Goal: Task Accomplishment & Management: Manage account settings

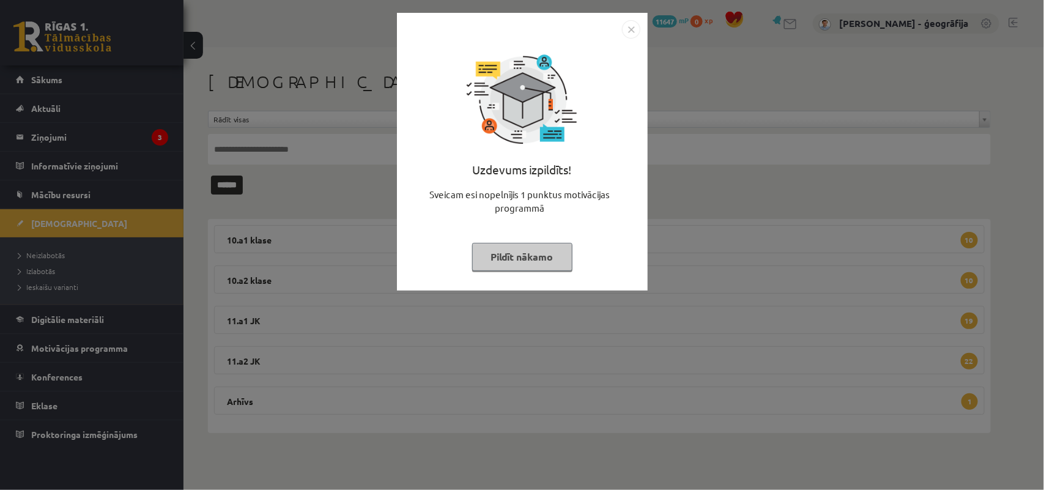
click at [523, 259] on button "Pildīt nākamo" at bounding box center [522, 257] width 100 height 28
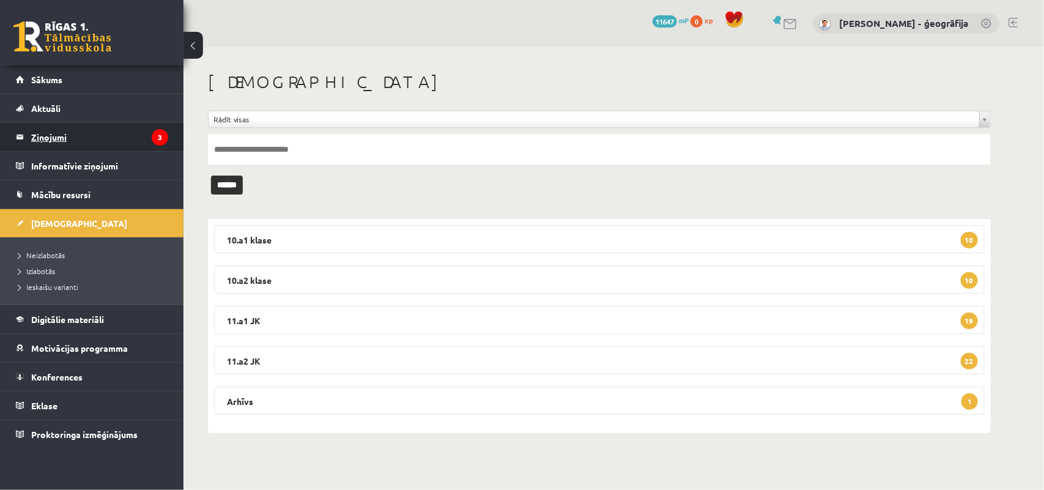
click at [54, 135] on legend "Ziņojumi 3" at bounding box center [99, 137] width 137 height 28
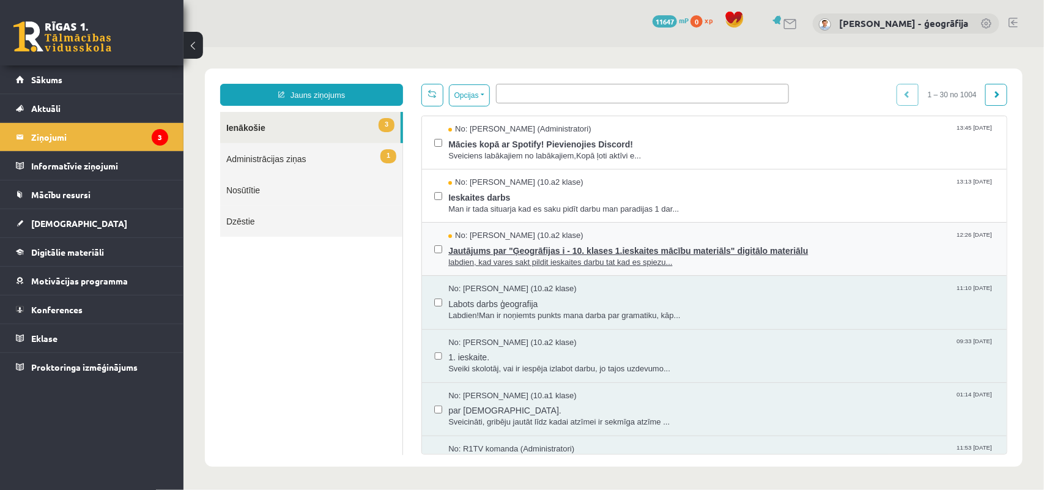
click at [492, 256] on span "labdien, kad vares sakt pildit ieskaites darbu tat kad es spiezu..." at bounding box center [721, 262] width 546 height 12
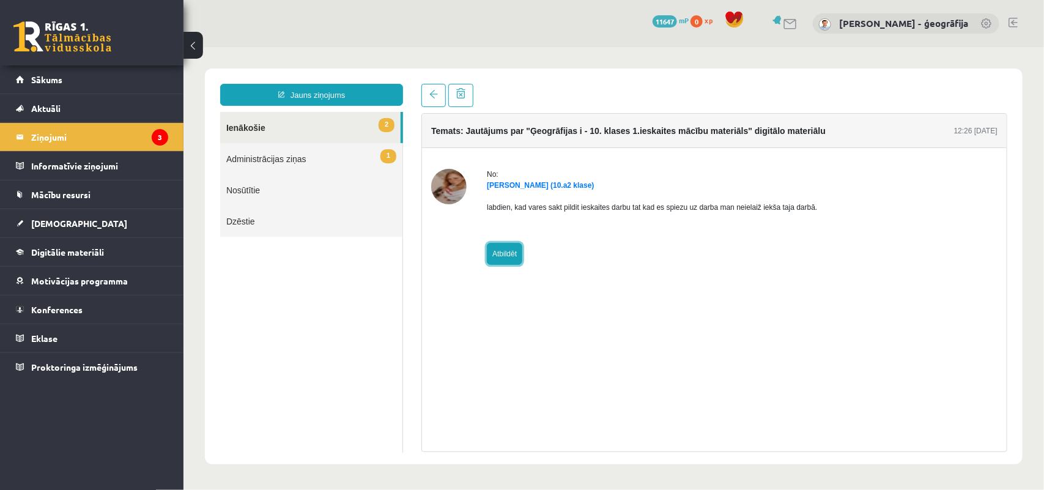
click at [500, 253] on link "Atbildēt" at bounding box center [503, 253] width 35 height 22
type input "**********"
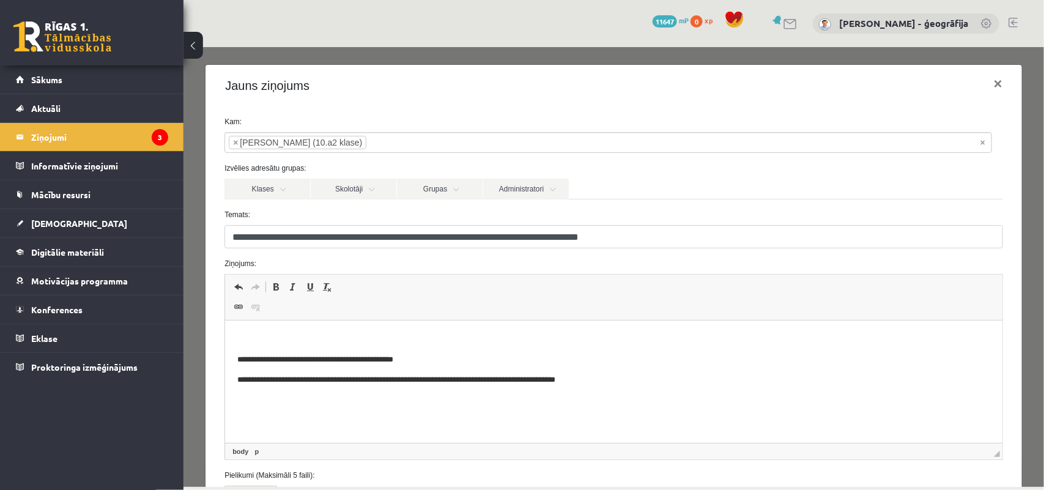
click at [363, 336] on p "Bagātinātā teksta redaktors, wiswyg-editor-47024893096520-1757709350-251" at bounding box center [613, 339] width 753 height 13
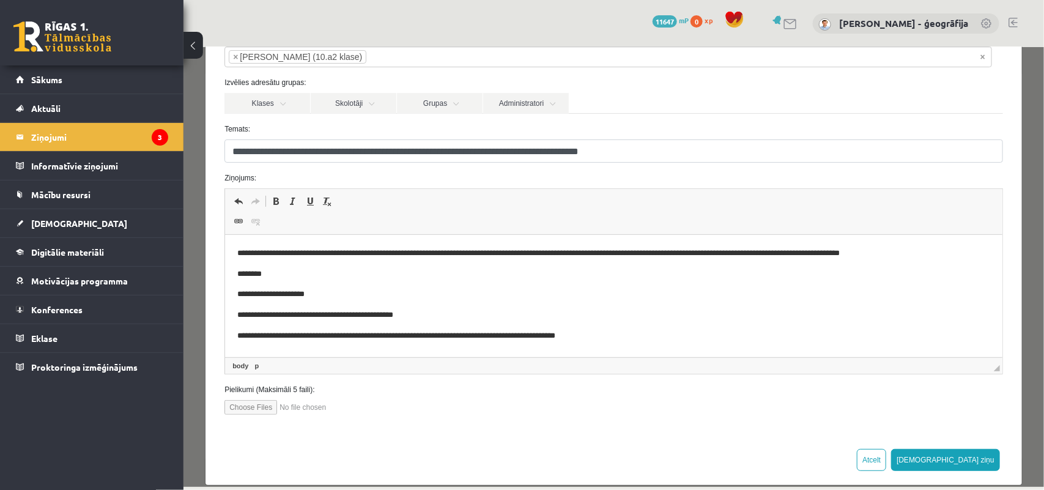
scroll to position [102, 0]
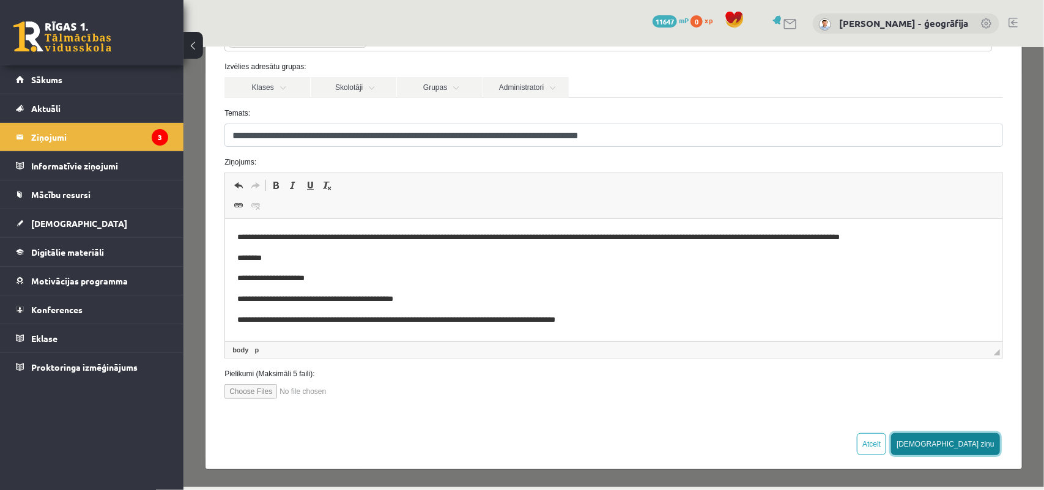
click at [964, 443] on button "[DEMOGRAPHIC_DATA] ziņu" at bounding box center [944, 443] width 109 height 22
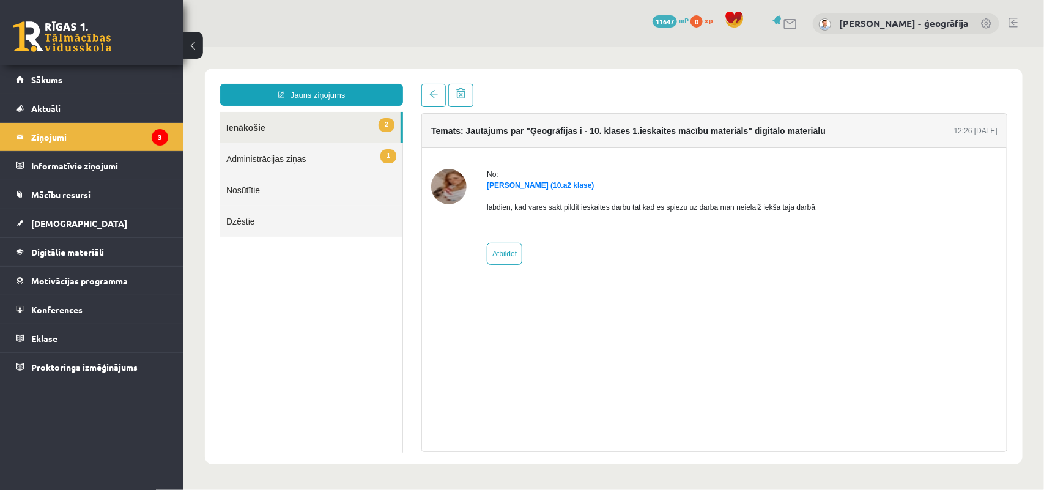
scroll to position [0, 0]
click at [59, 133] on legend "Ziņojumi 3" at bounding box center [99, 137] width 137 height 28
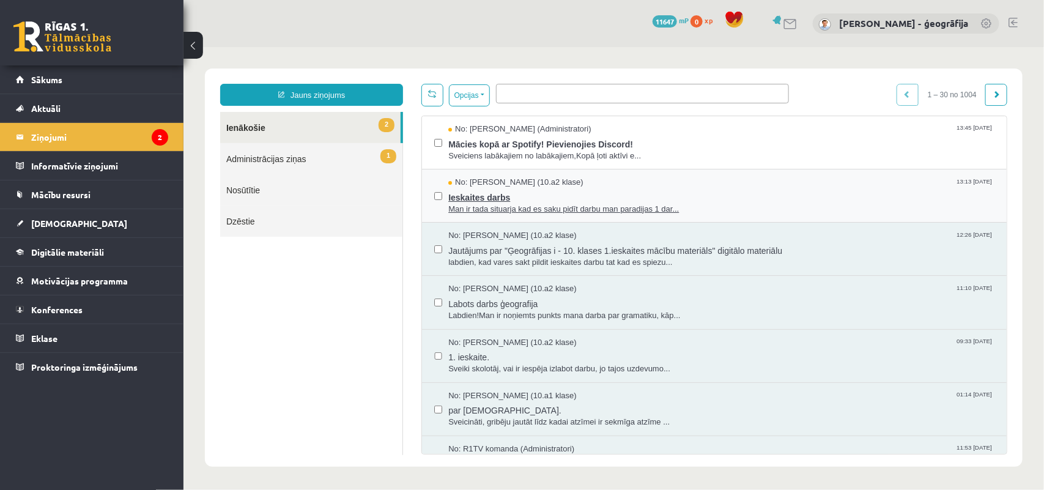
click at [468, 198] on span "Ieskaites darbs" at bounding box center [721, 195] width 546 height 15
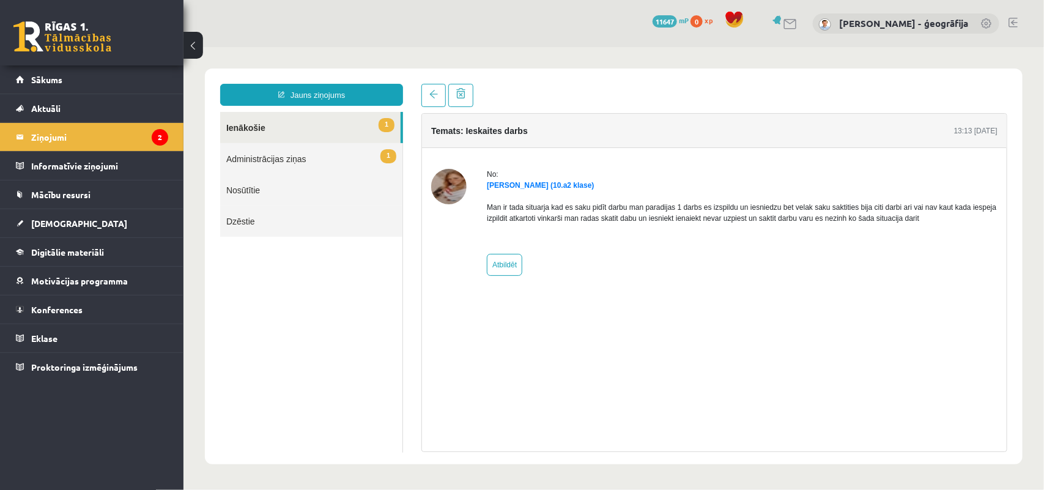
click at [265, 154] on link "1 Administrācijas ziņas" at bounding box center [311, 157] width 182 height 31
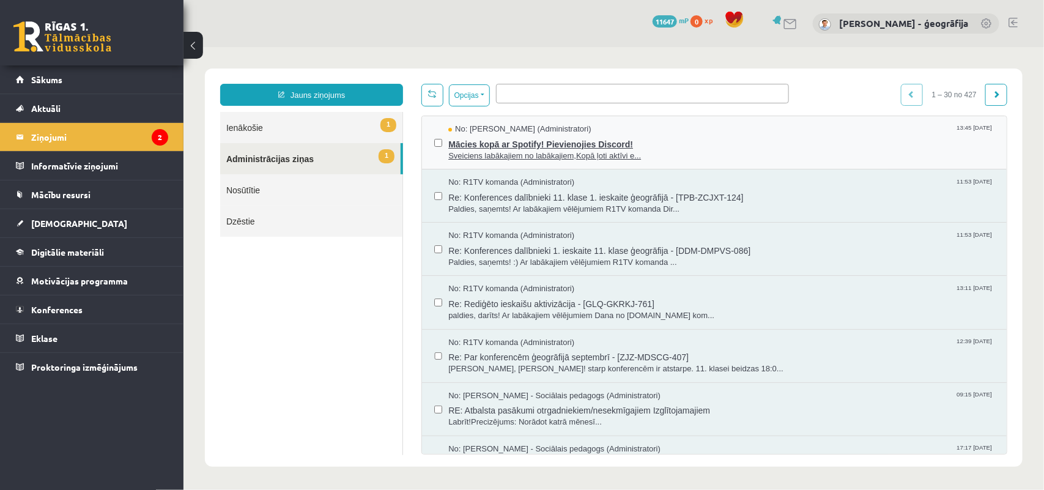
click at [507, 145] on span "Mācies kopā ar Spotify! Pievienojies Discord!" at bounding box center [721, 142] width 546 height 15
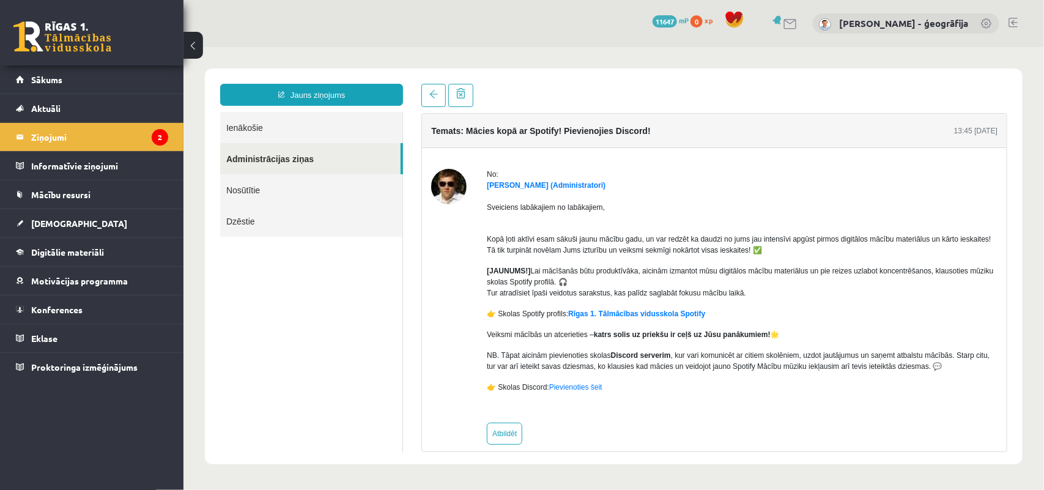
click at [440, 191] on img at bounding box center [448, 185] width 35 height 35
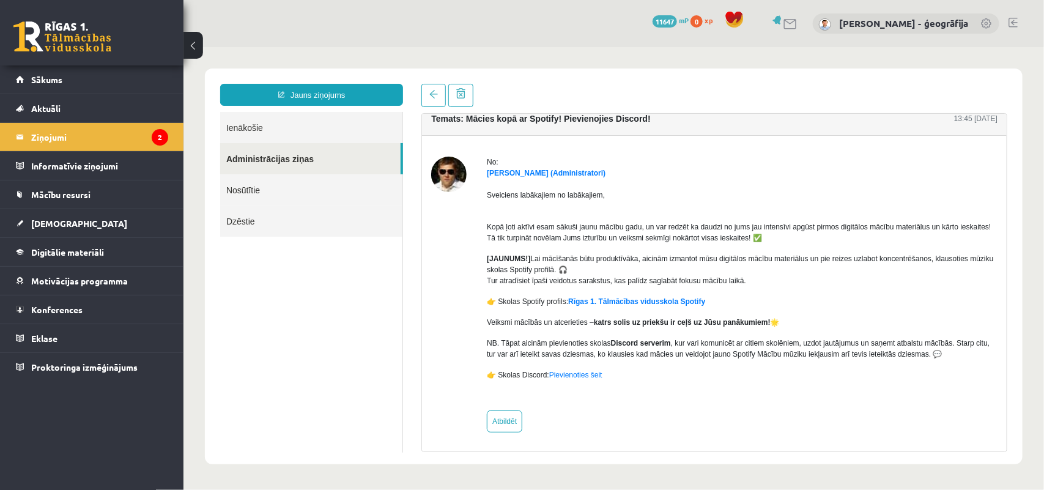
scroll to position [14, 0]
drag, startPoint x: 512, startPoint y: 276, endPoint x: 673, endPoint y: 275, distance: 160.8
click at [673, 275] on p "[JAUNUMS!] Lai mācīšanās būtu produktīvāka, aicinām izmantot mūsu digitālos māc…" at bounding box center [741, 267] width 511 height 33
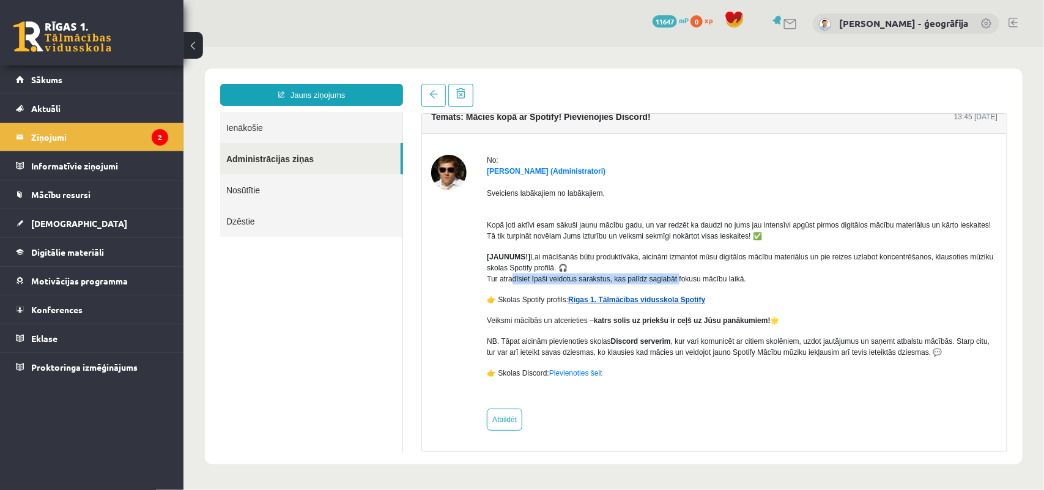
click at [618, 302] on link "Rīgas 1. Tālmācības vidusskola Spotify" at bounding box center [636, 299] width 137 height 9
click at [65, 142] on legend "Ziņojumi 2" at bounding box center [99, 137] width 137 height 28
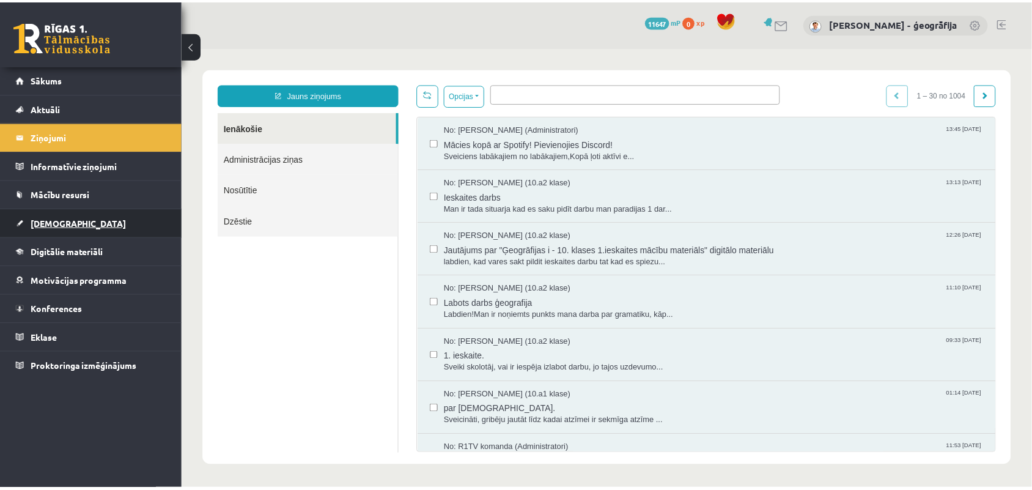
scroll to position [0, 0]
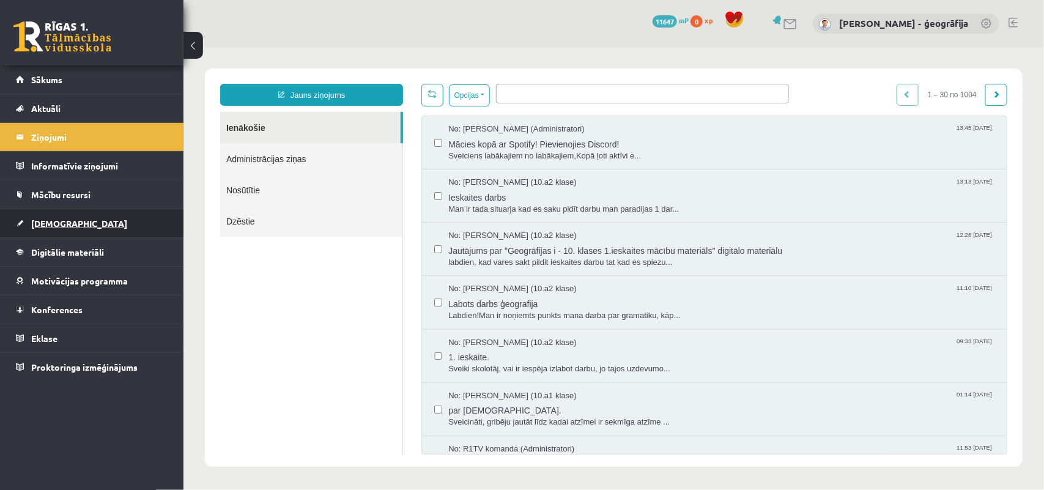
click at [34, 220] on span "[DEMOGRAPHIC_DATA]" at bounding box center [79, 223] width 96 height 11
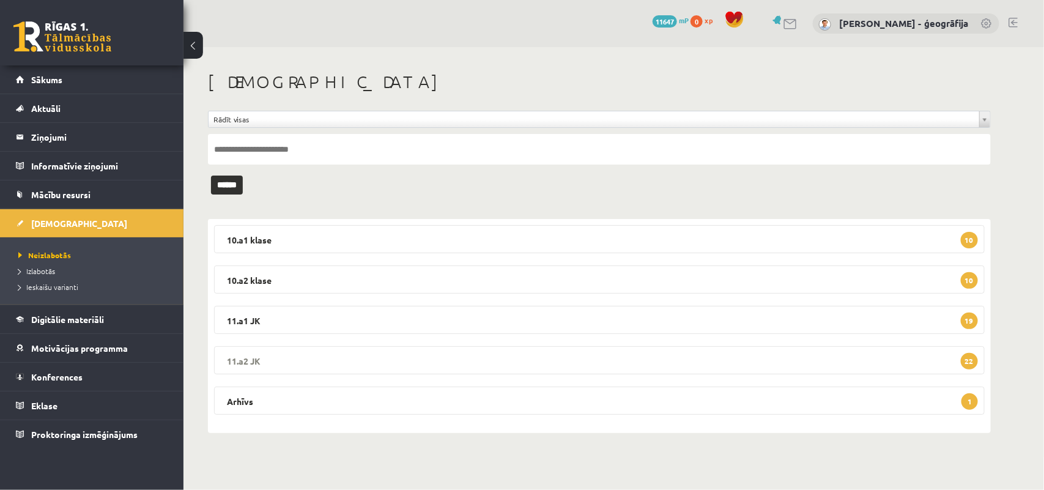
click at [533, 364] on legend "11.a2 JK 22" at bounding box center [599, 360] width 771 height 28
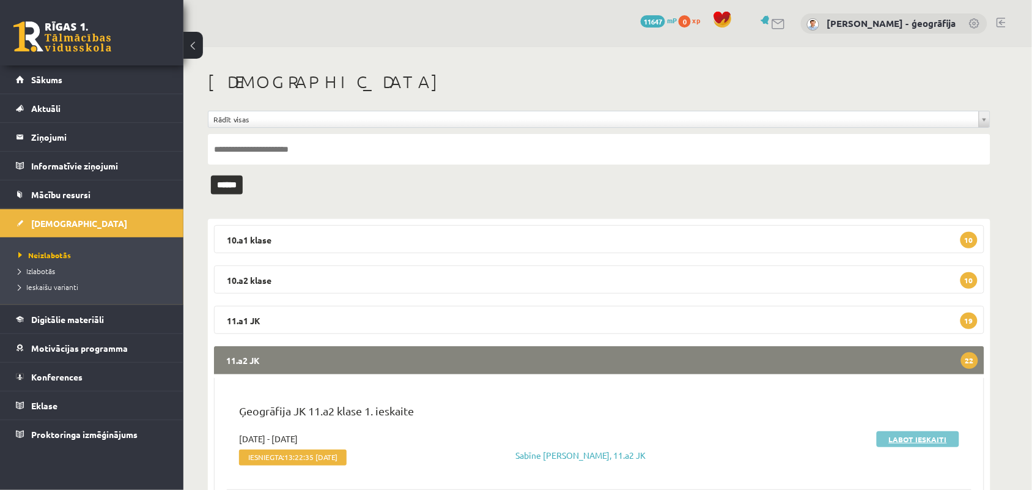
click at [910, 437] on link "Labot ieskaiti" at bounding box center [918, 439] width 83 height 16
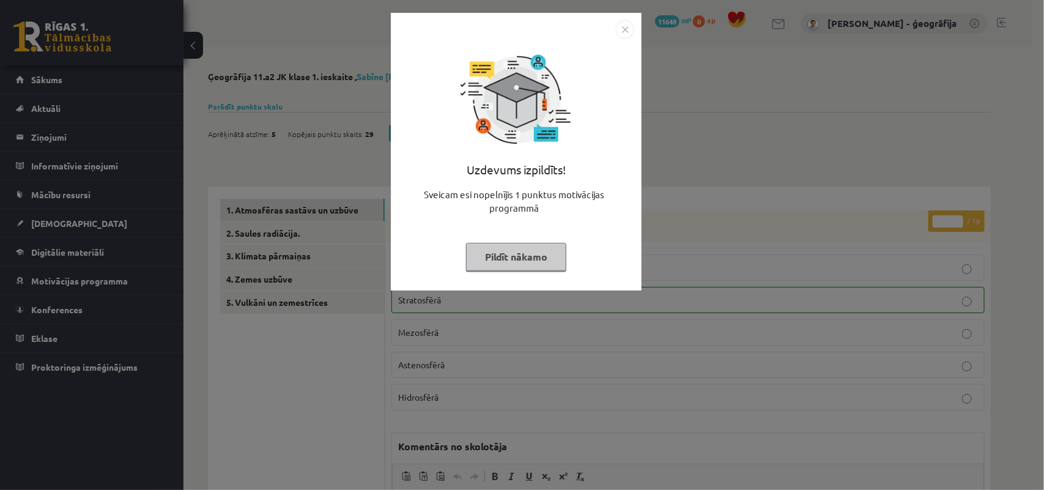
click at [506, 251] on button "Pildīt nākamo" at bounding box center [516, 257] width 100 height 28
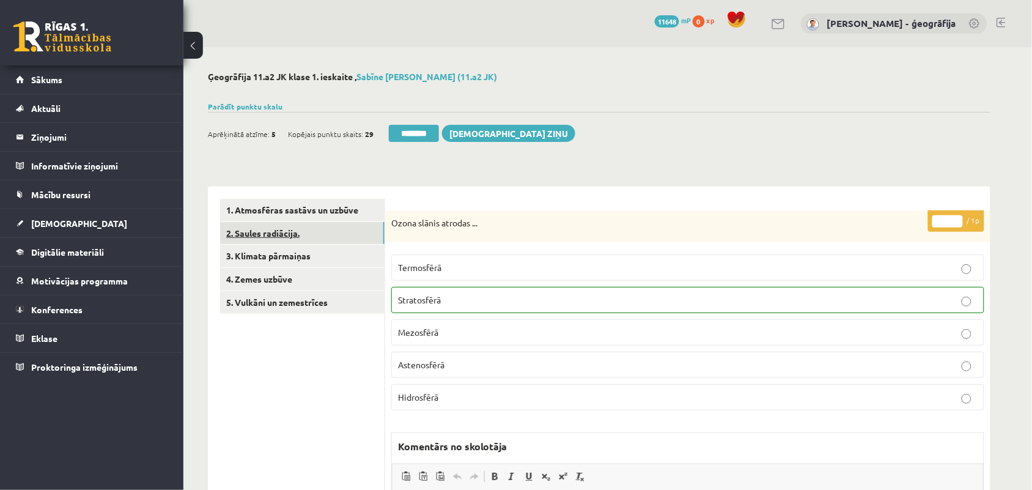
click at [250, 234] on link "2. Saules radiācija." at bounding box center [302, 233] width 165 height 23
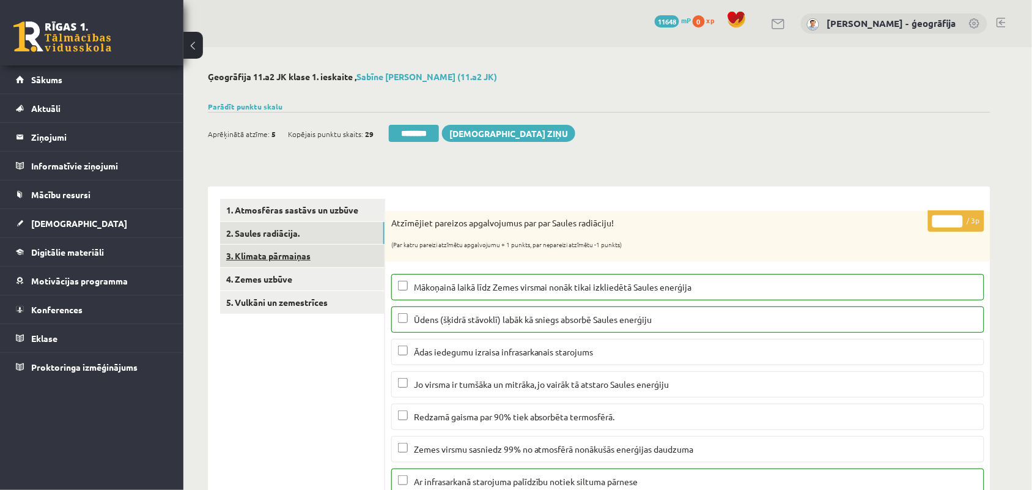
click at [269, 256] on link "3. Klimata pārmaiņas" at bounding box center [302, 256] width 165 height 23
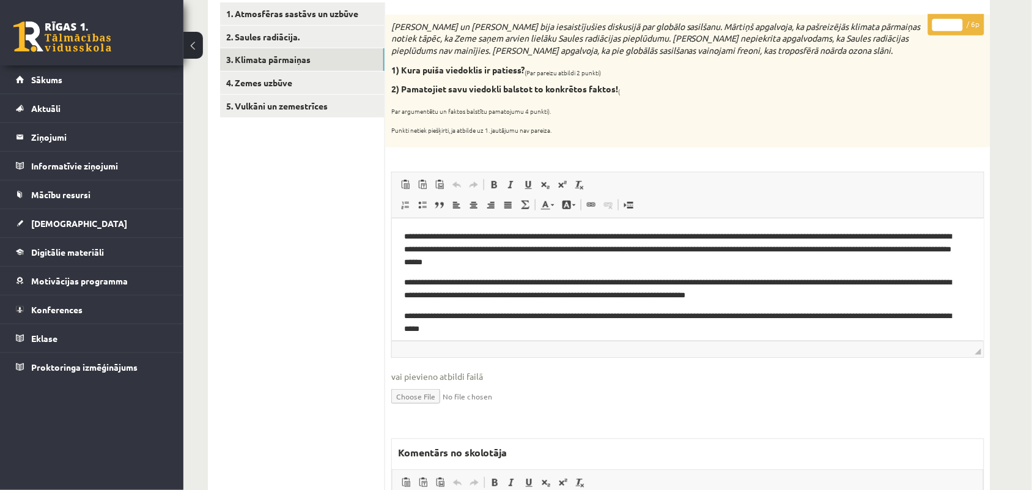
scroll to position [197, 0]
click at [952, 20] on input "*" at bounding box center [948, 24] width 31 height 12
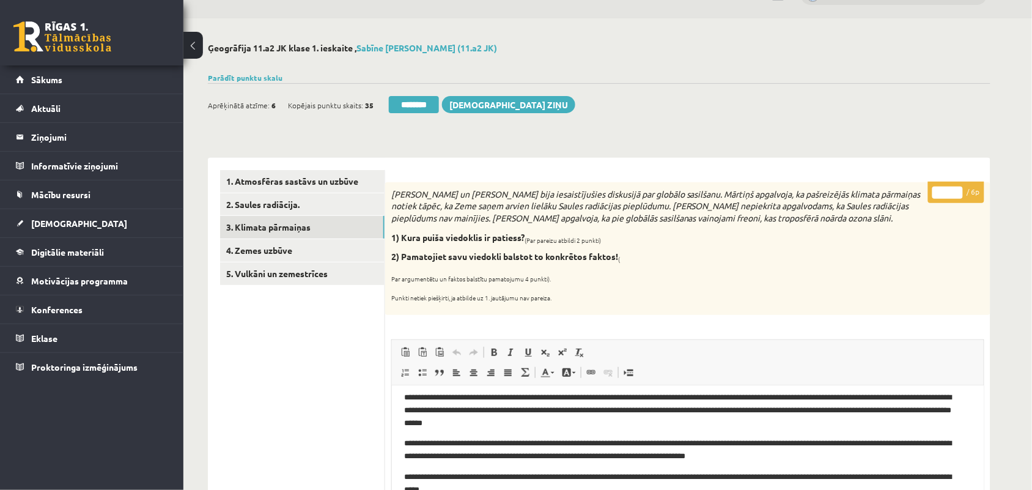
scroll to position [0, 0]
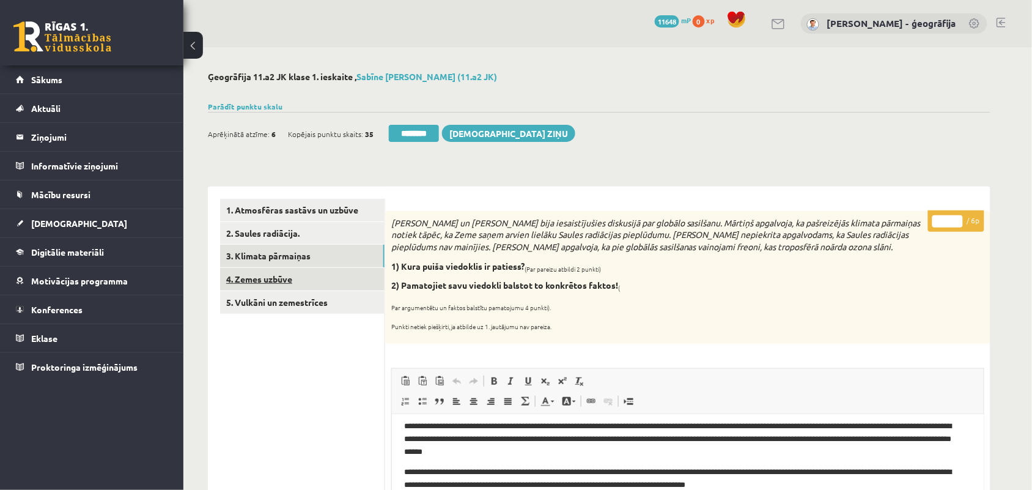
type input "*"
click at [268, 279] on link "4. Zemes uzbūve" at bounding box center [302, 279] width 165 height 23
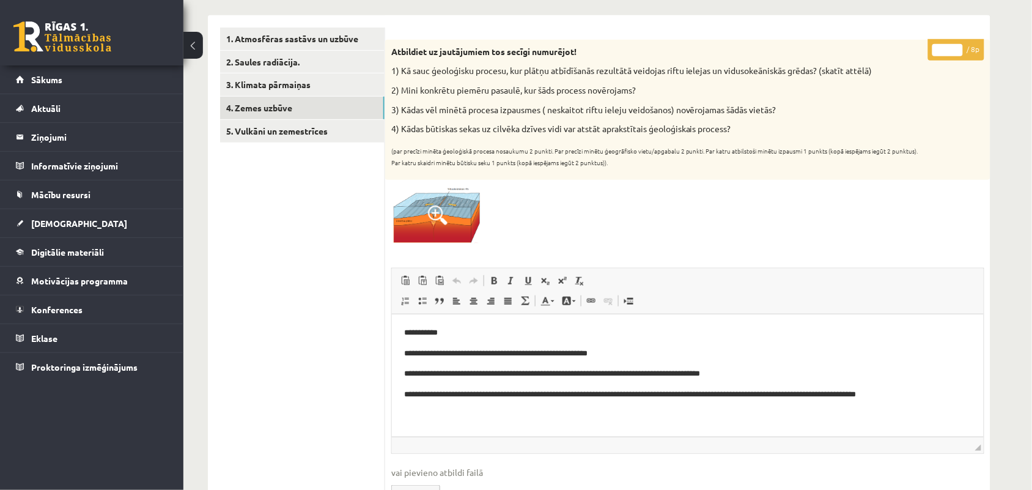
scroll to position [178, 0]
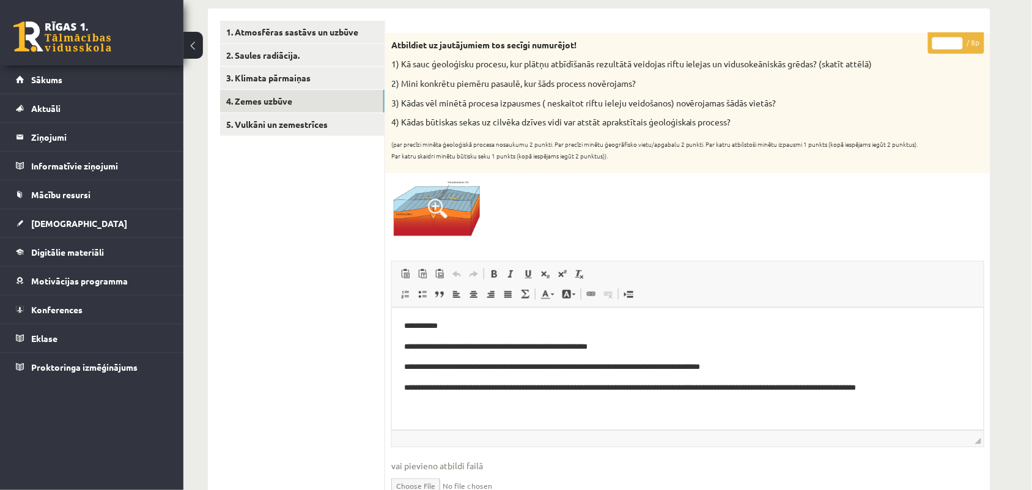
click at [957, 38] on input "*" at bounding box center [948, 43] width 31 height 12
click at [874, 150] on p "(par precīzi minēta ģeoloģiskā procesa nosaukumu 2 punkti. Par precīzi minētu ģ…" at bounding box center [657, 148] width 532 height 24
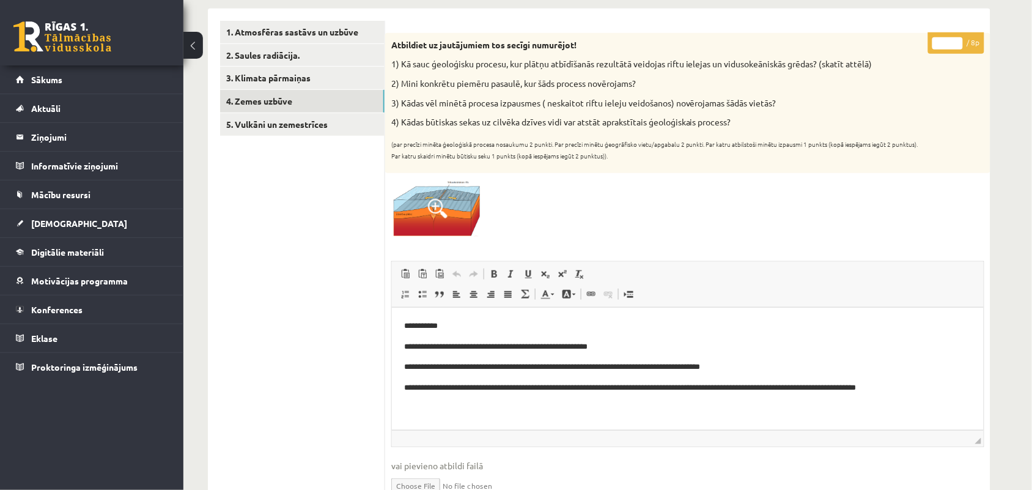
click at [958, 42] on input "*" at bounding box center [948, 43] width 31 height 12
type input "*"
click at [958, 42] on input "*" at bounding box center [948, 43] width 31 height 12
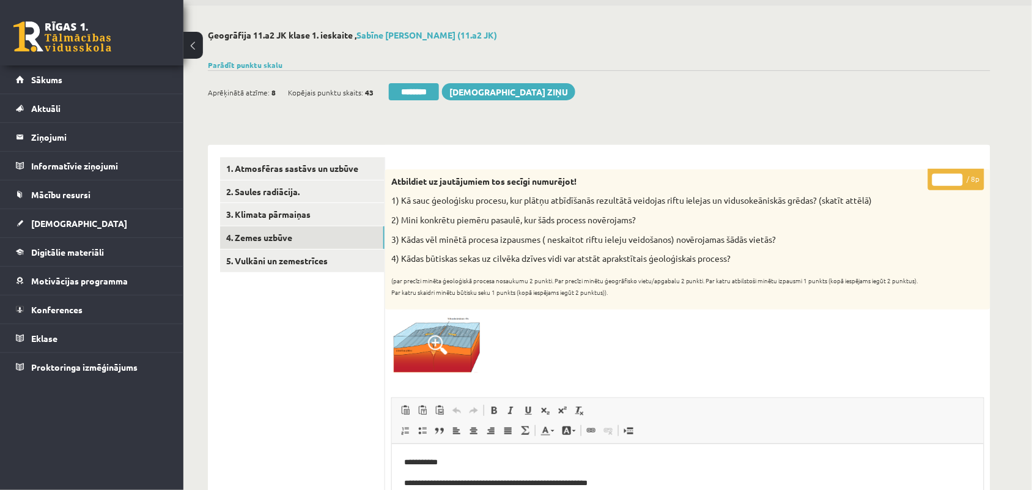
scroll to position [41, 0]
click at [270, 259] on link "5. Vulkāni un zemestrīces" at bounding box center [302, 261] width 165 height 23
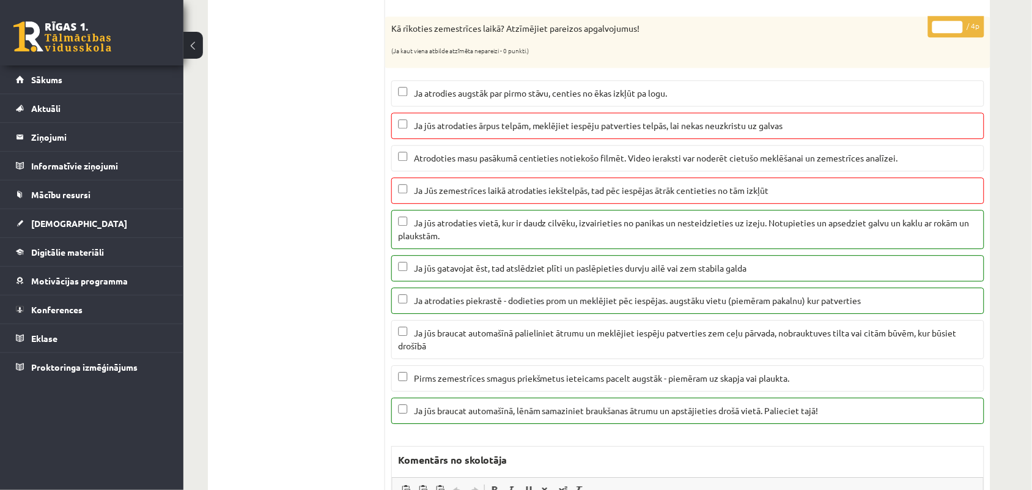
scroll to position [884, 0]
click at [946, 31] on input "*" at bounding box center [948, 26] width 31 height 12
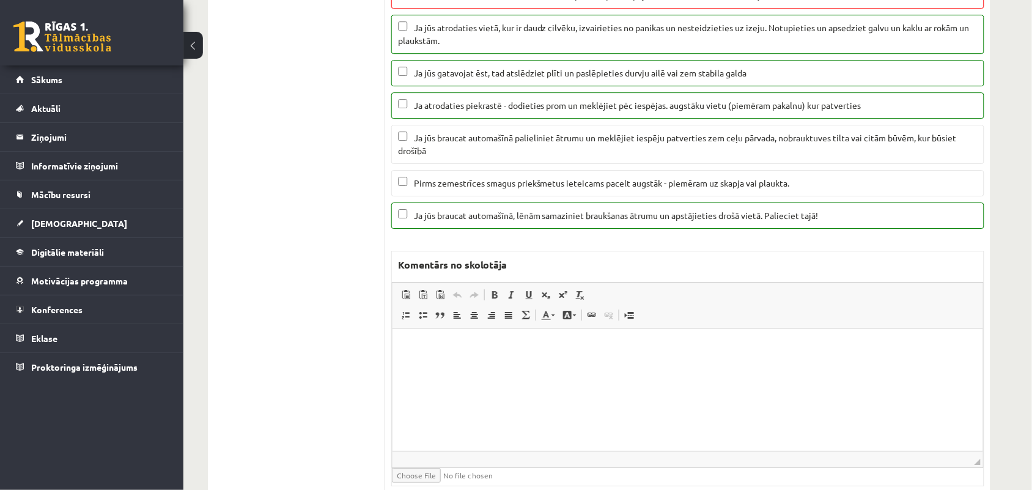
scroll to position [1136, 0]
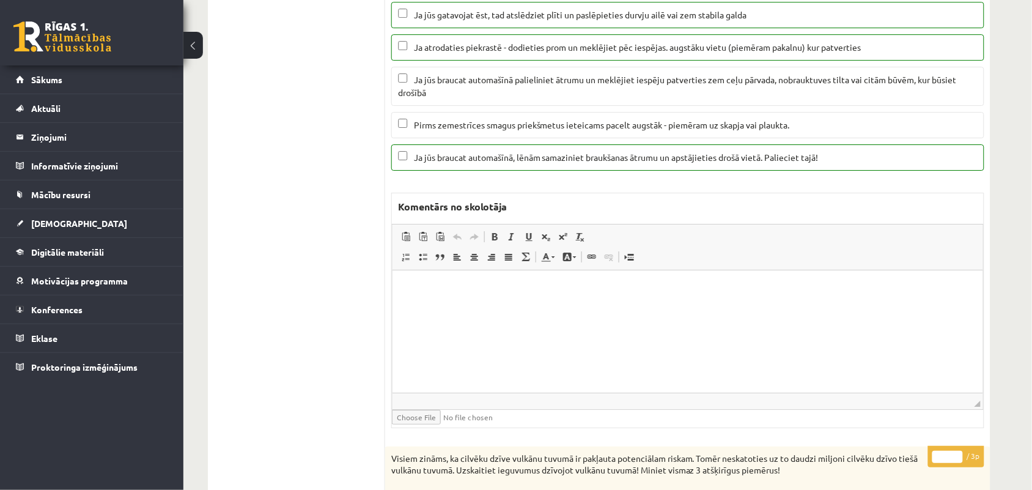
type input "*"
click at [449, 307] on html at bounding box center [687, 288] width 591 height 37
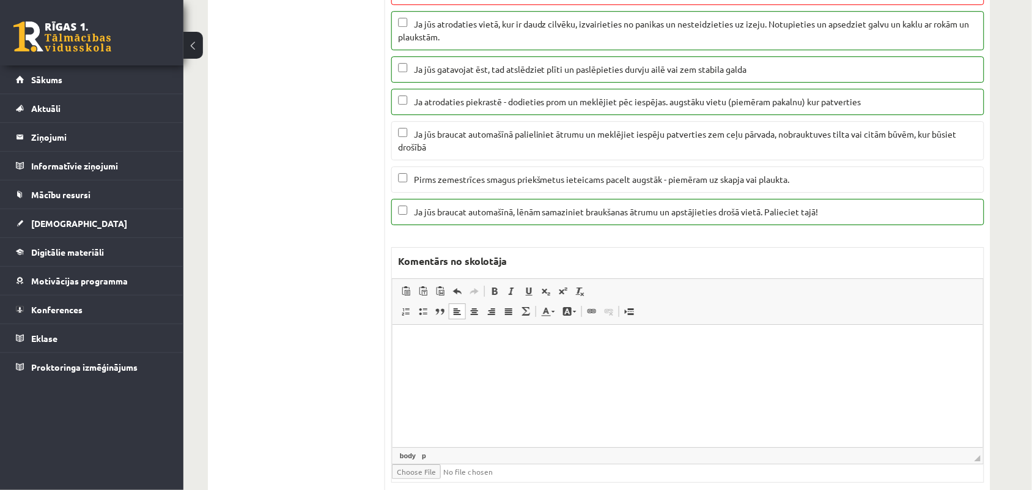
scroll to position [1109, 0]
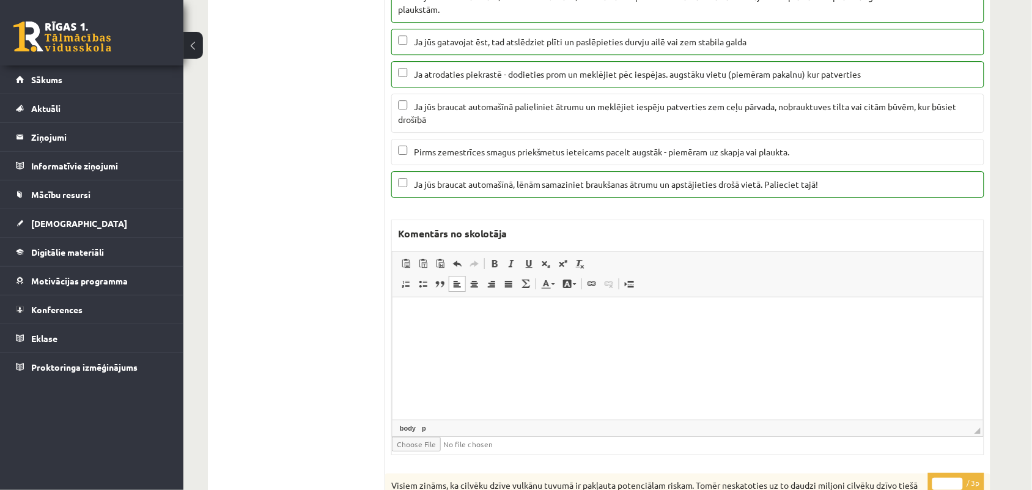
click at [402, 300] on html at bounding box center [687, 315] width 591 height 37
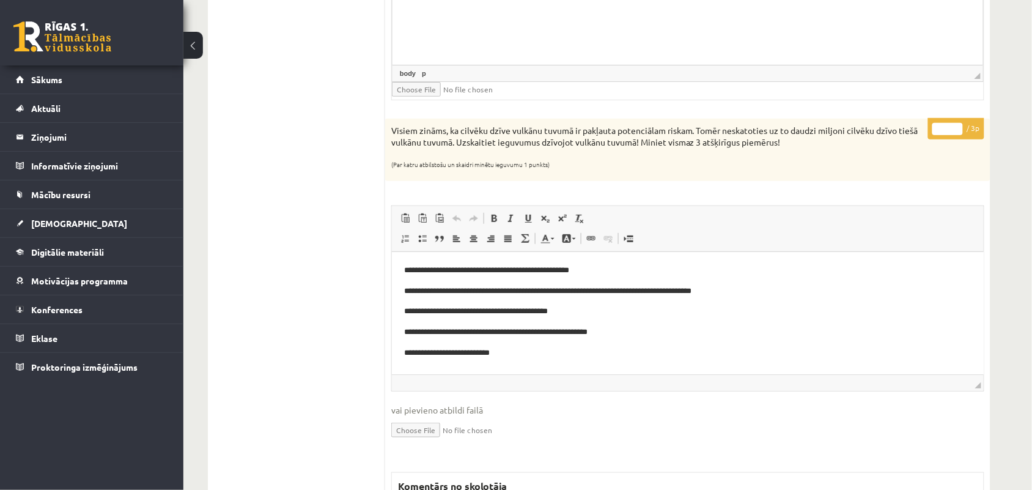
scroll to position [1466, 0]
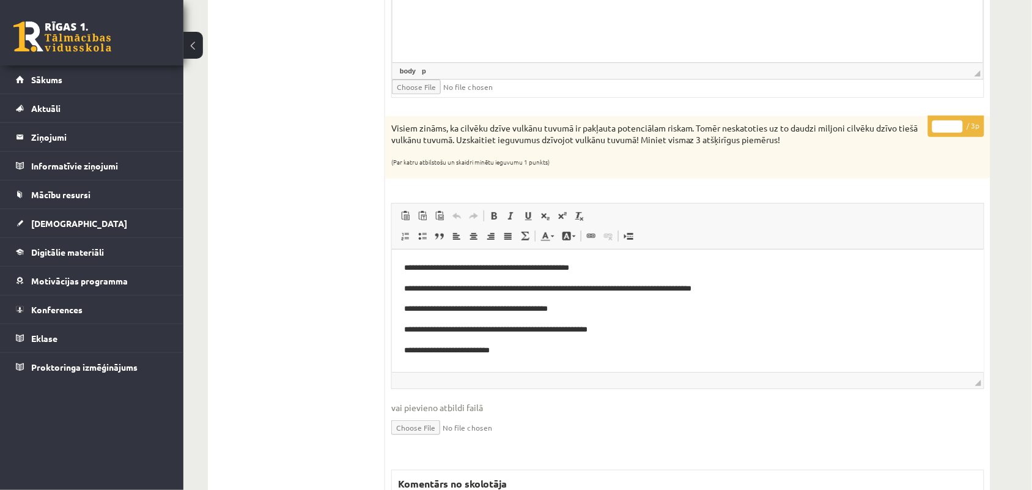
click at [947, 129] on input "*" at bounding box center [948, 126] width 31 height 12
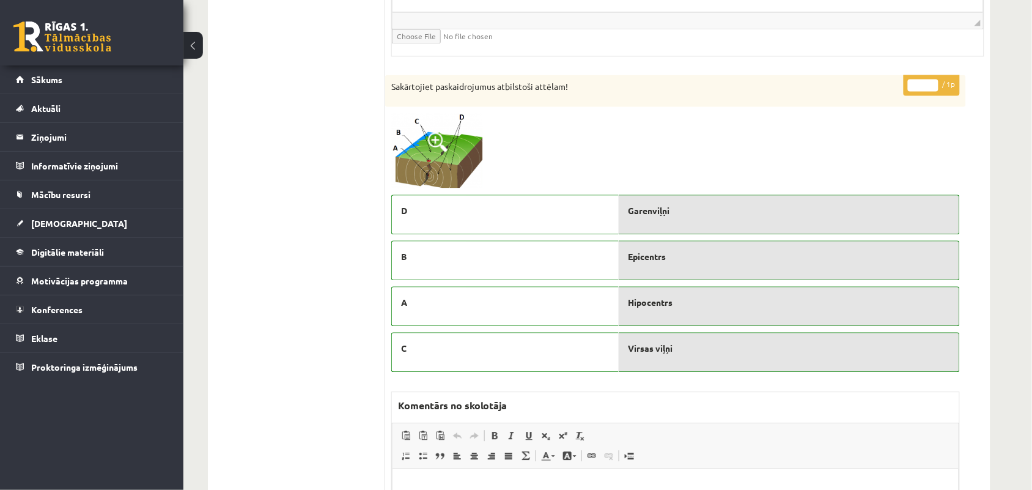
scroll to position [2133, 0]
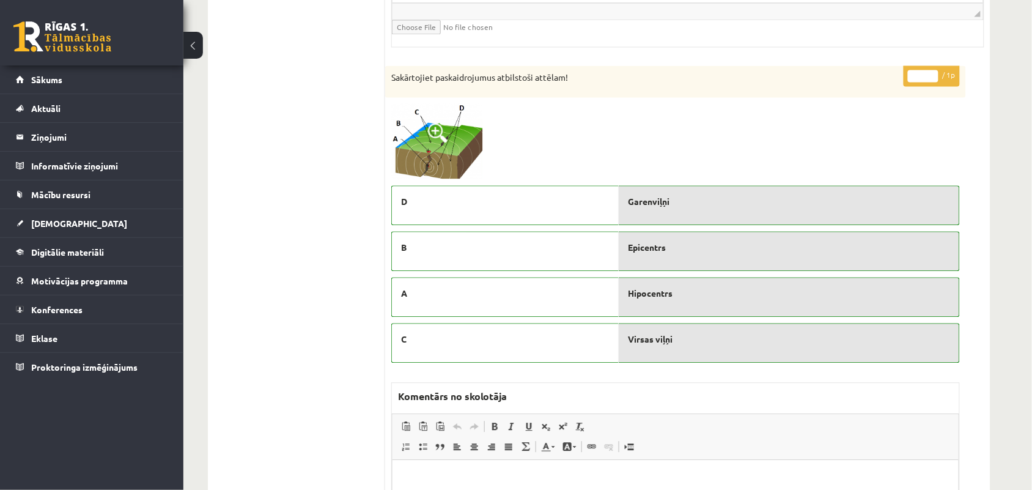
type input "*"
click at [925, 78] on input "*" at bounding box center [923, 76] width 31 height 12
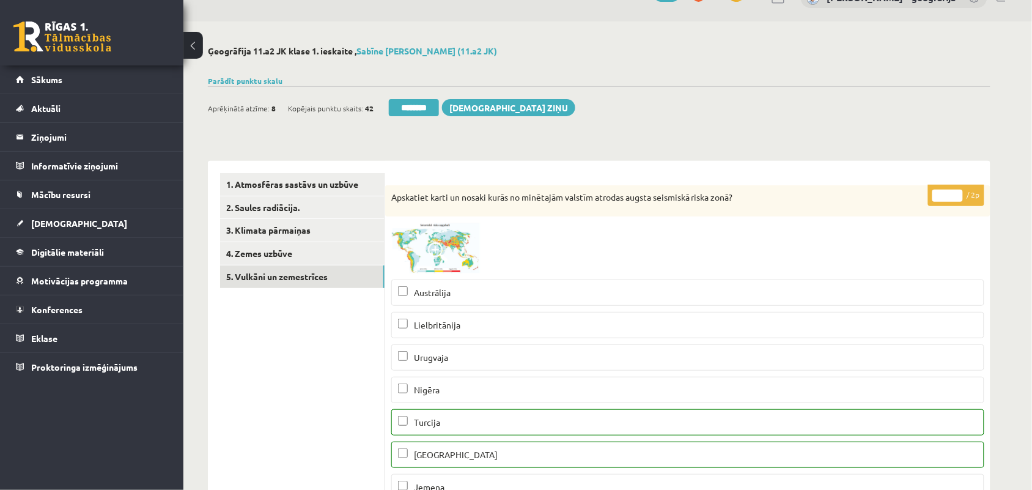
scroll to position [0, 0]
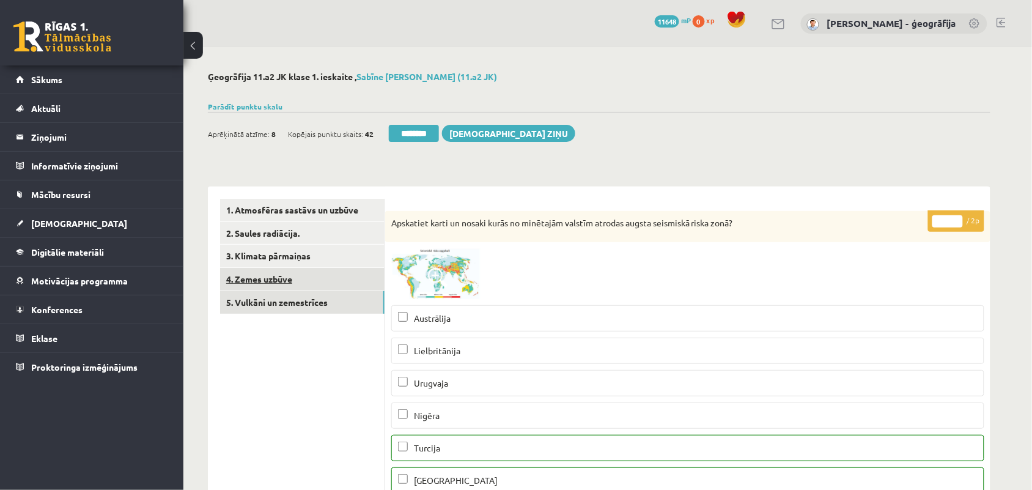
type input "*"
click at [255, 276] on link "4. Zemes uzbūve" at bounding box center [302, 279] width 165 height 23
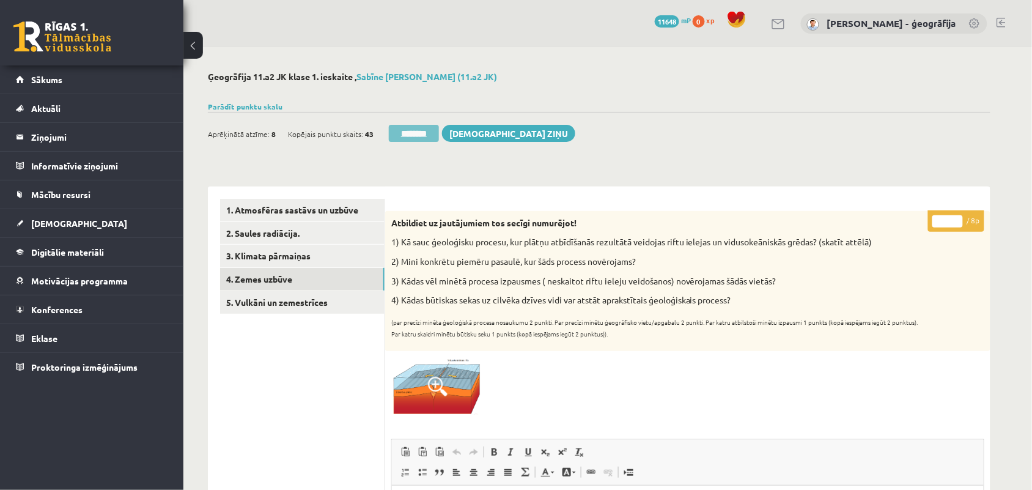
click at [405, 133] on input "********" at bounding box center [414, 133] width 50 height 17
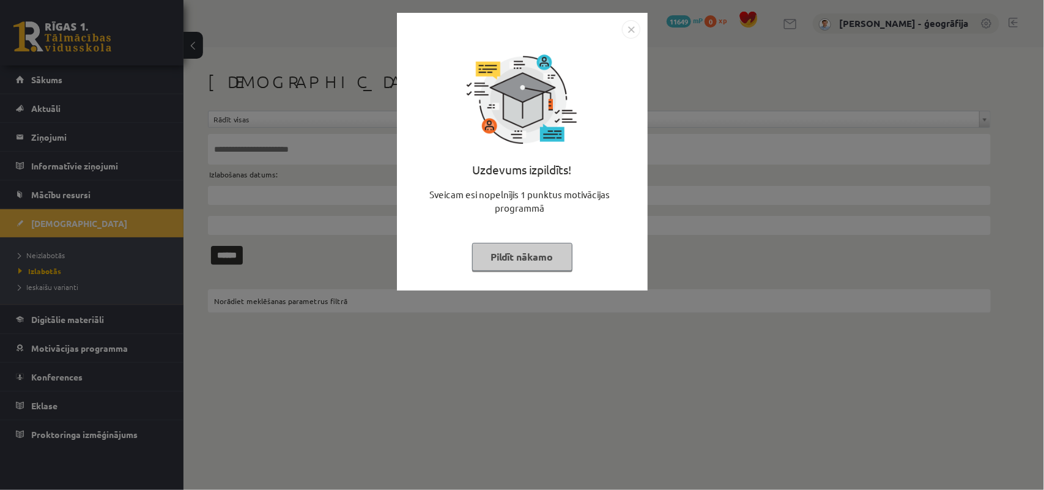
click at [494, 262] on button "Pildīt nākamo" at bounding box center [522, 257] width 100 height 28
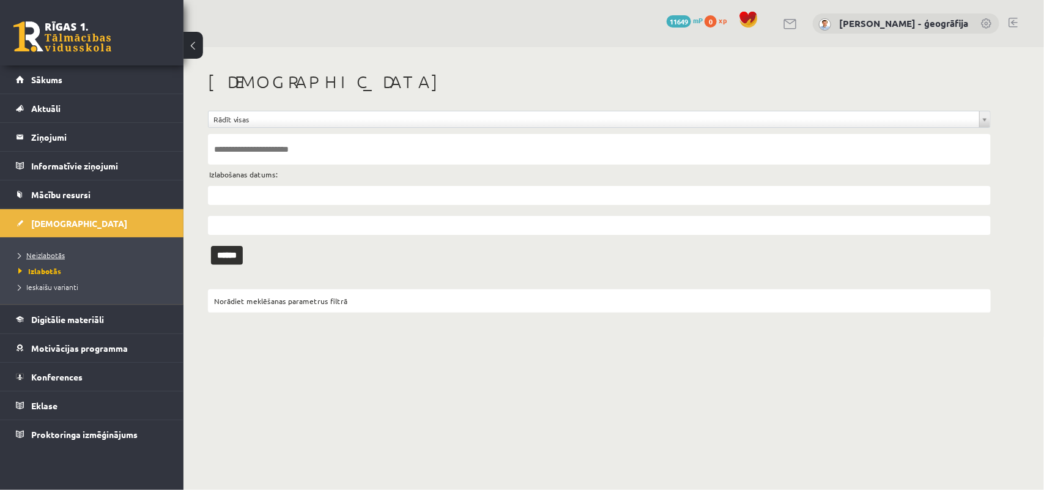
click at [39, 256] on span "Neizlabotās" at bounding box center [41, 255] width 46 height 10
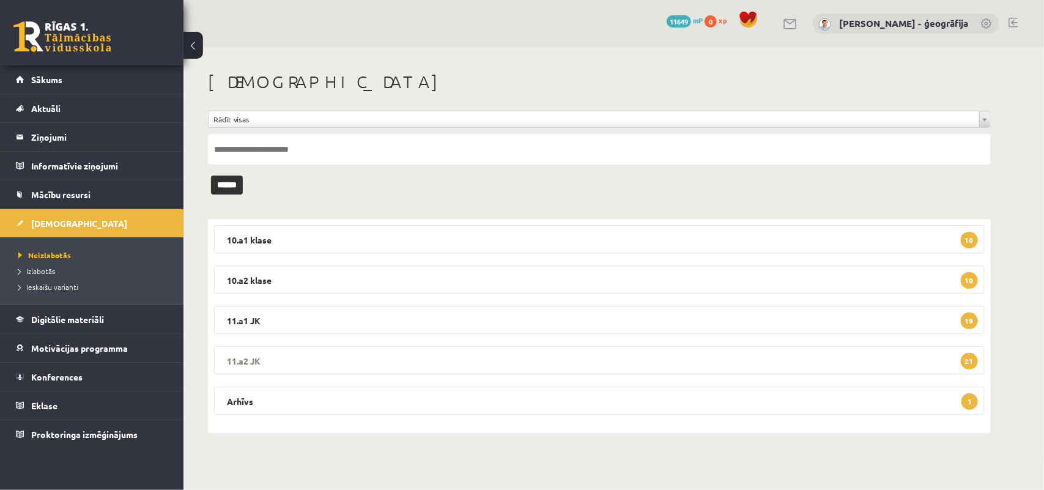
click at [423, 352] on legend "11.a2 JK 21" at bounding box center [599, 360] width 771 height 28
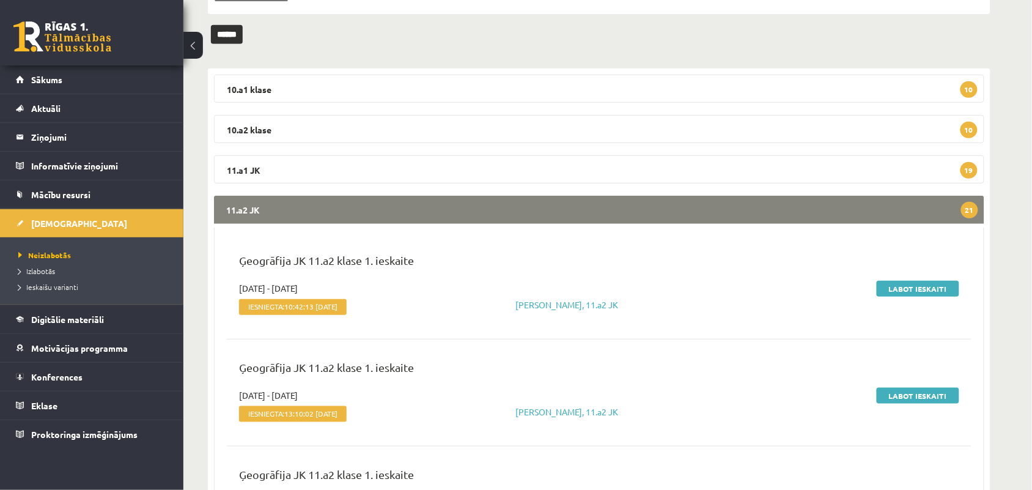
scroll to position [180, 0]
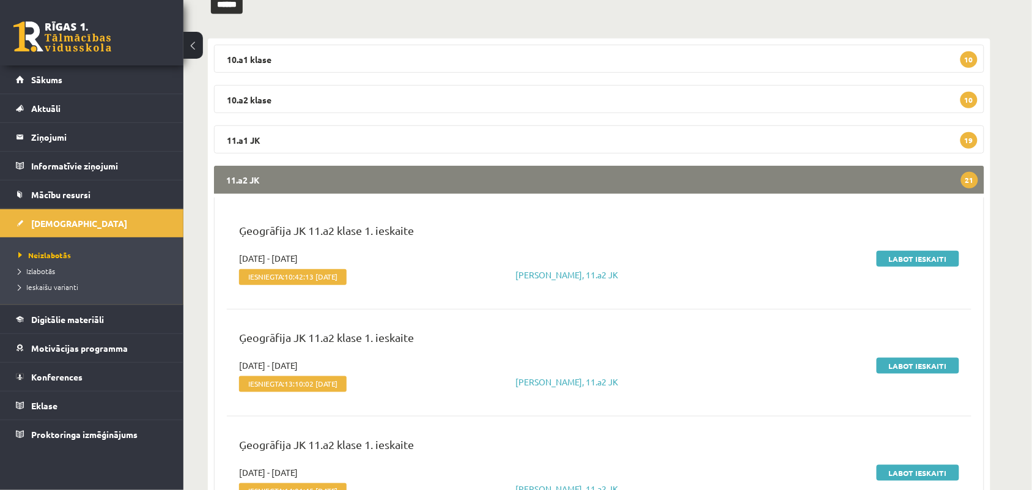
click at [879, 185] on legend "11.a2 JK 21" at bounding box center [599, 180] width 771 height 28
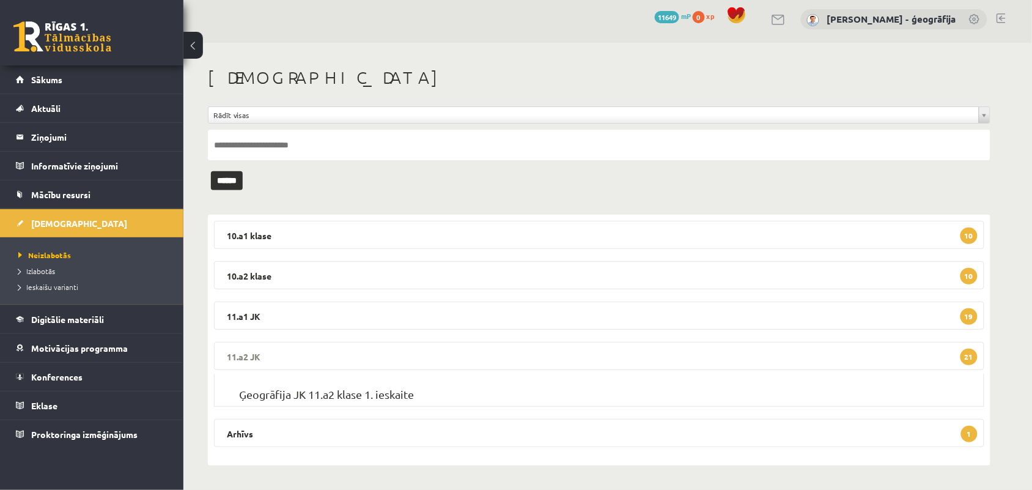
scroll to position [0, 0]
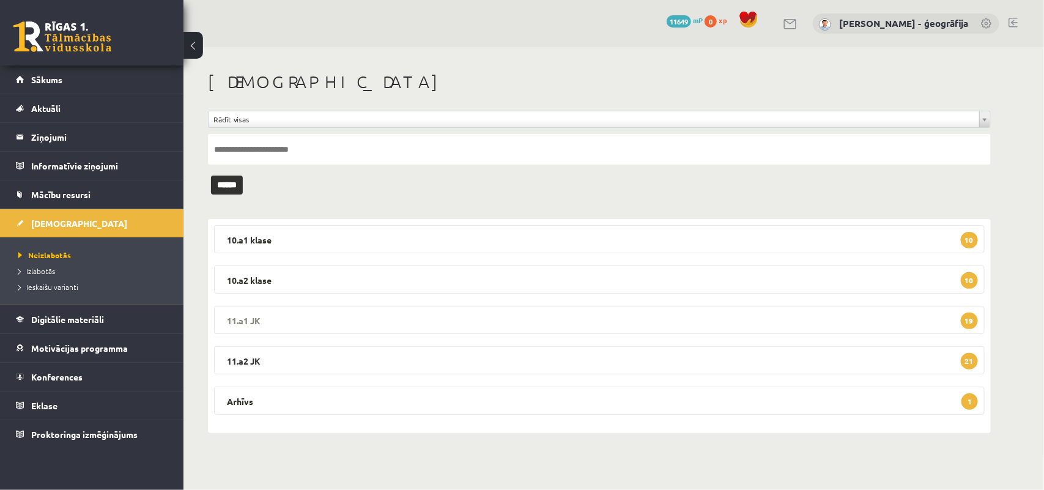
click at [542, 329] on legend "11.a1 JK 19" at bounding box center [599, 320] width 771 height 28
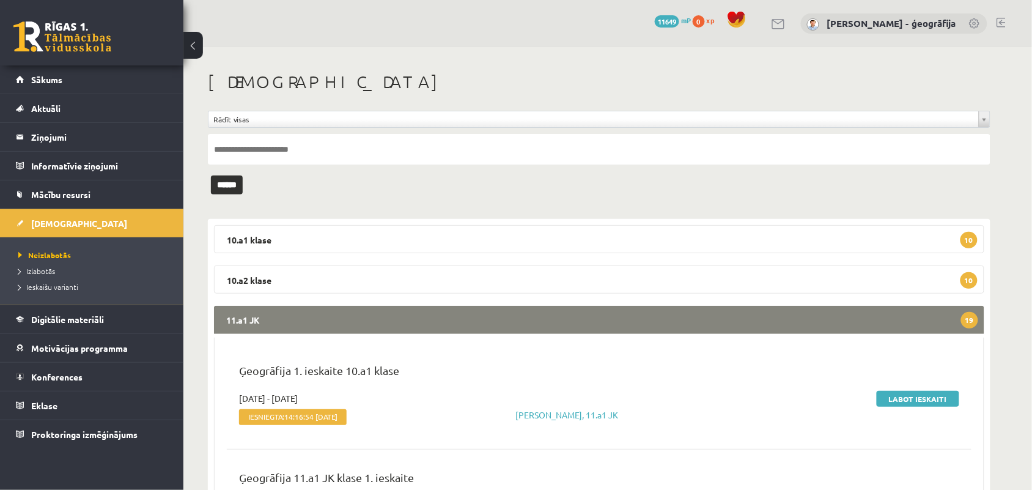
click at [542, 329] on legend "11.a1 JK 19" at bounding box center [599, 320] width 771 height 28
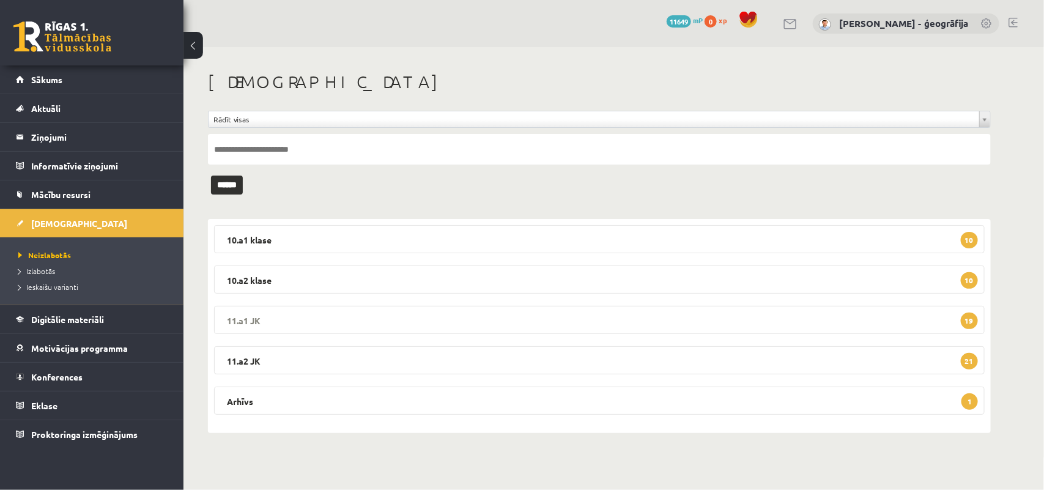
click at [542, 329] on legend "11.a1 JK 19" at bounding box center [599, 320] width 771 height 28
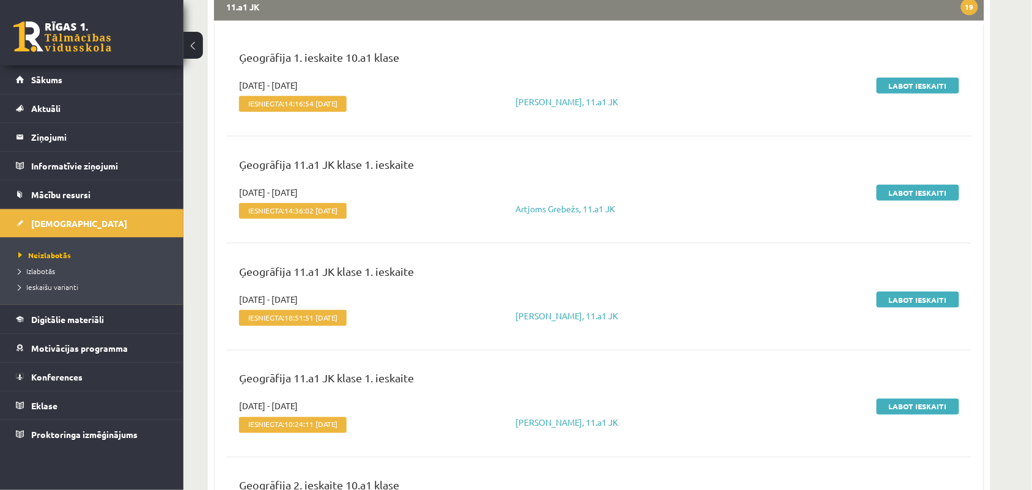
scroll to position [150, 0]
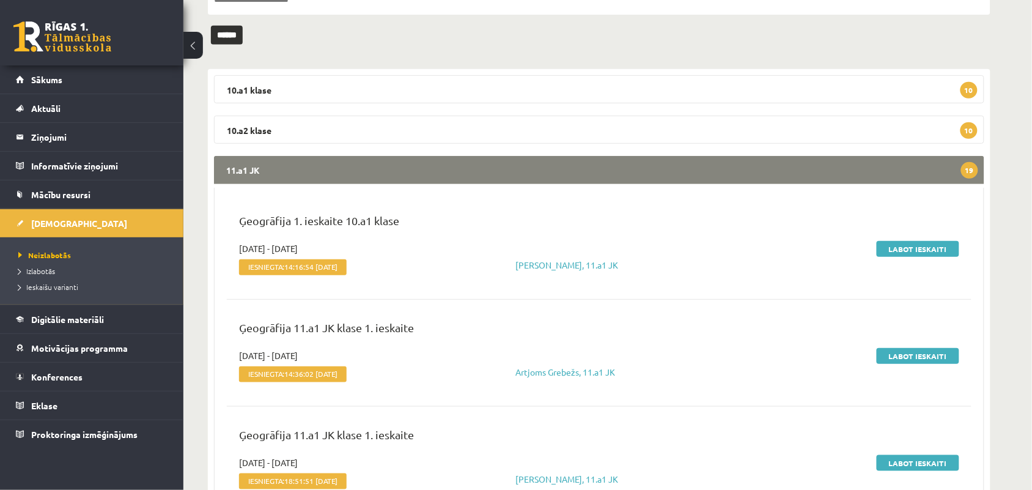
click at [512, 170] on legend "11.a1 JK 19" at bounding box center [599, 170] width 771 height 28
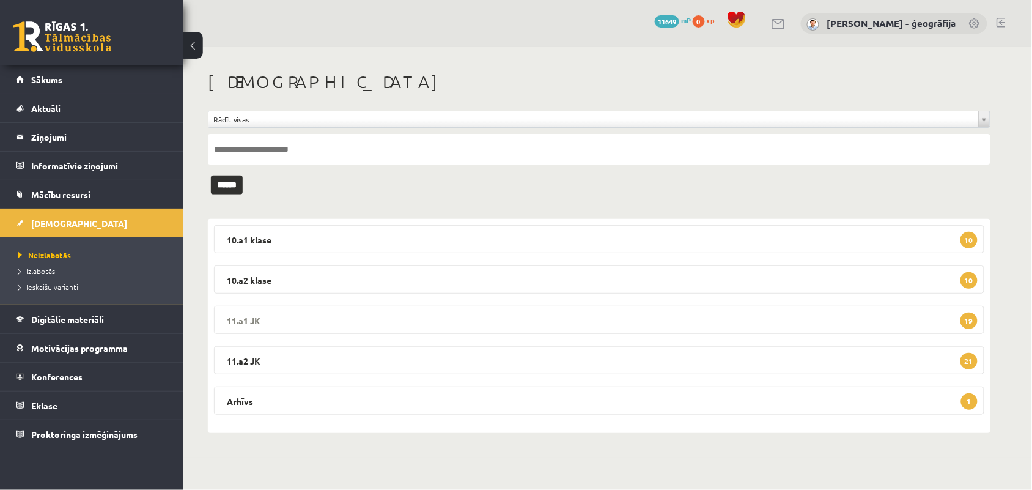
scroll to position [0, 0]
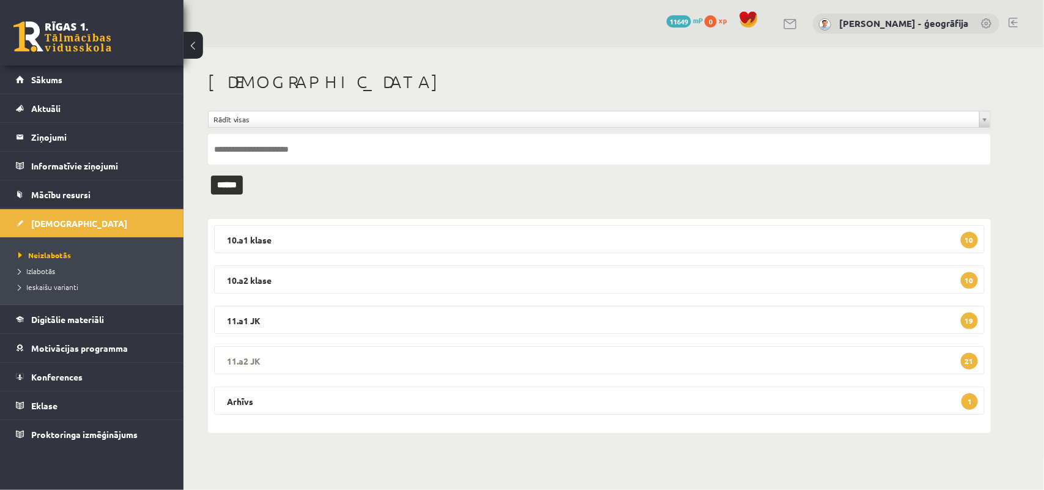
click at [545, 363] on legend "11.a2 JK 21" at bounding box center [599, 360] width 771 height 28
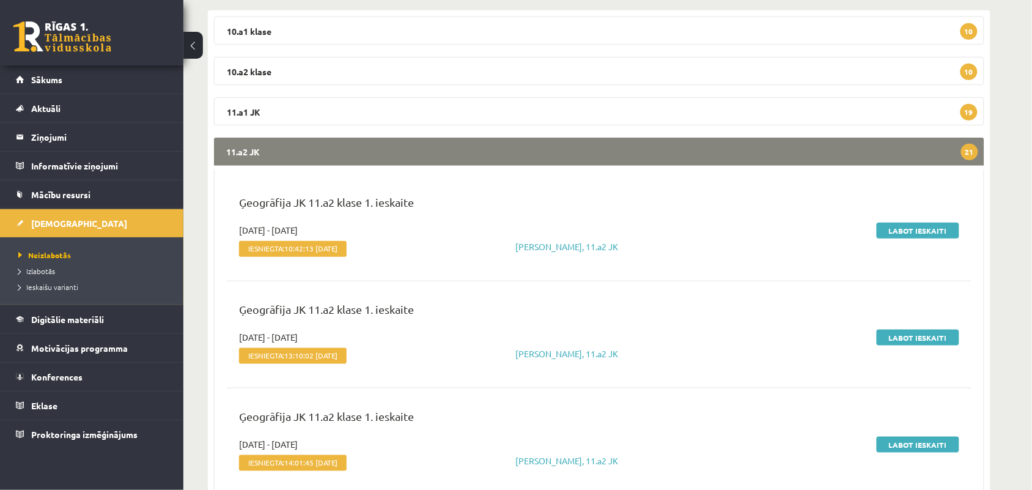
scroll to position [213, 0]
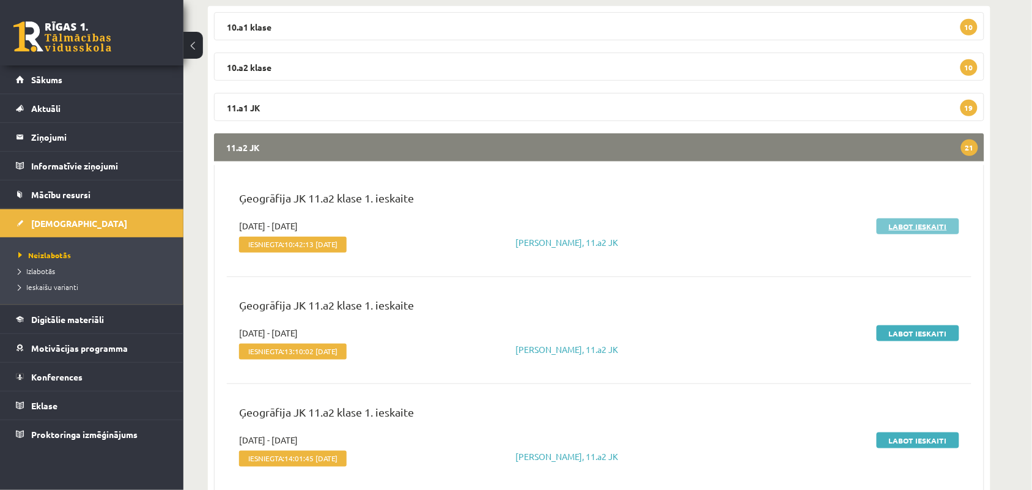
click at [903, 224] on link "Labot ieskaiti" at bounding box center [918, 226] width 83 height 16
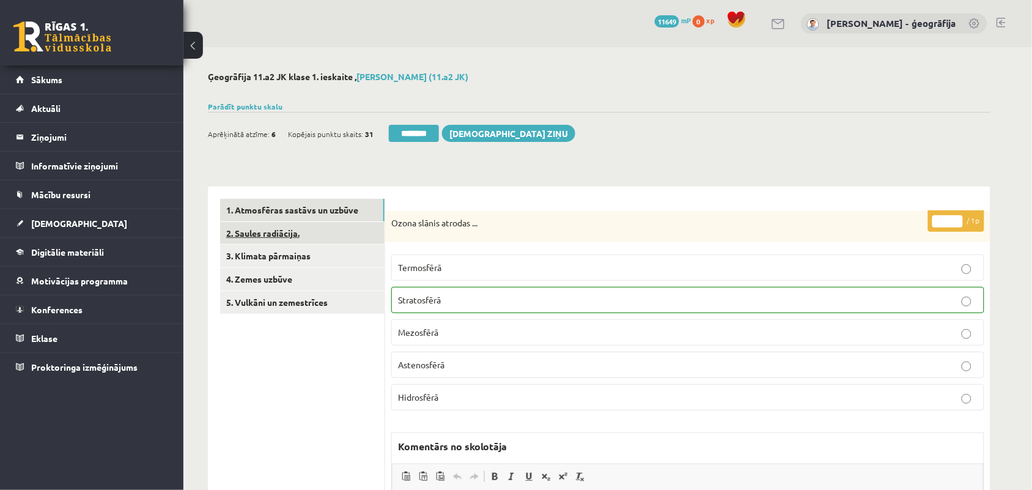
click at [301, 226] on link "2. Saules radiācija." at bounding box center [302, 233] width 165 height 23
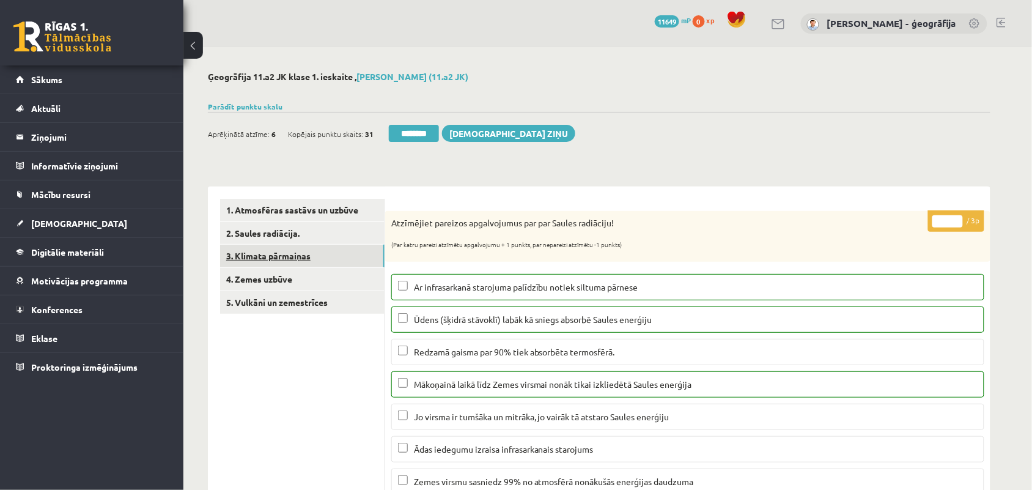
click at [264, 260] on link "3. Klimata pārmaiņas" at bounding box center [302, 256] width 165 height 23
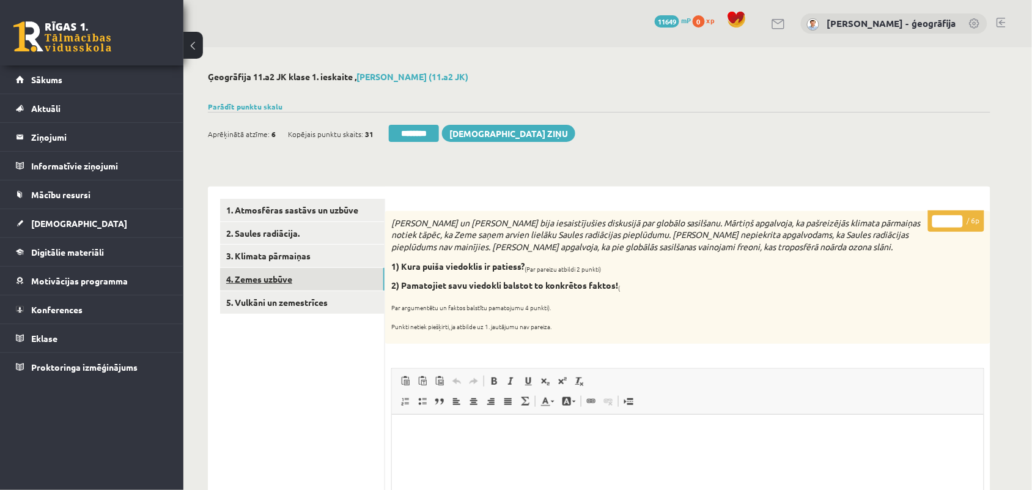
click at [254, 283] on link "4. Zemes uzbūve" at bounding box center [302, 279] width 165 height 23
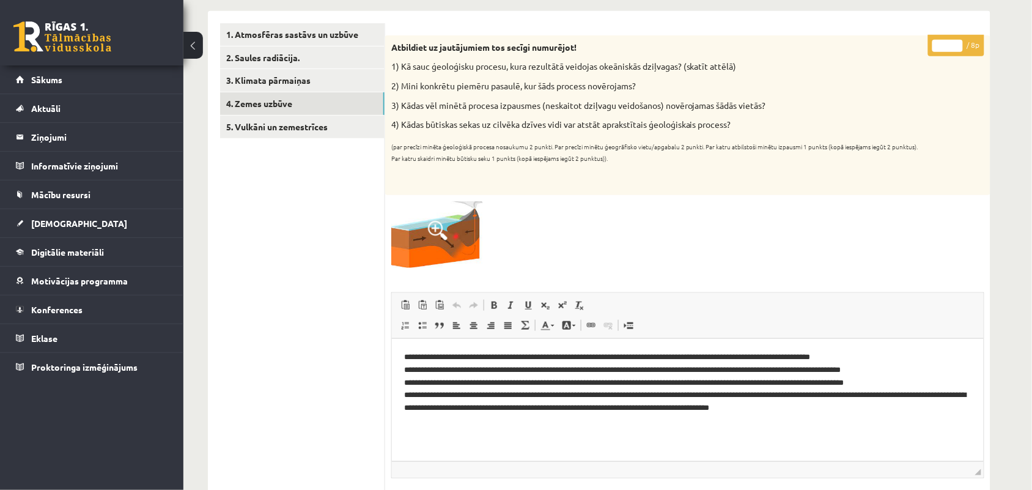
scroll to position [179, 0]
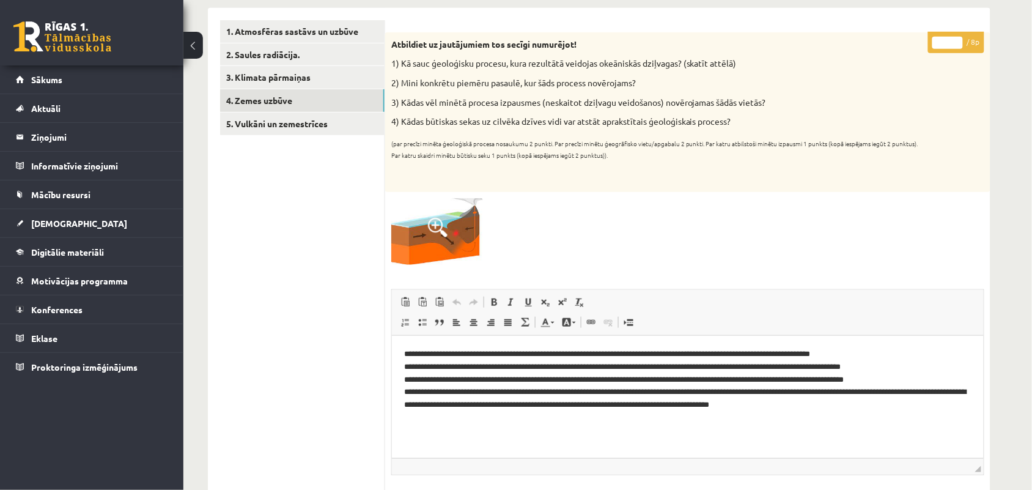
click at [948, 43] on input "*" at bounding box center [948, 43] width 31 height 12
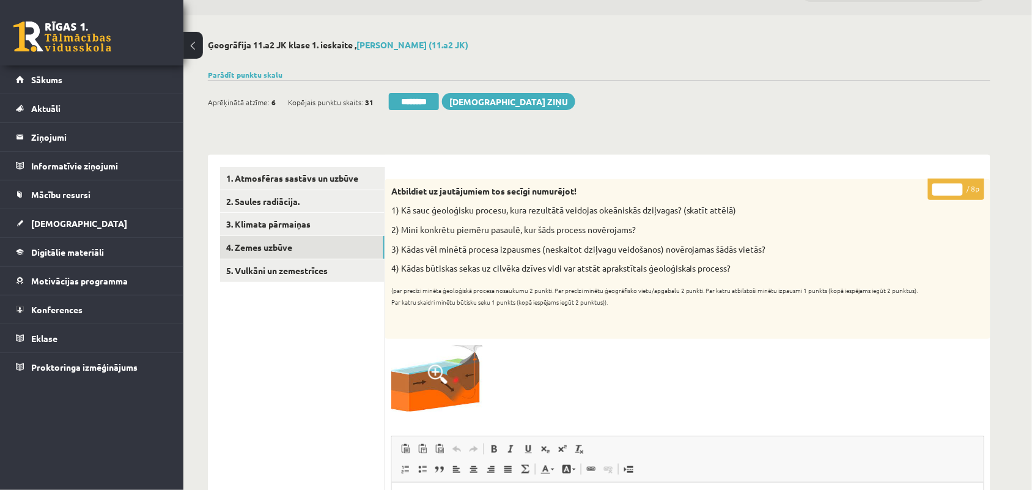
scroll to position [0, 0]
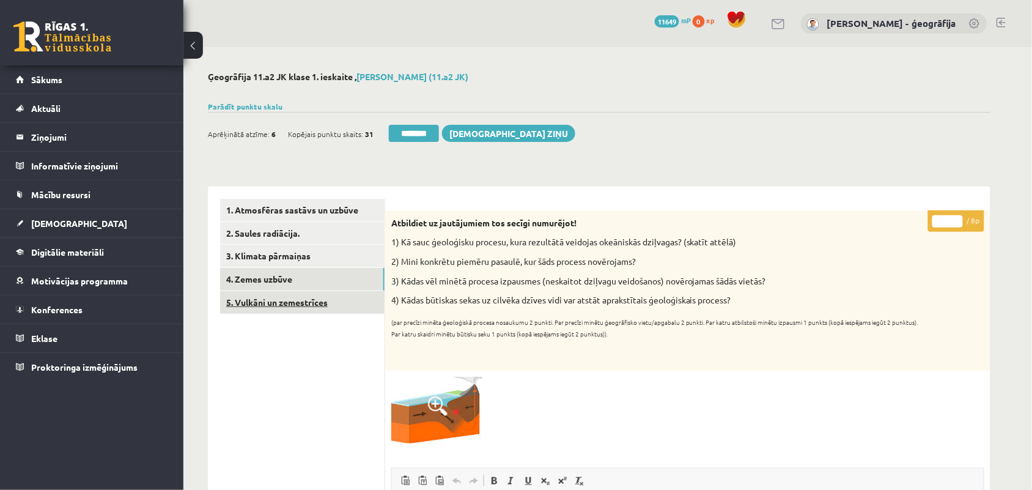
type input "*"
click at [317, 301] on link "5. Vulkāni un zemestrīces" at bounding box center [302, 302] width 165 height 23
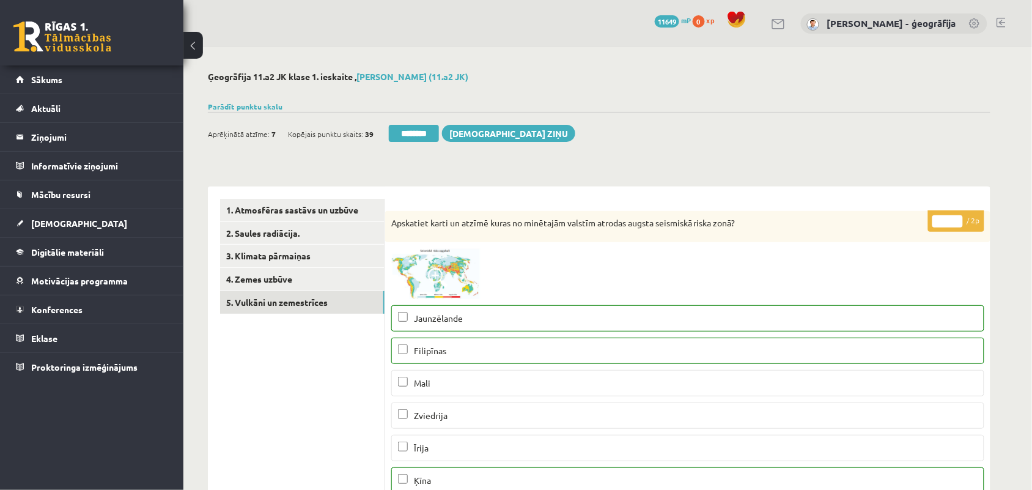
click at [956, 217] on input "*" at bounding box center [948, 221] width 31 height 12
type input "*"
click at [956, 217] on input "*" at bounding box center [948, 221] width 31 height 12
click at [240, 279] on link "4. Zemes uzbūve" at bounding box center [302, 279] width 165 height 23
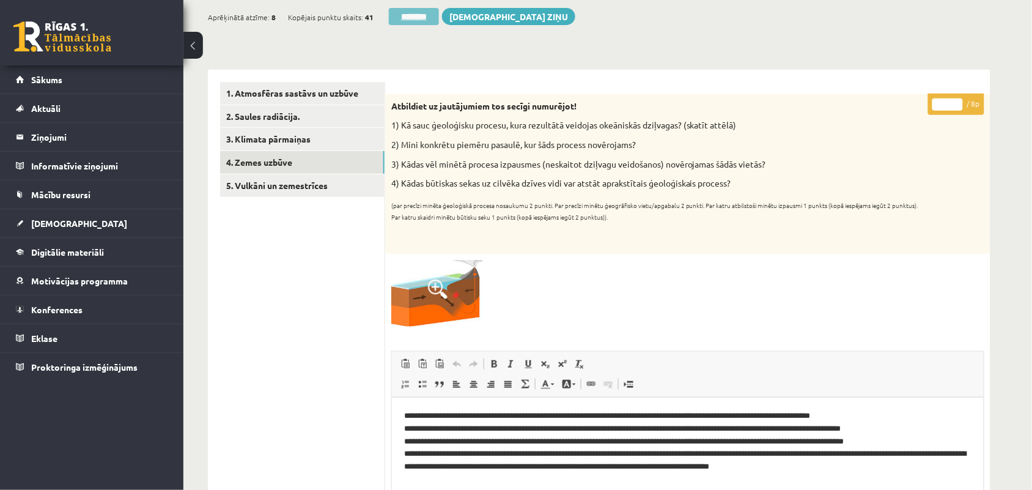
click at [421, 18] on input "********" at bounding box center [414, 16] width 50 height 17
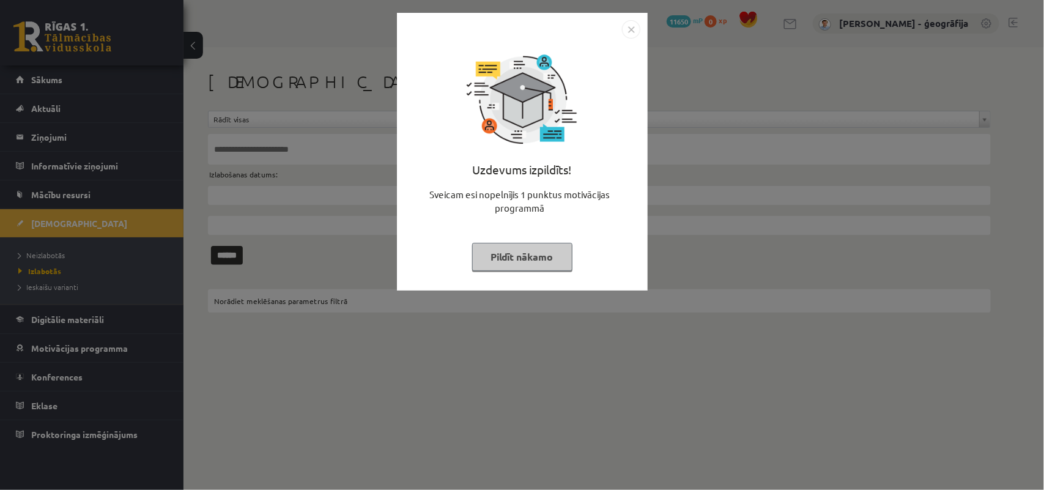
click at [520, 252] on button "Pildīt nākamo" at bounding box center [522, 257] width 100 height 28
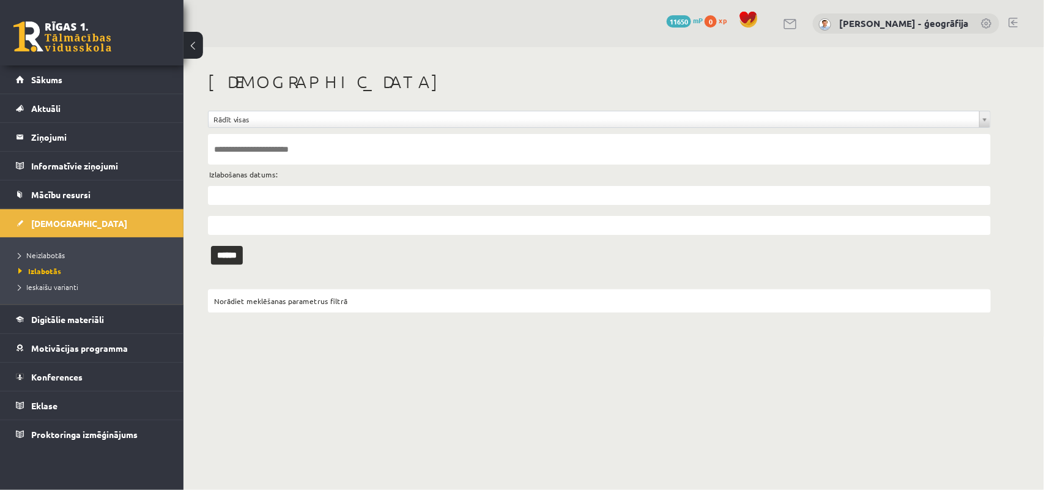
click at [294, 190] on input "text" at bounding box center [599, 195] width 783 height 19
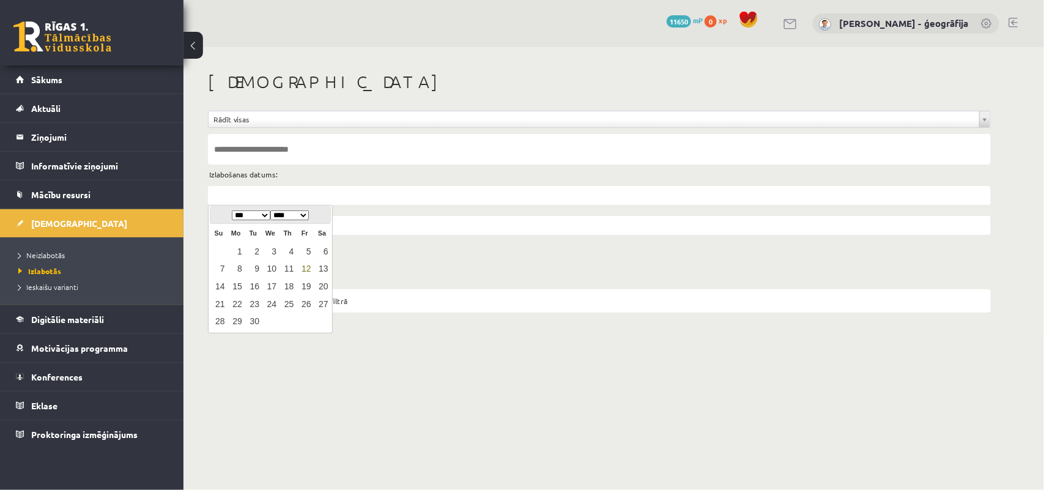
click at [224, 253] on table "Su Mo Tu We Th Fr Sa 1 2 3 4 5 6 7 8 9 10 11 12 13 14 15 16 17 18 19 20 21 22 2…" at bounding box center [270, 277] width 120 height 106
click at [309, 268] on link "12" at bounding box center [305, 269] width 16 height 17
type input "**********"
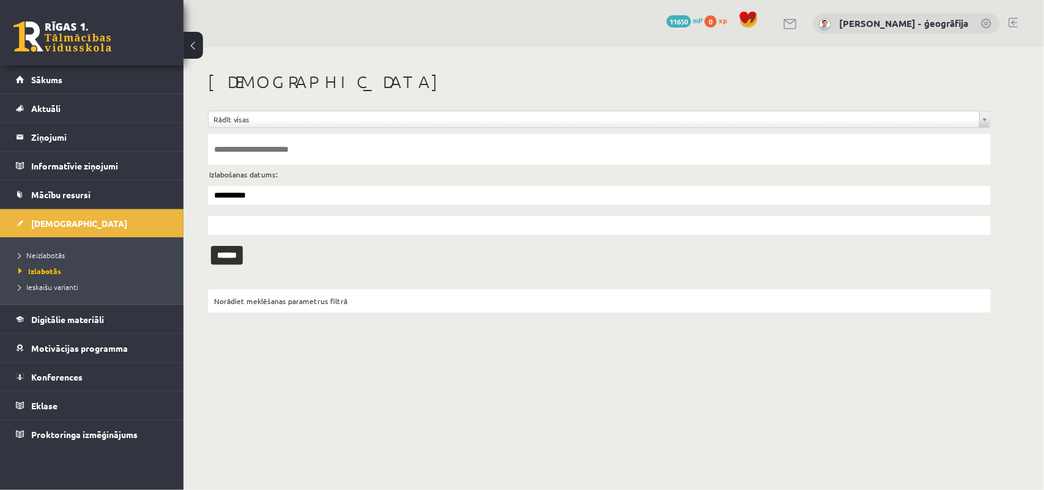
click at [313, 228] on input "text" at bounding box center [599, 225] width 783 height 19
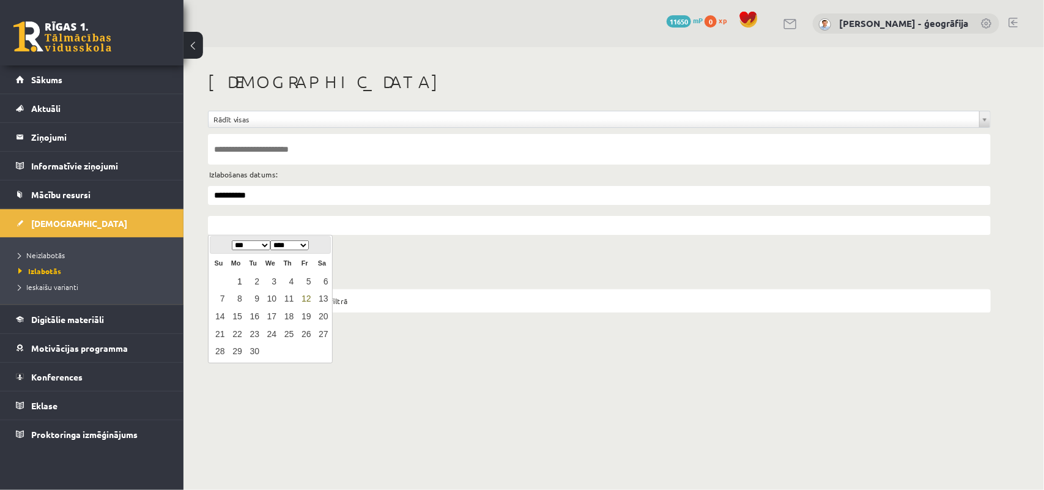
click at [229, 276] on link "1" at bounding box center [236, 281] width 16 height 17
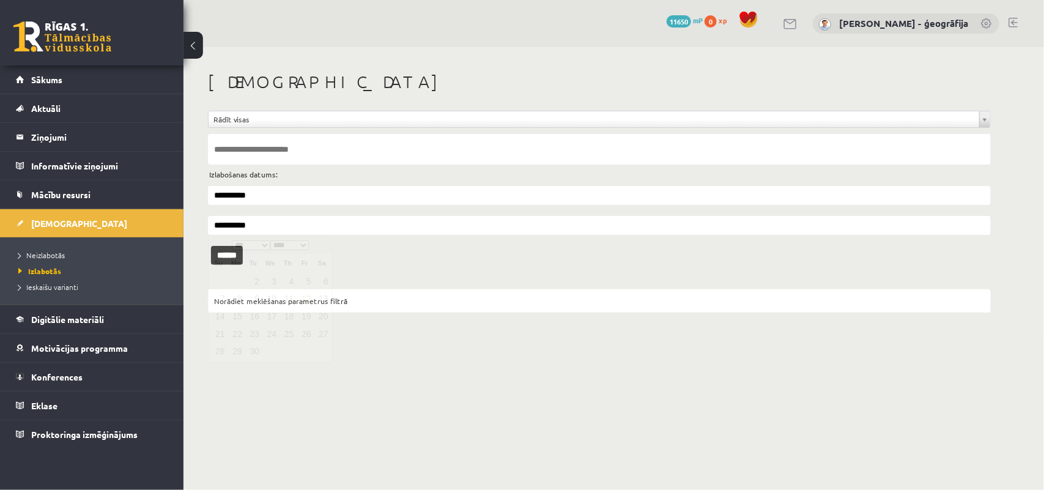
click at [256, 230] on input "**********" at bounding box center [599, 225] width 783 height 19
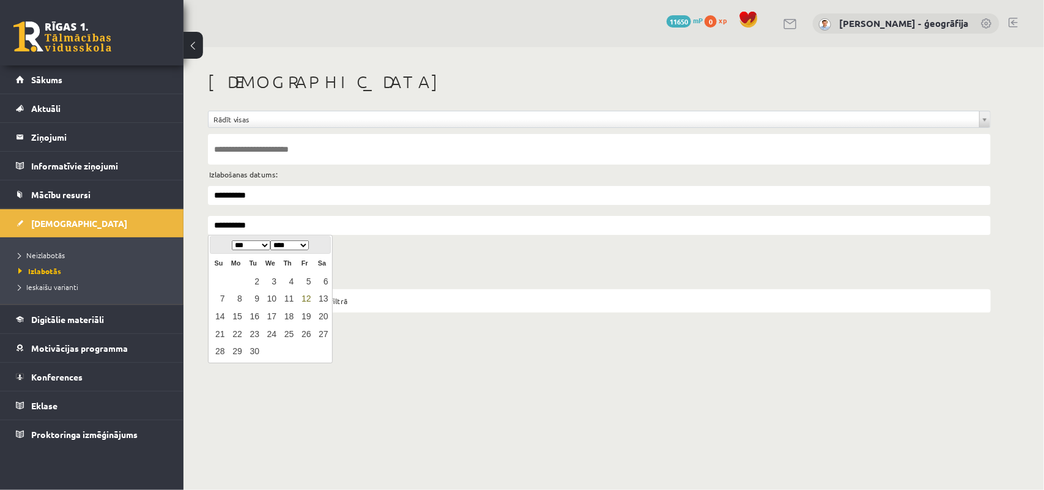
click at [306, 300] on link "12" at bounding box center [305, 299] width 16 height 17
type input "**********"
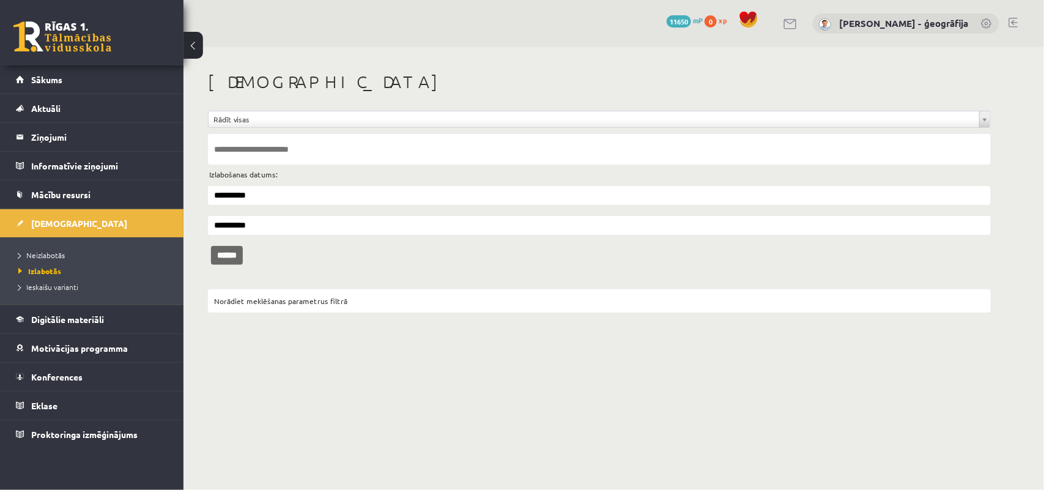
click at [240, 254] on input "******" at bounding box center [227, 255] width 32 height 19
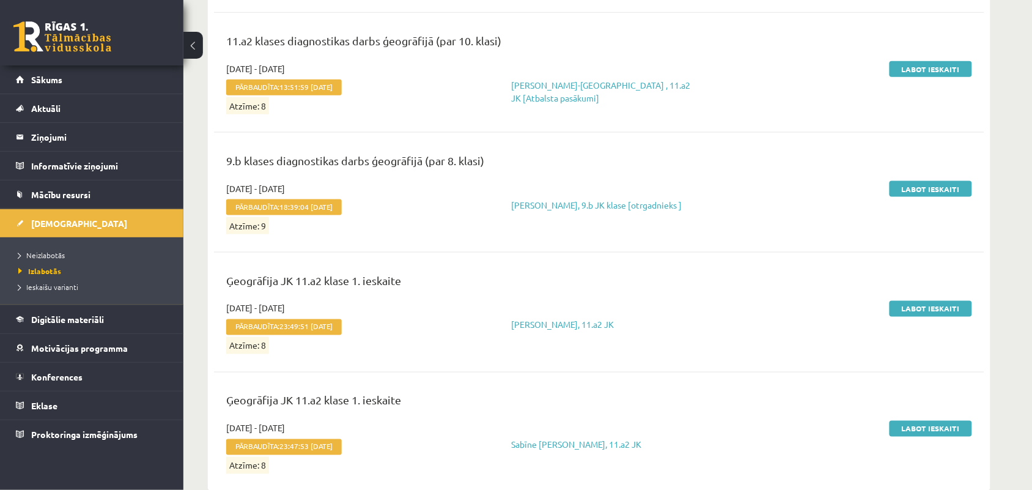
scroll to position [420, 0]
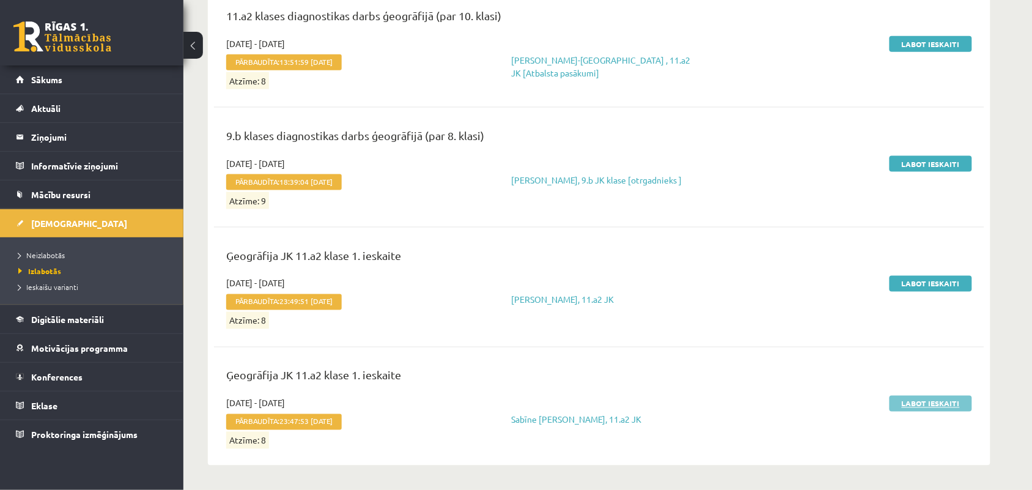
click at [928, 401] on link "Labot ieskaiti" at bounding box center [931, 404] width 83 height 16
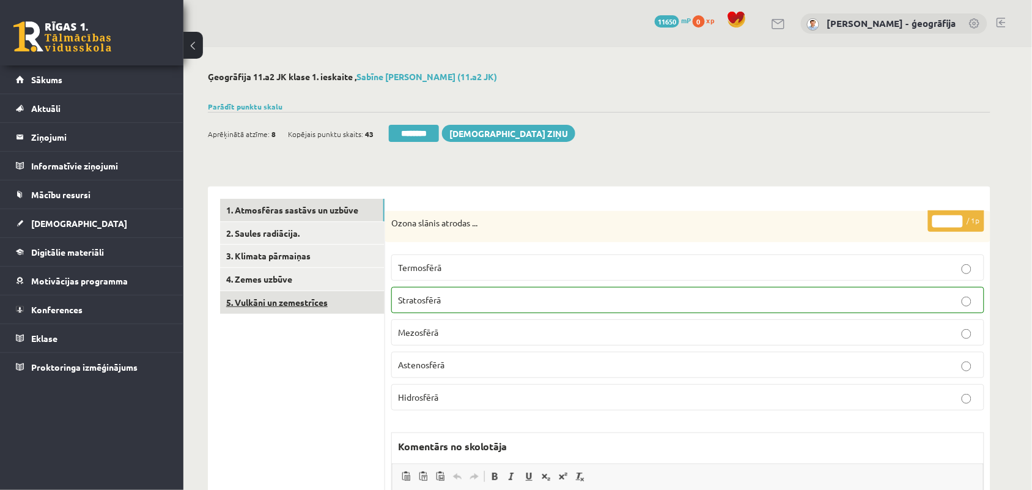
click at [272, 300] on link "5. Vulkāni un zemestrīces" at bounding box center [302, 302] width 165 height 23
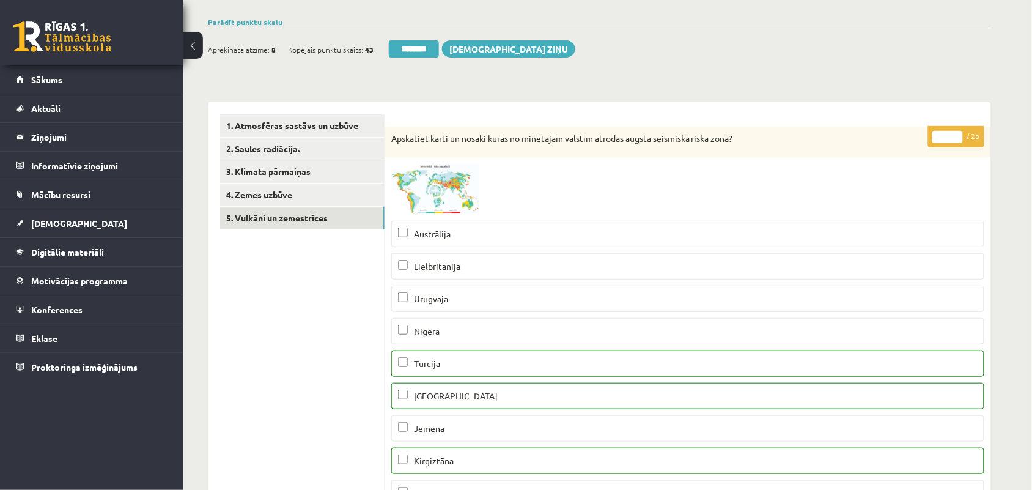
scroll to position [84, 0]
click at [958, 135] on input "*" at bounding box center [948, 137] width 31 height 12
type input "*"
click at [958, 135] on input "*" at bounding box center [948, 137] width 31 height 12
click at [329, 199] on link "4. Zemes uzbūve" at bounding box center [302, 195] width 165 height 23
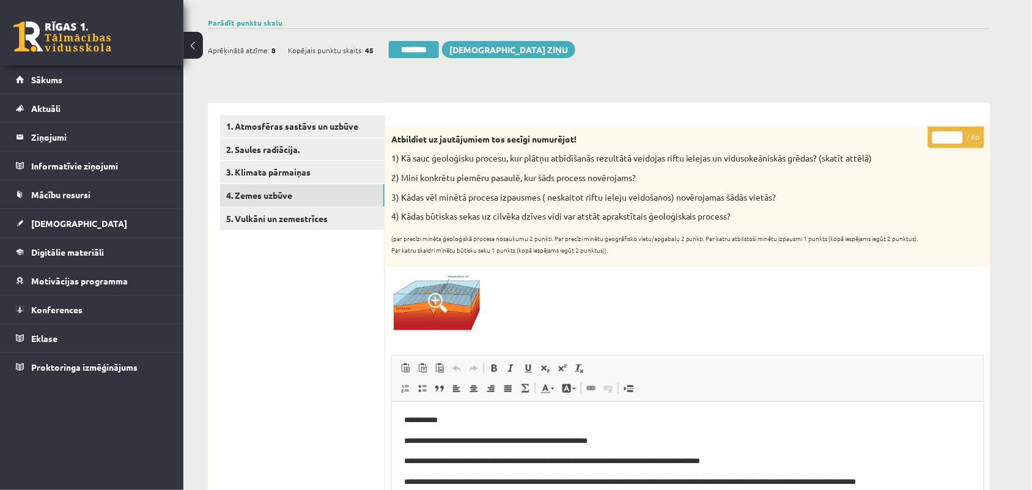
scroll to position [0, 0]
click at [404, 55] on input "********" at bounding box center [414, 49] width 50 height 17
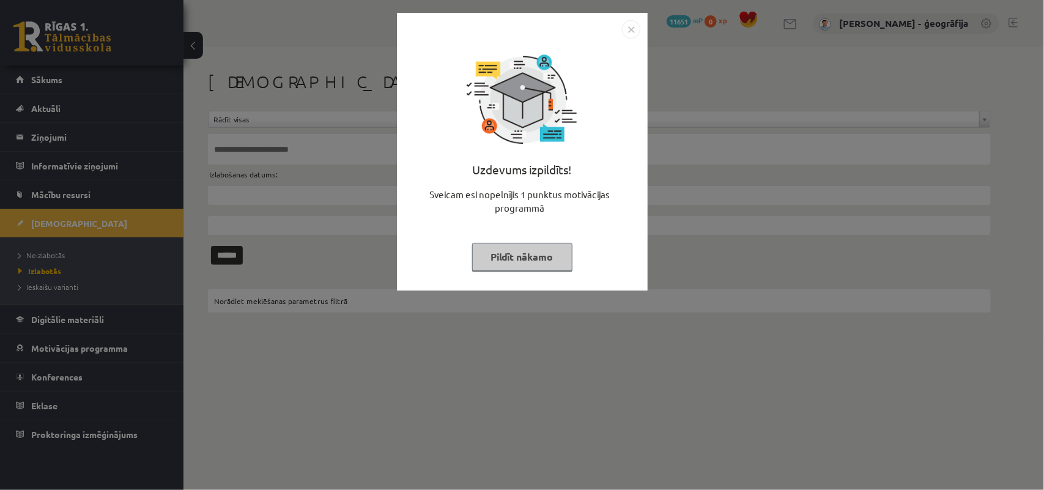
click at [502, 258] on button "Pildīt nākamo" at bounding box center [522, 257] width 100 height 28
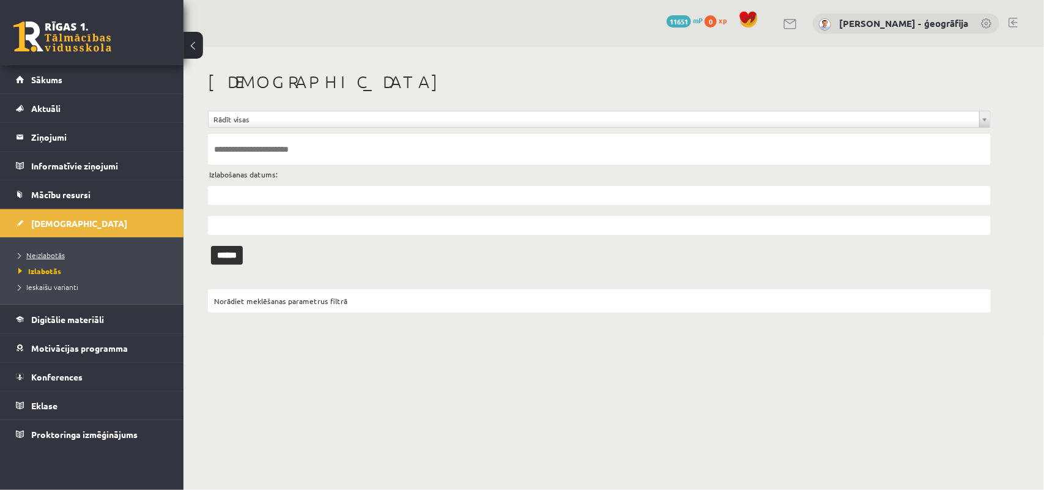
click at [66, 260] on link "Neizlabotās" at bounding box center [94, 255] width 153 height 11
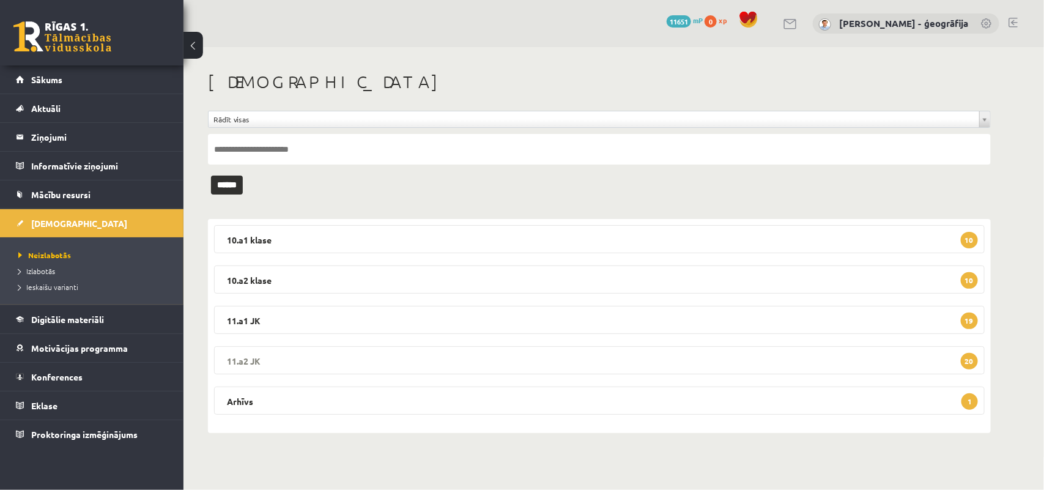
click at [437, 359] on legend "11.a2 JK 20" at bounding box center [599, 360] width 771 height 28
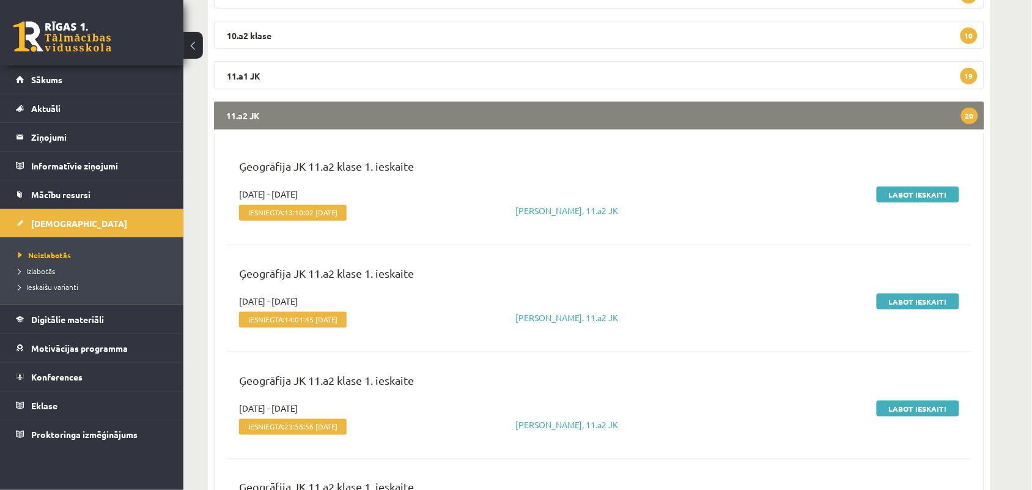
scroll to position [263, 0]
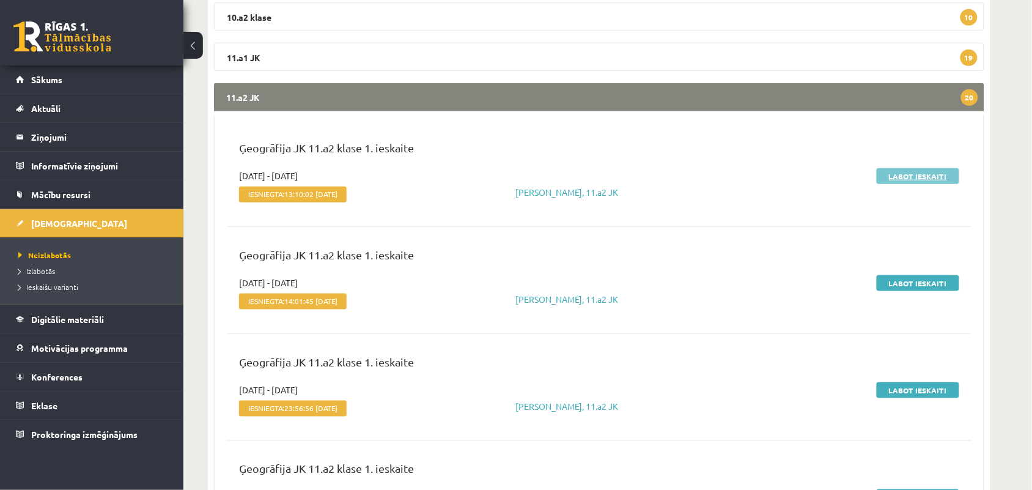
click at [906, 173] on link "Labot ieskaiti" at bounding box center [918, 176] width 83 height 16
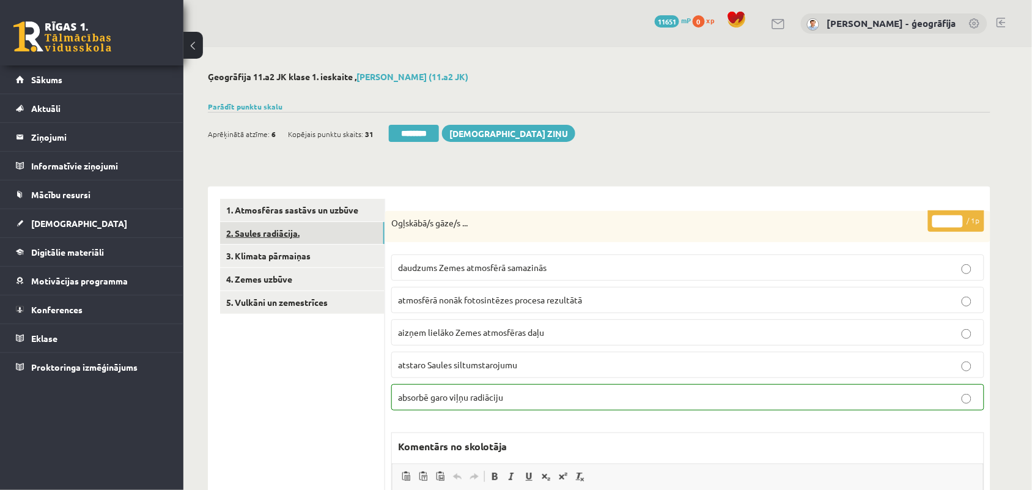
click at [256, 239] on link "2. Saules radiācija." at bounding box center [302, 233] width 165 height 23
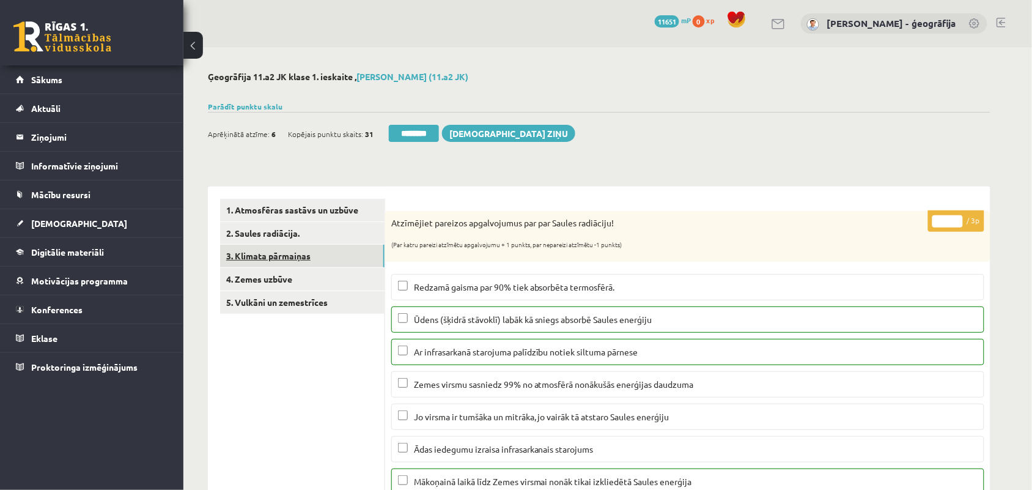
click at [243, 254] on link "3. Klimata pārmaiņas" at bounding box center [302, 256] width 165 height 23
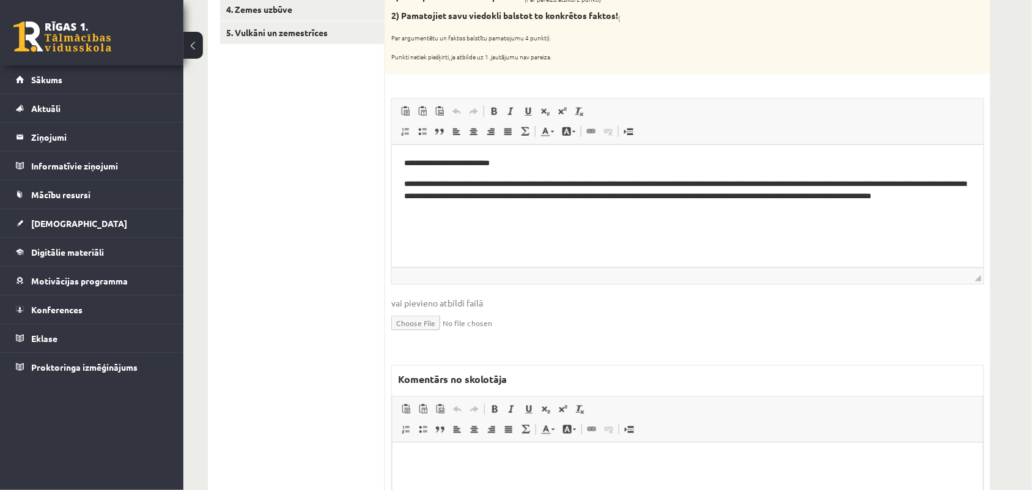
scroll to position [273, 0]
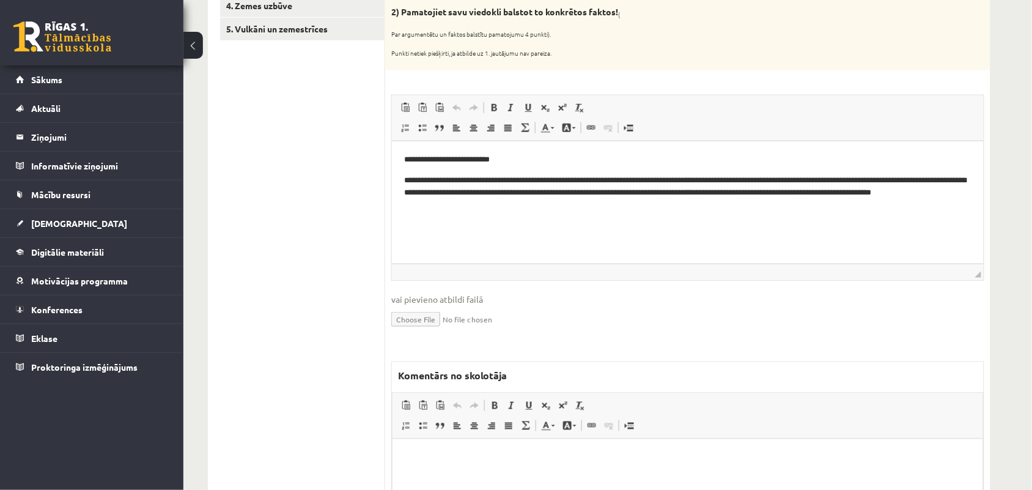
click at [430, 449] on html at bounding box center [687, 456] width 591 height 37
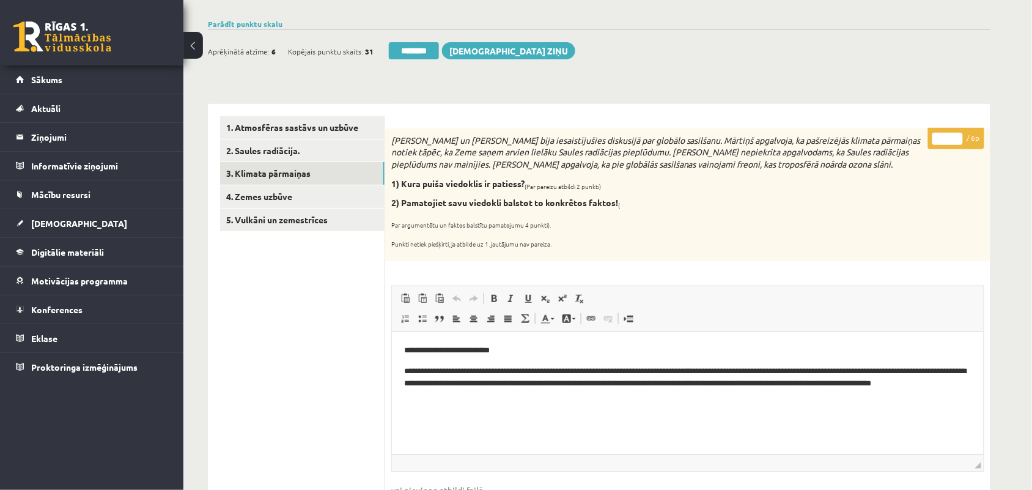
scroll to position [79, 0]
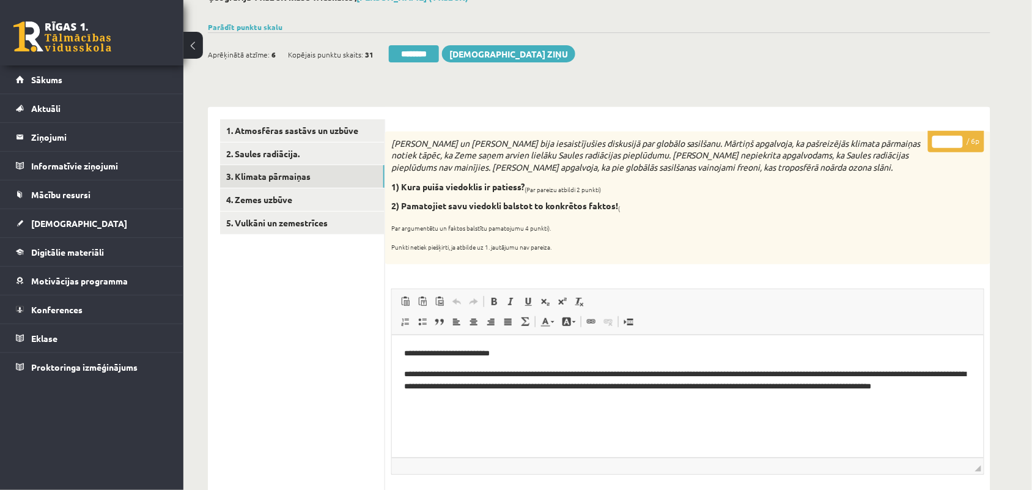
click at [956, 139] on input "*" at bounding box center [948, 142] width 31 height 12
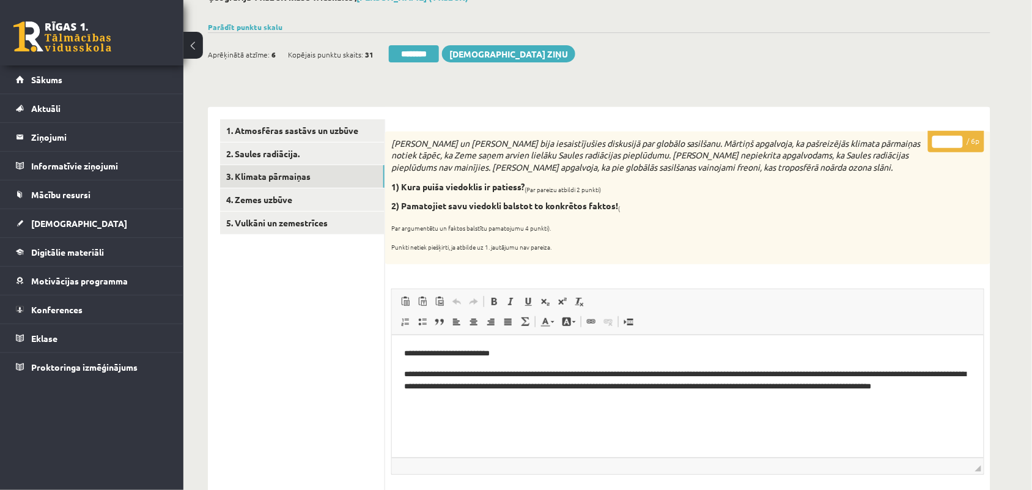
type input "*"
click at [956, 139] on input "*" at bounding box center [948, 142] width 31 height 12
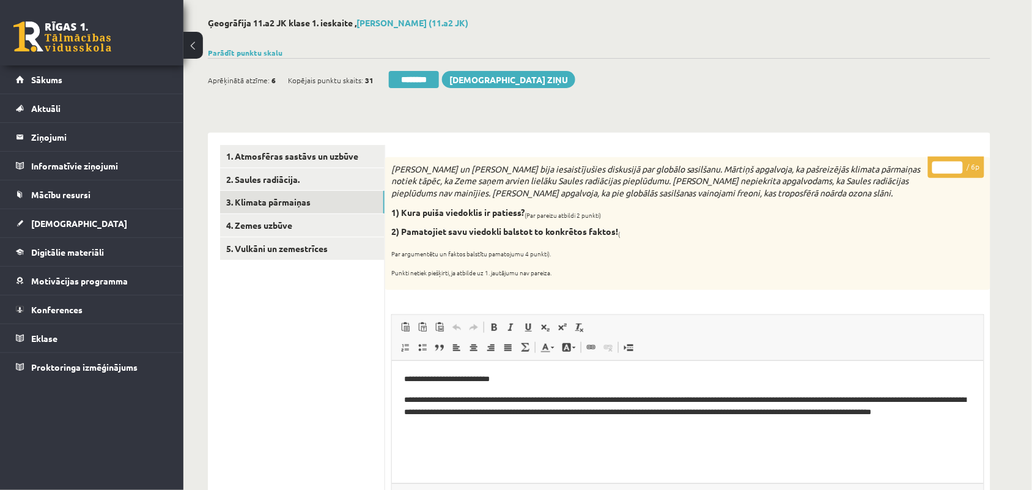
scroll to position [0, 0]
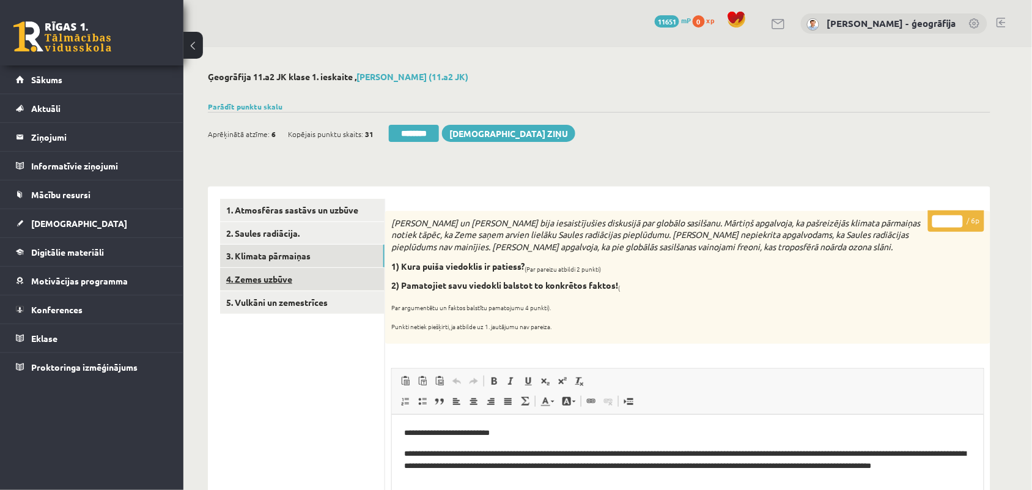
type input "*"
click at [270, 275] on link "4. Zemes uzbūve" at bounding box center [302, 279] width 165 height 23
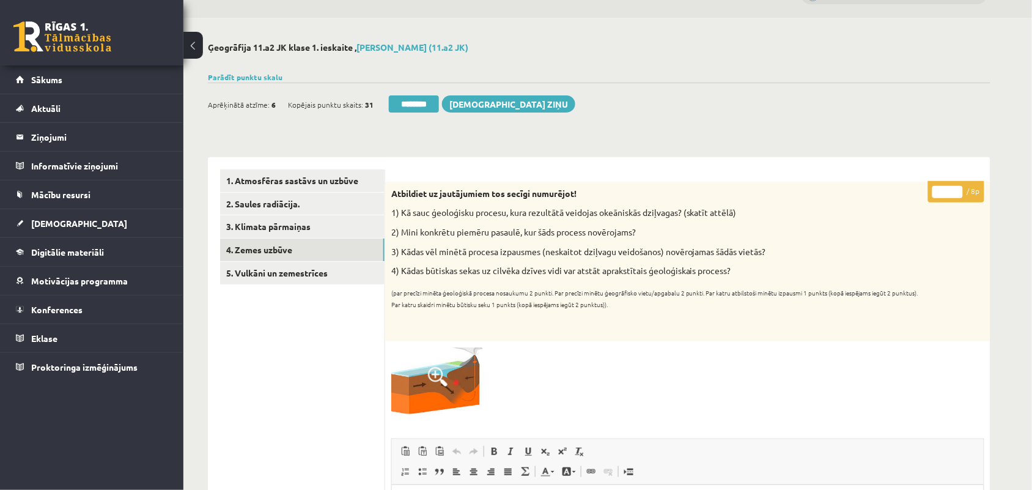
scroll to position [17, 0]
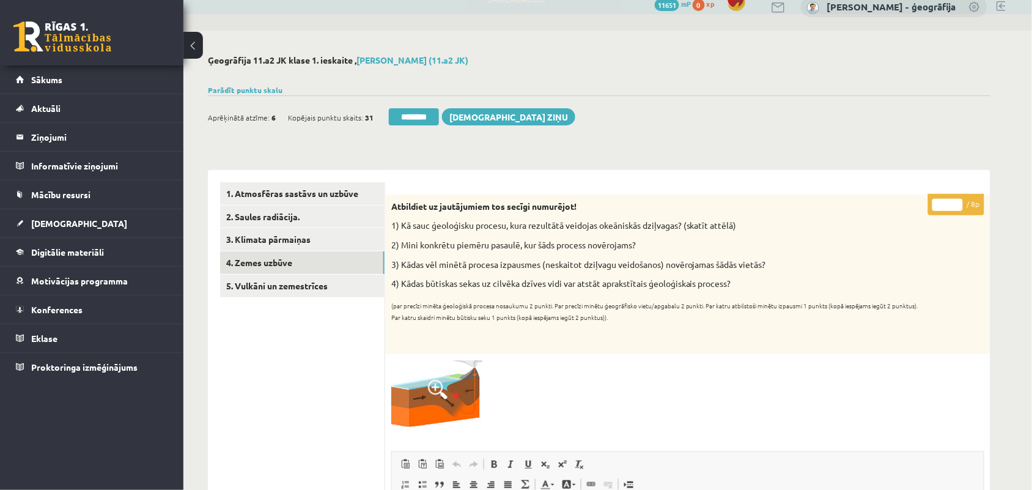
click at [949, 200] on input "*" at bounding box center [948, 205] width 31 height 12
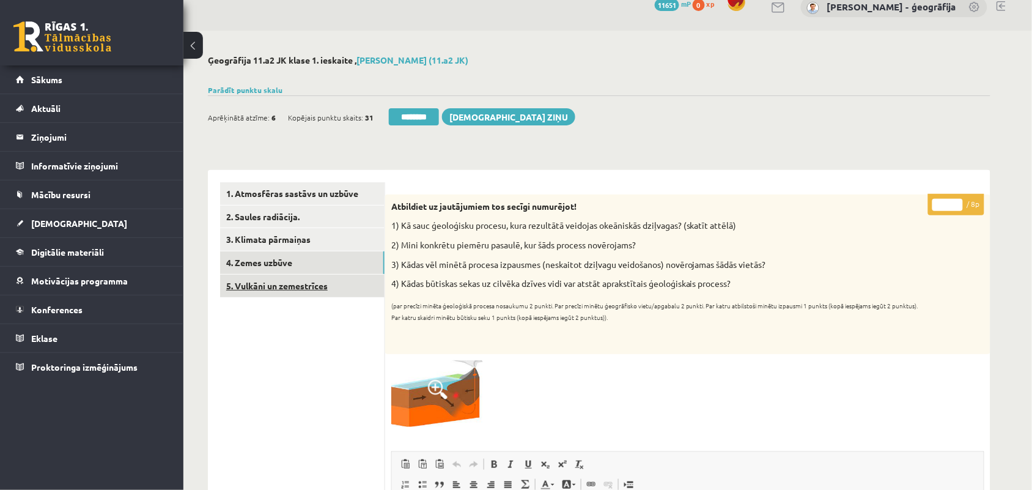
type input "*"
click at [301, 286] on link "5. Vulkāni un zemestrīces" at bounding box center [302, 286] width 165 height 23
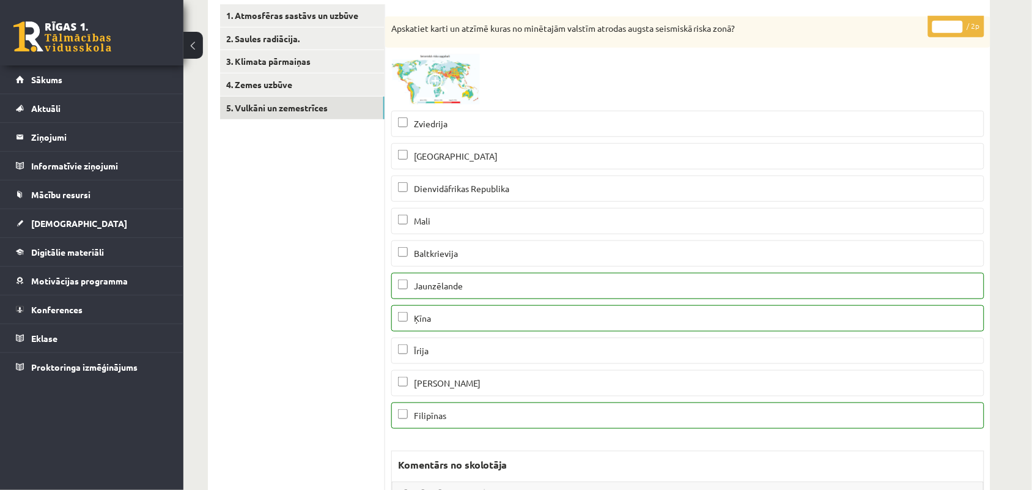
scroll to position [194, 0]
click at [948, 22] on input "*" at bounding box center [948, 27] width 31 height 12
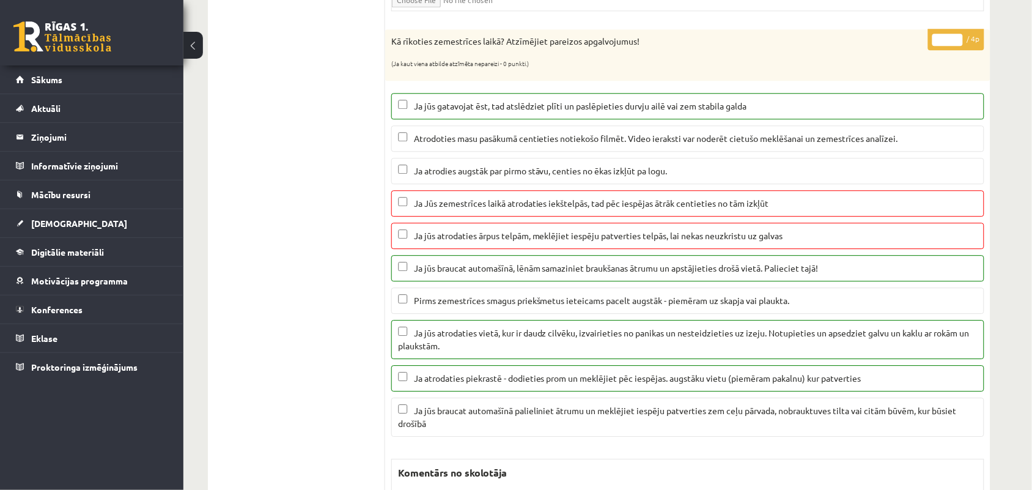
scroll to position [848, 0]
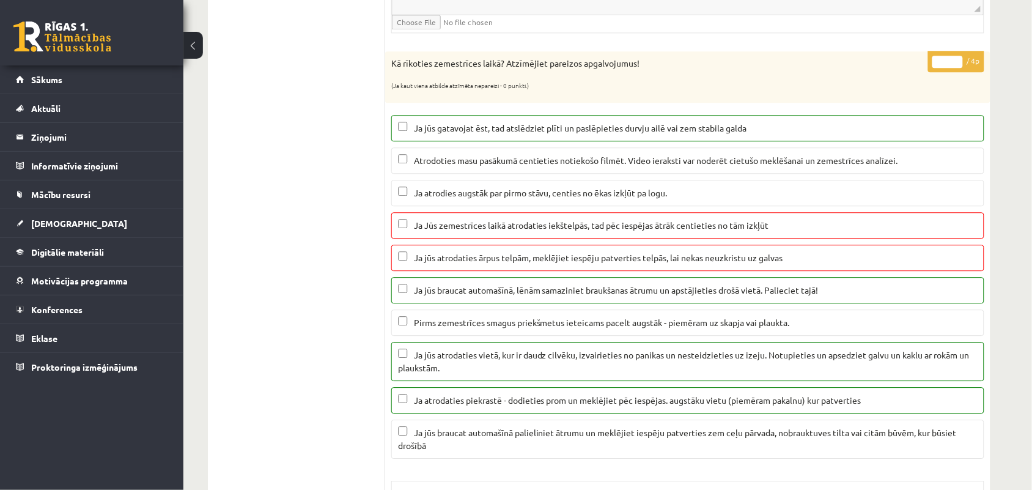
type input "*"
click at [945, 63] on input "*" at bounding box center [948, 62] width 31 height 12
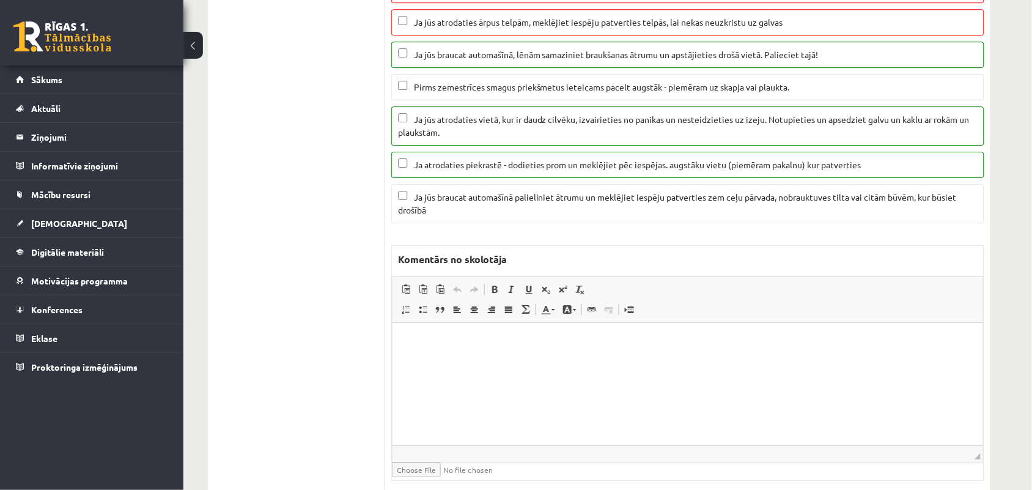
scroll to position [1092, 0]
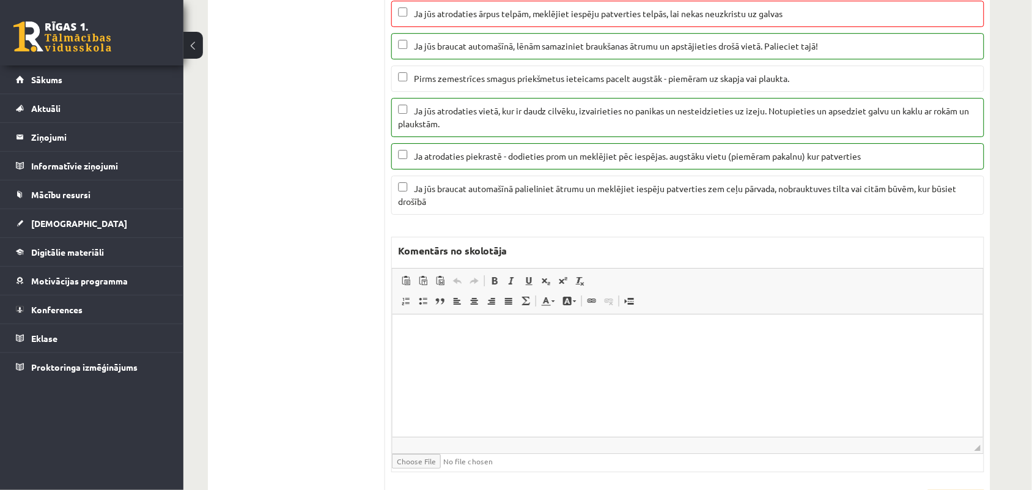
type input "*"
click at [434, 344] on html at bounding box center [687, 332] width 591 height 37
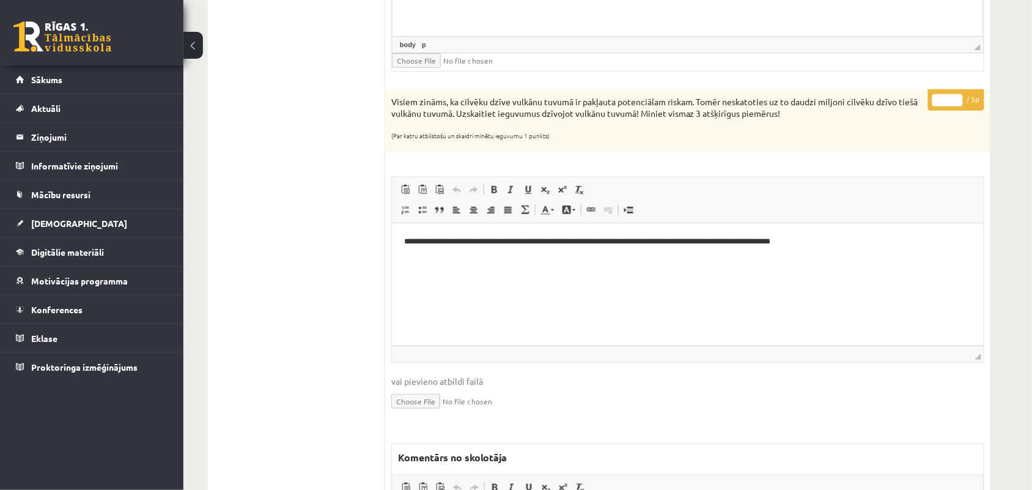
scroll to position [1493, 0]
click at [957, 102] on input "*" at bounding box center [948, 99] width 31 height 12
type input "*"
click at [957, 102] on input "*" at bounding box center [948, 99] width 31 height 12
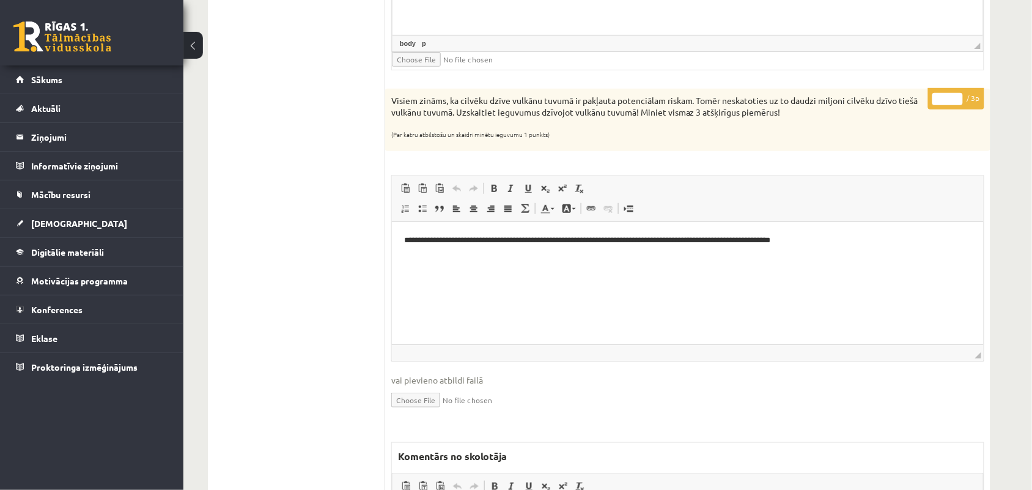
click at [957, 102] on input "*" at bounding box center [948, 99] width 31 height 12
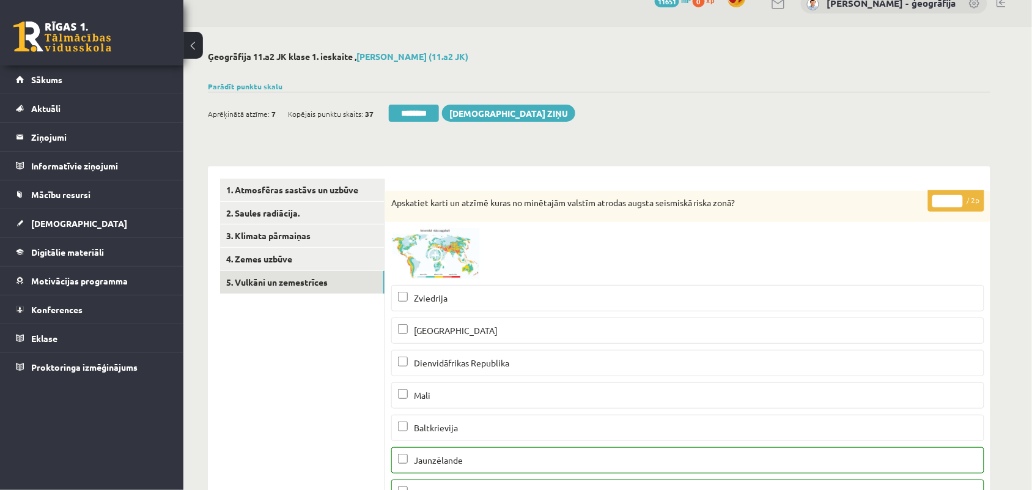
scroll to position [0, 0]
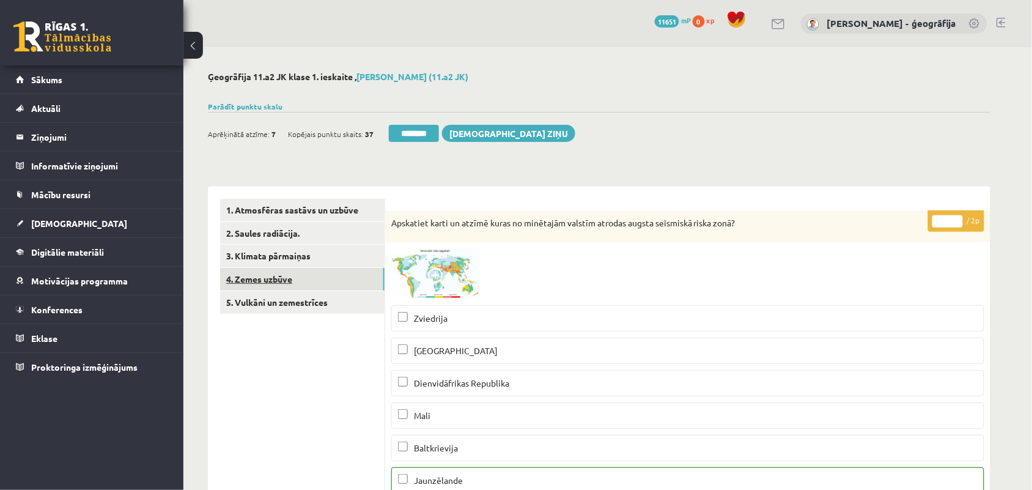
click at [289, 282] on link "4. Zemes uzbūve" at bounding box center [302, 279] width 165 height 23
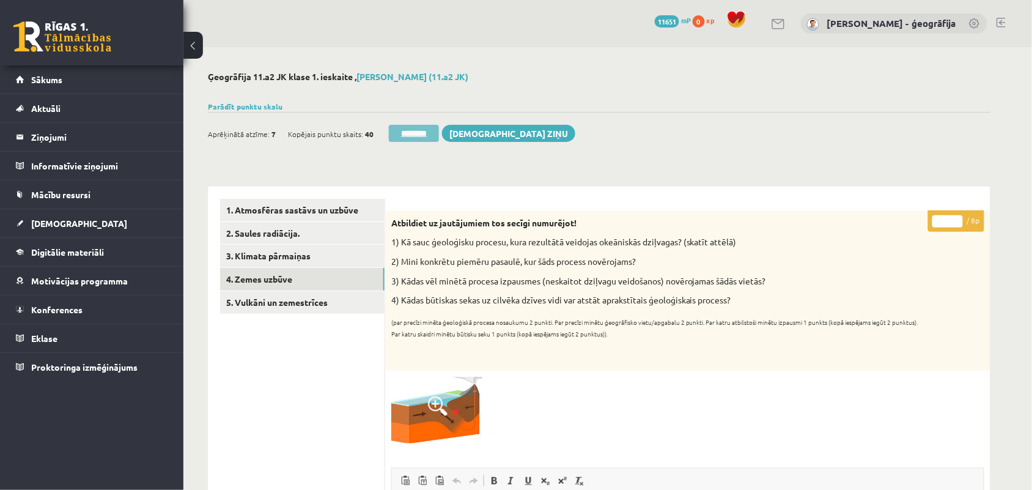
click at [407, 139] on input "********" at bounding box center [414, 133] width 50 height 17
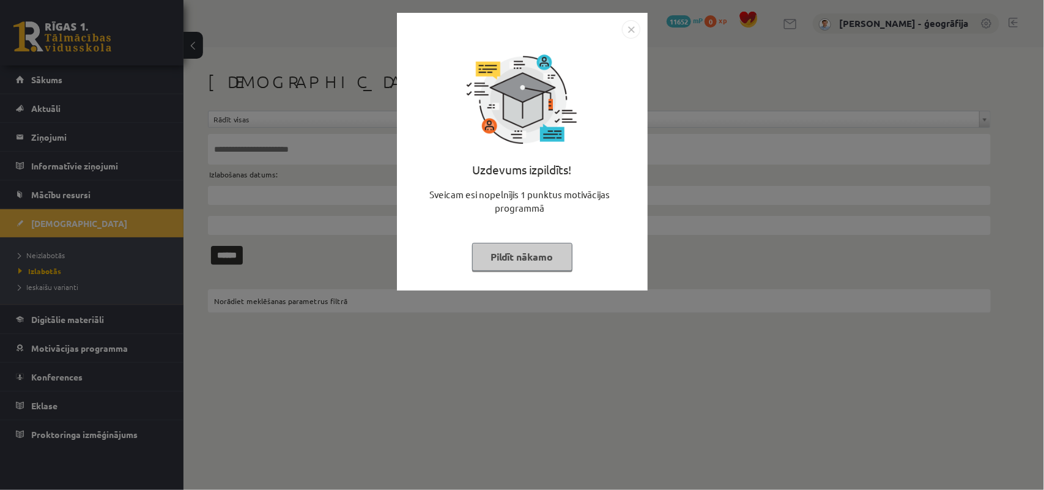
click at [493, 270] on button "Pildīt nākamo" at bounding box center [522, 257] width 100 height 28
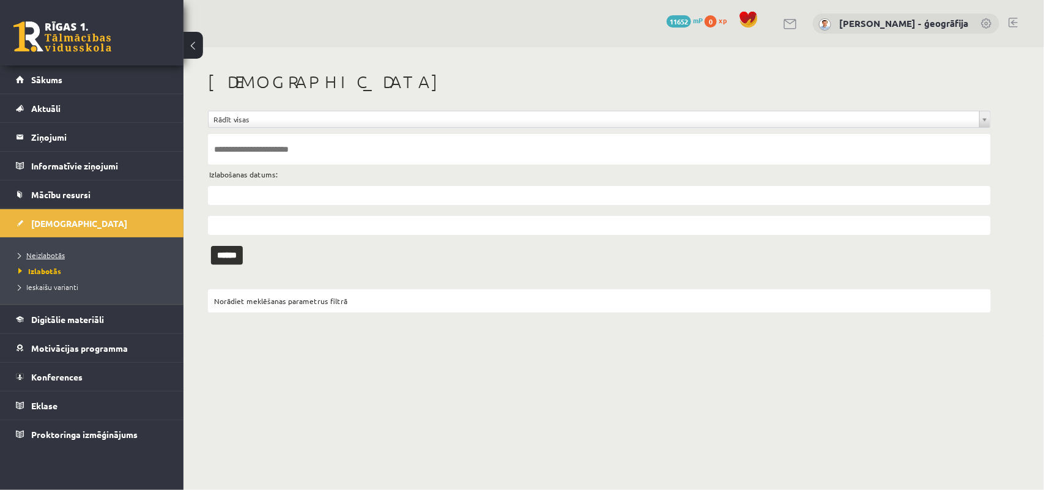
click at [41, 256] on span "Neizlabotās" at bounding box center [41, 255] width 46 height 10
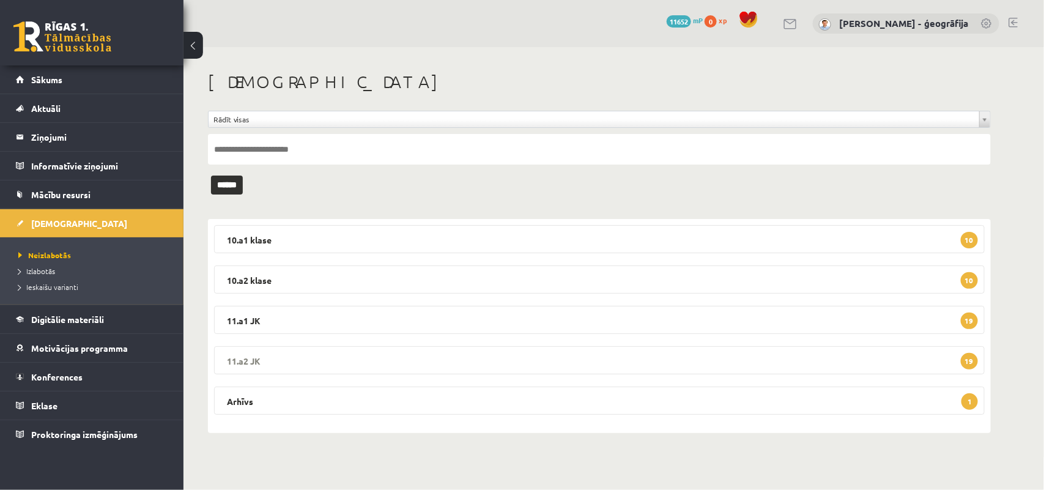
click at [472, 359] on legend "11.a2 JK 19" at bounding box center [599, 360] width 771 height 28
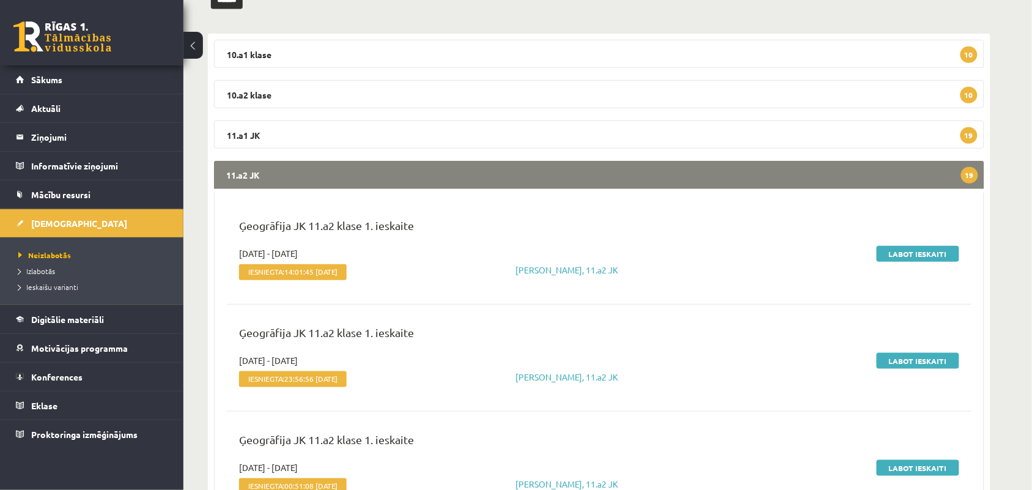
scroll to position [196, 0]
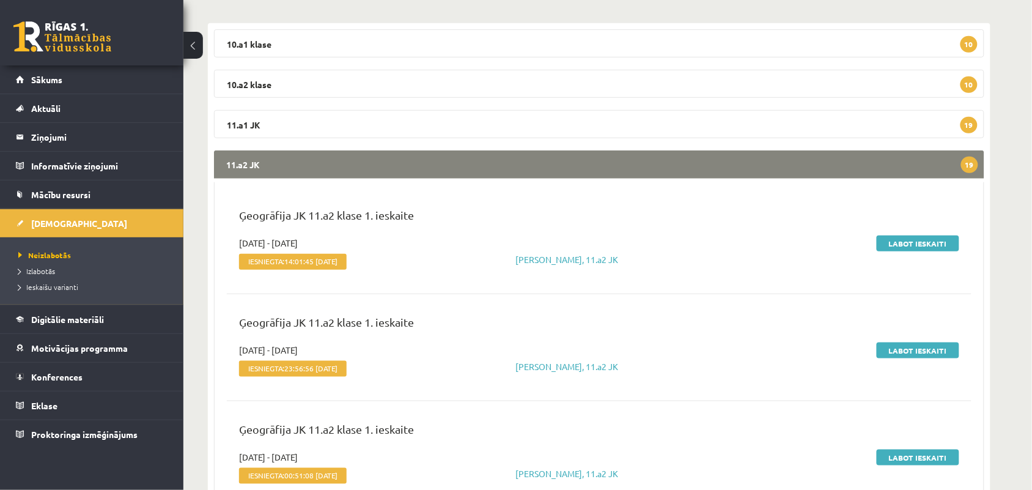
click at [631, 165] on legend "11.a2 JK 19" at bounding box center [599, 164] width 771 height 28
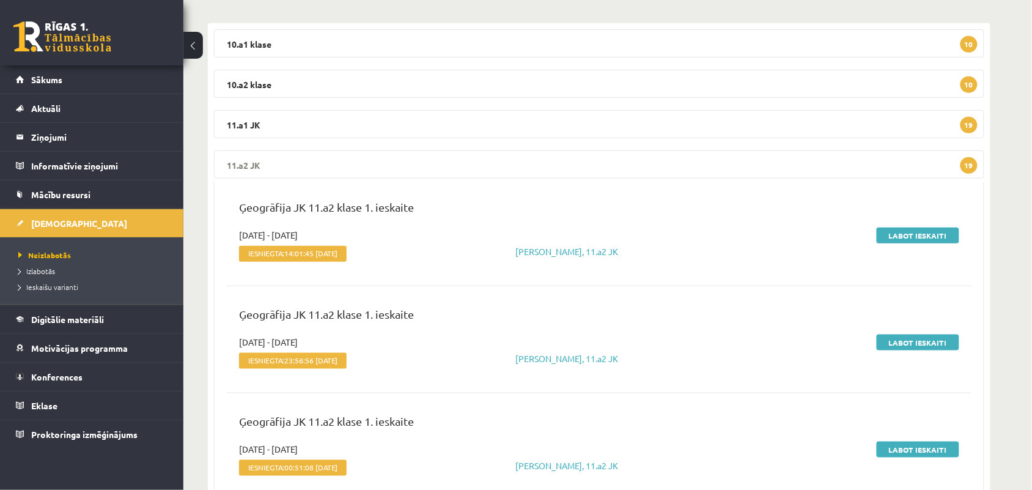
scroll to position [0, 0]
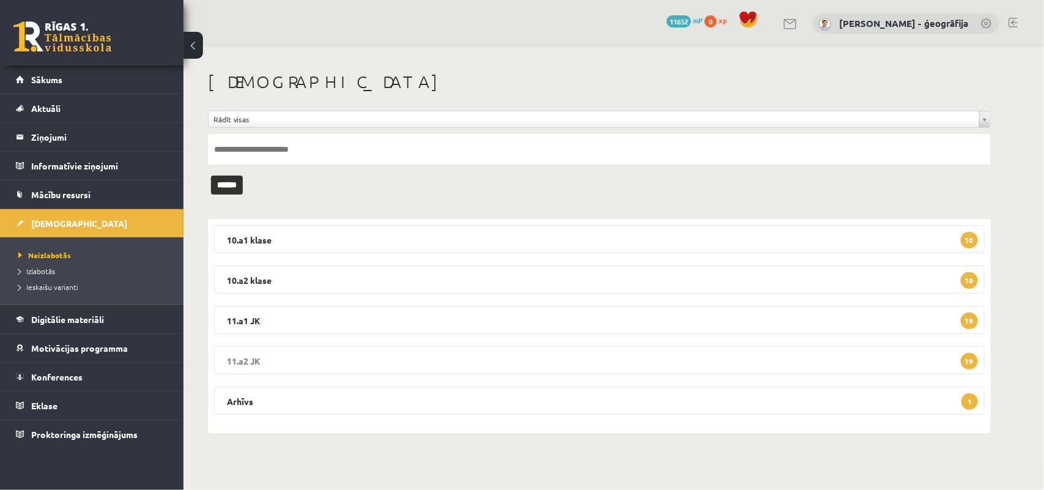
click at [508, 368] on legend "11.a2 JK 19" at bounding box center [599, 360] width 771 height 28
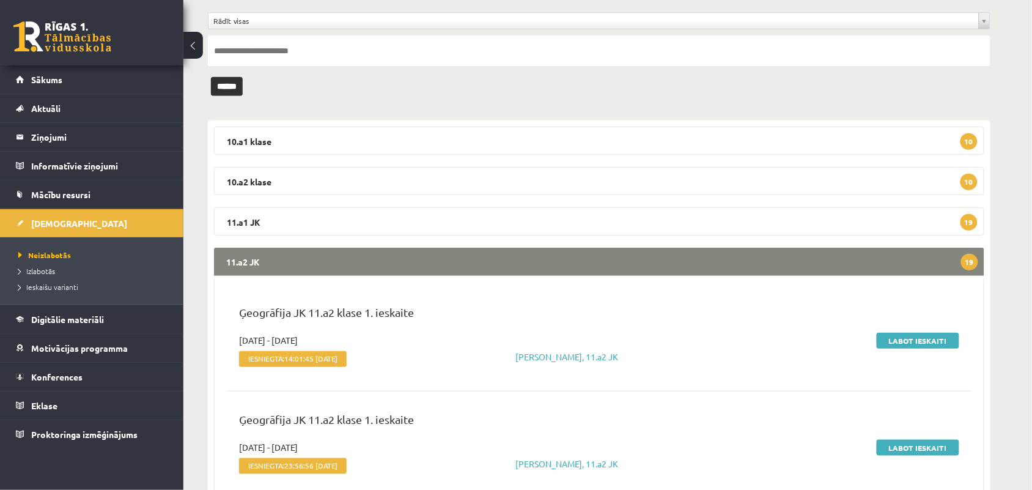
scroll to position [173, 0]
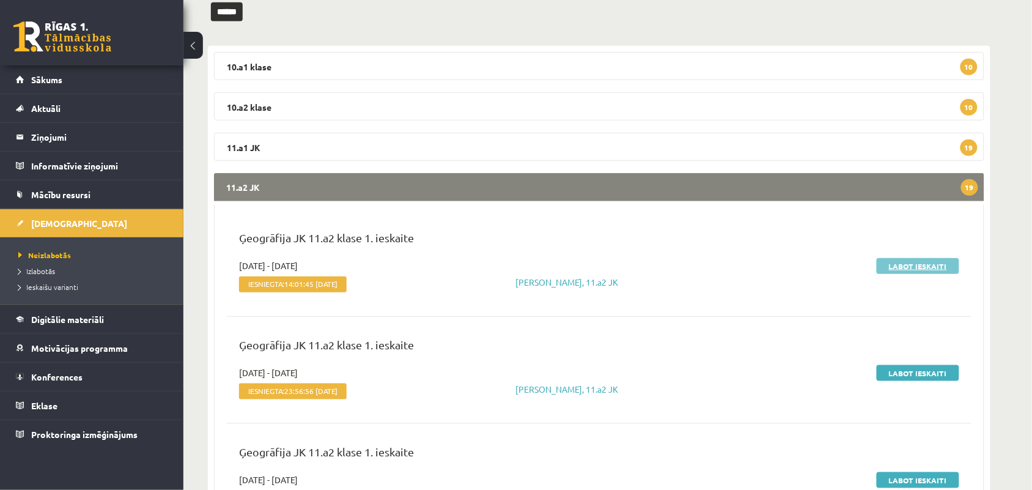
click at [909, 259] on link "Labot ieskaiti" at bounding box center [918, 266] width 83 height 16
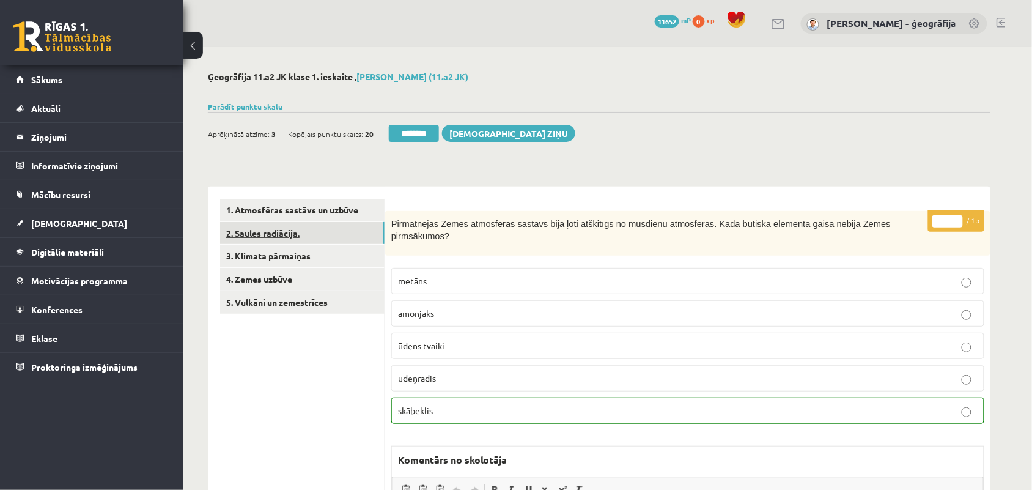
click at [243, 229] on link "2. Saules radiācija." at bounding box center [302, 233] width 165 height 23
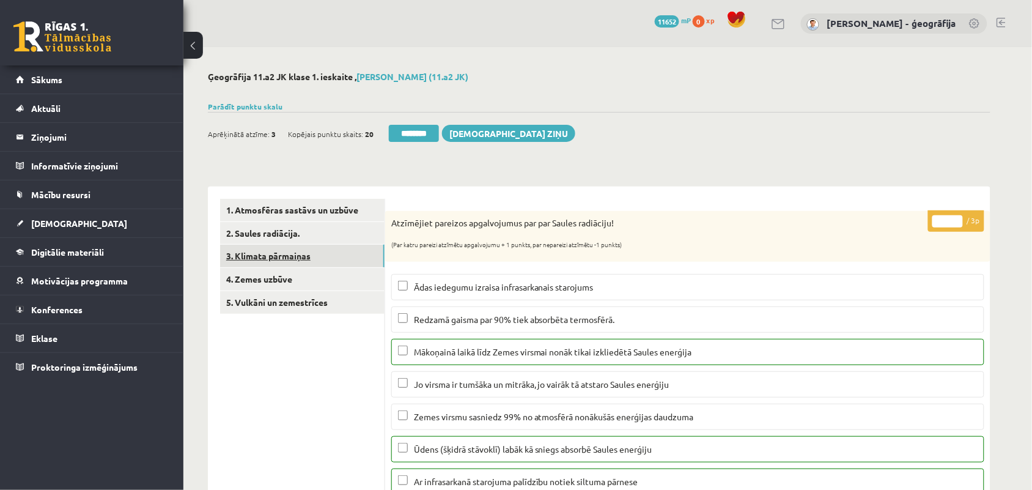
click at [262, 257] on link "3. Klimata pārmaiņas" at bounding box center [302, 256] width 165 height 23
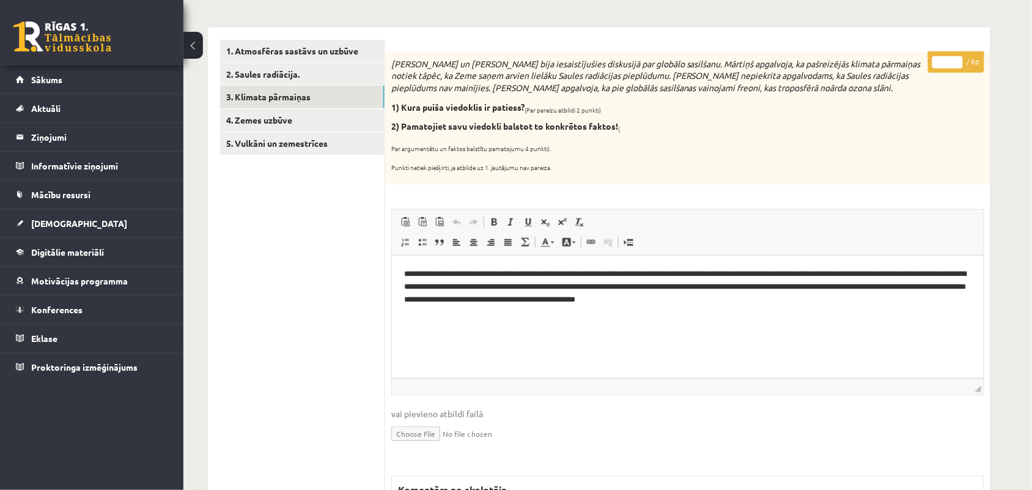
scroll to position [148, 0]
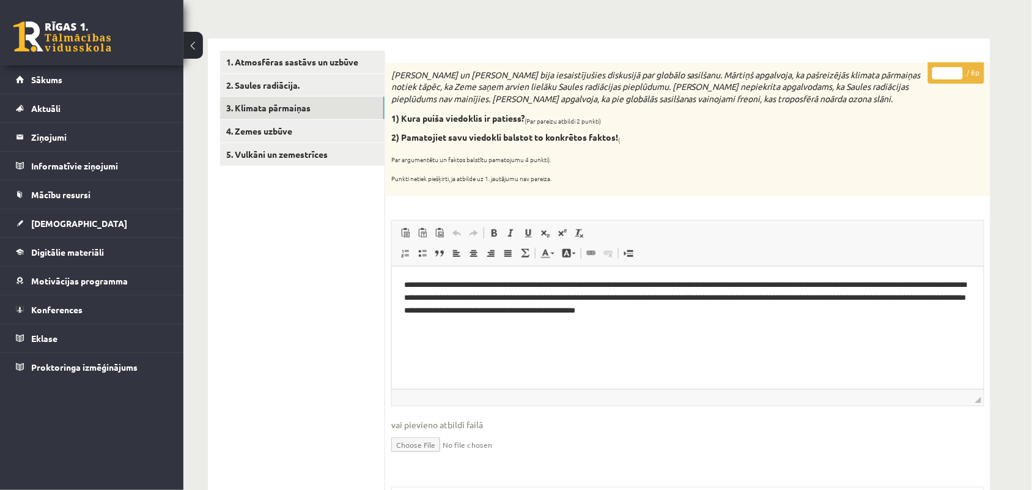
click at [954, 69] on input "*" at bounding box center [948, 73] width 31 height 12
type input "*"
click at [954, 69] on input "*" at bounding box center [948, 73] width 31 height 12
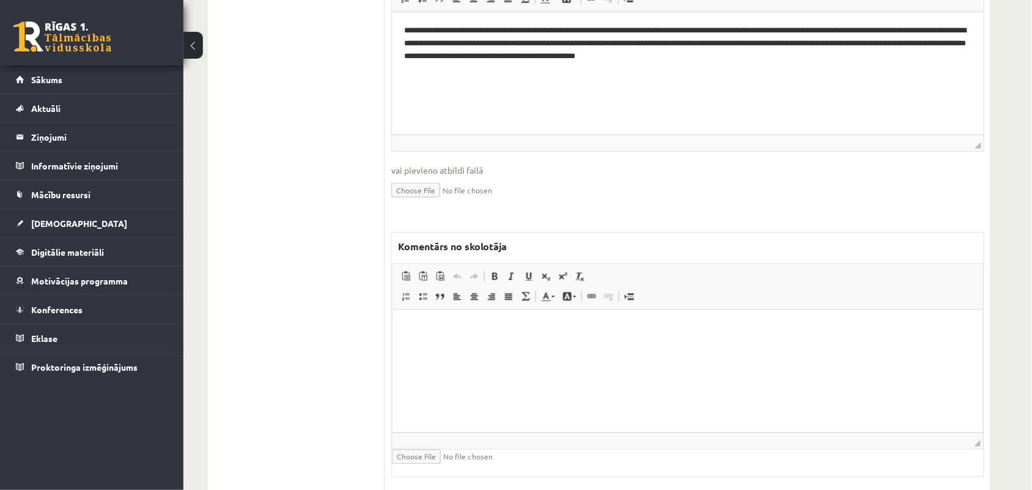
scroll to position [413, 0]
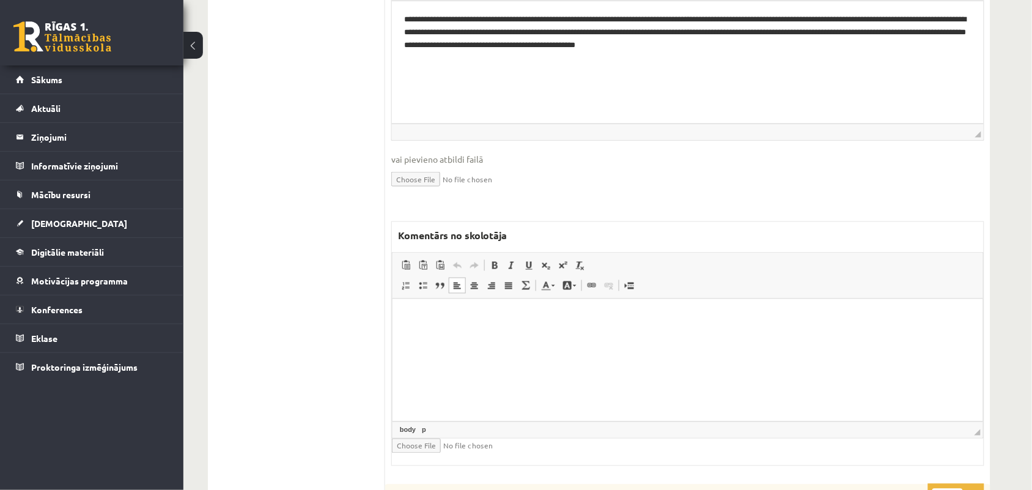
click at [560, 336] on html at bounding box center [687, 316] width 591 height 37
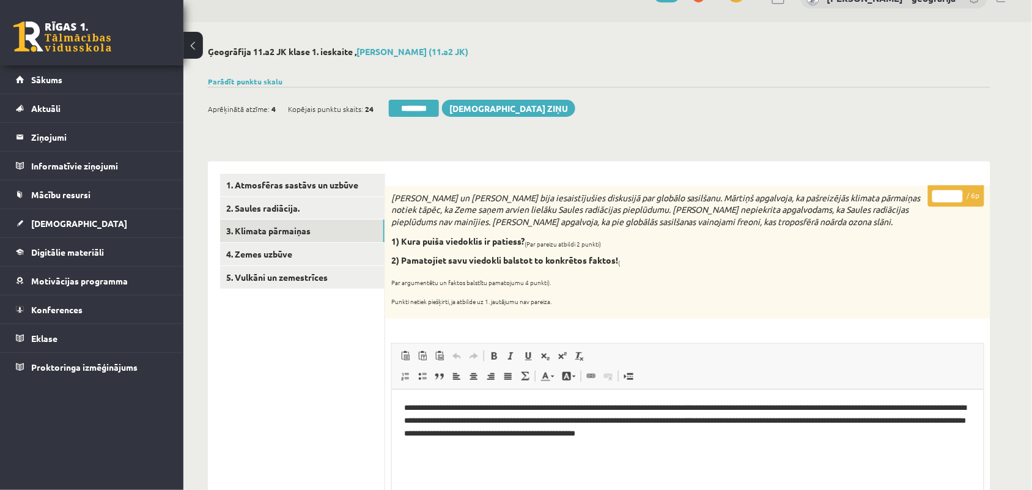
scroll to position [0, 0]
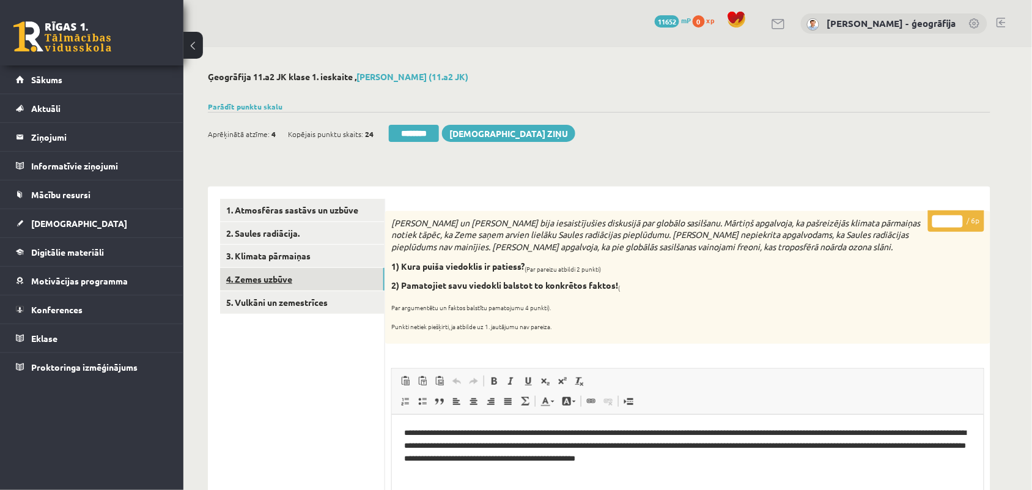
click at [285, 280] on link "4. Zemes uzbūve" at bounding box center [302, 279] width 165 height 23
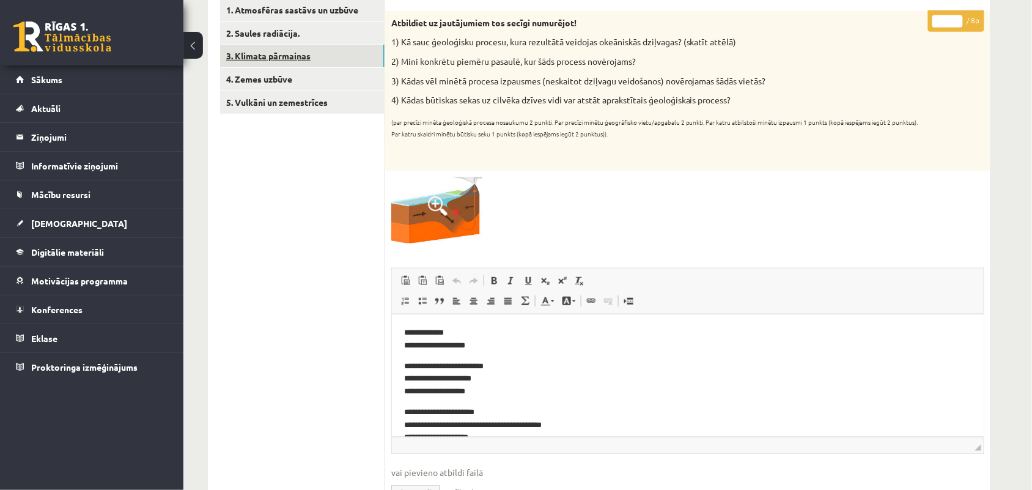
click at [257, 58] on link "3. Klimata pārmaiņas" at bounding box center [302, 56] width 165 height 23
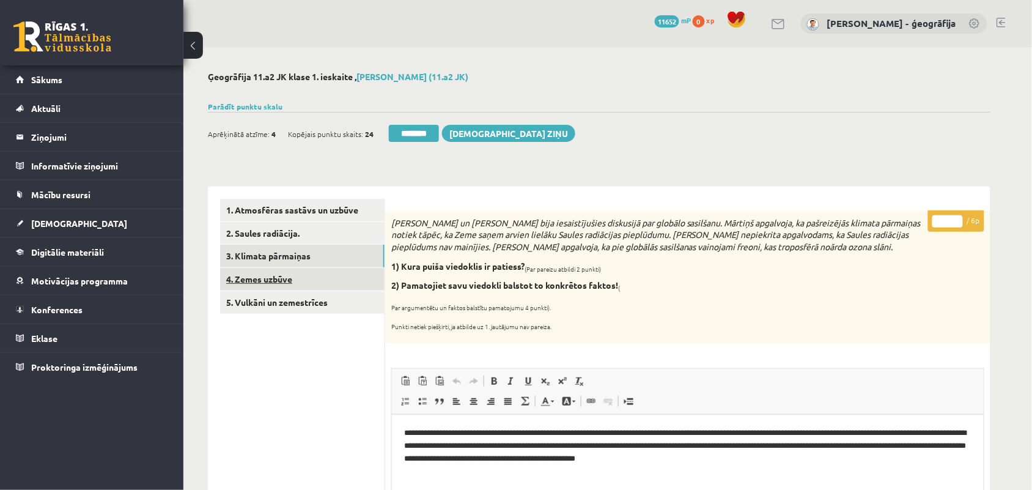
click at [269, 275] on link "4. Zemes uzbūve" at bounding box center [302, 279] width 165 height 23
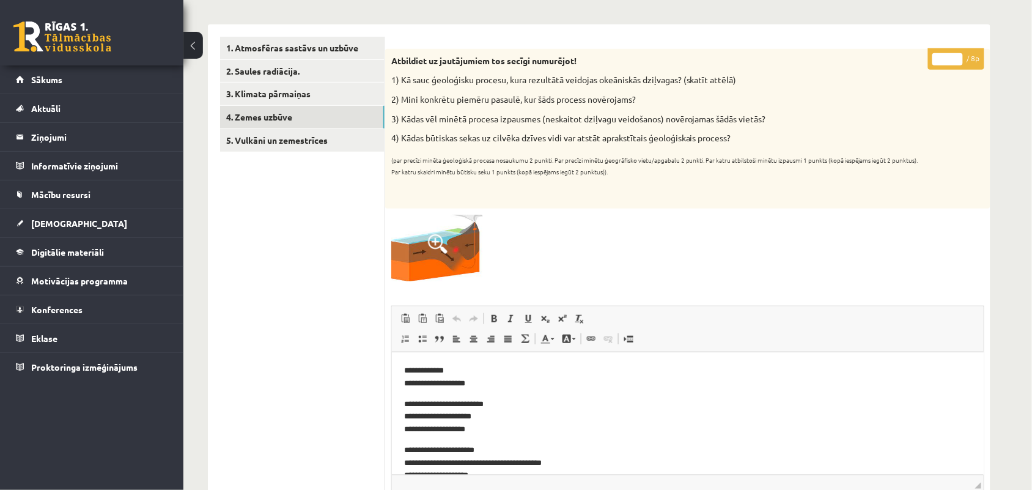
scroll to position [144, 0]
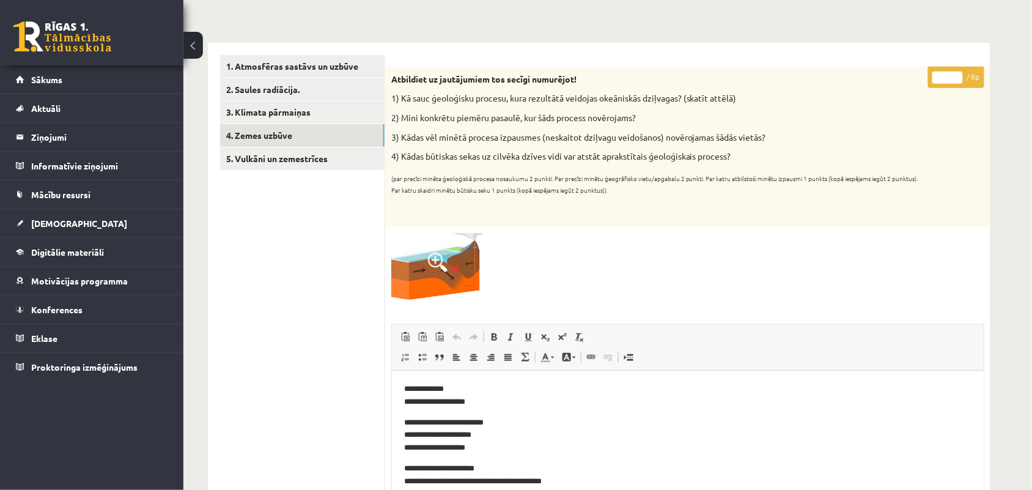
click at [955, 83] on input "*" at bounding box center [948, 78] width 31 height 12
type input "*"
click at [300, 153] on link "5. Vulkāni un zemestrīces" at bounding box center [302, 158] width 165 height 23
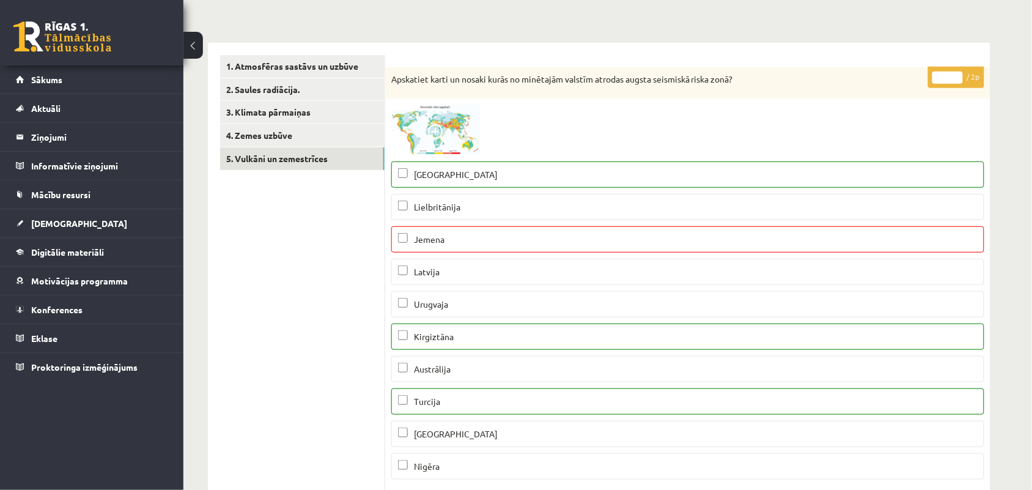
scroll to position [0, 0]
type input "*"
click at [955, 75] on input "*" at bounding box center [948, 78] width 31 height 12
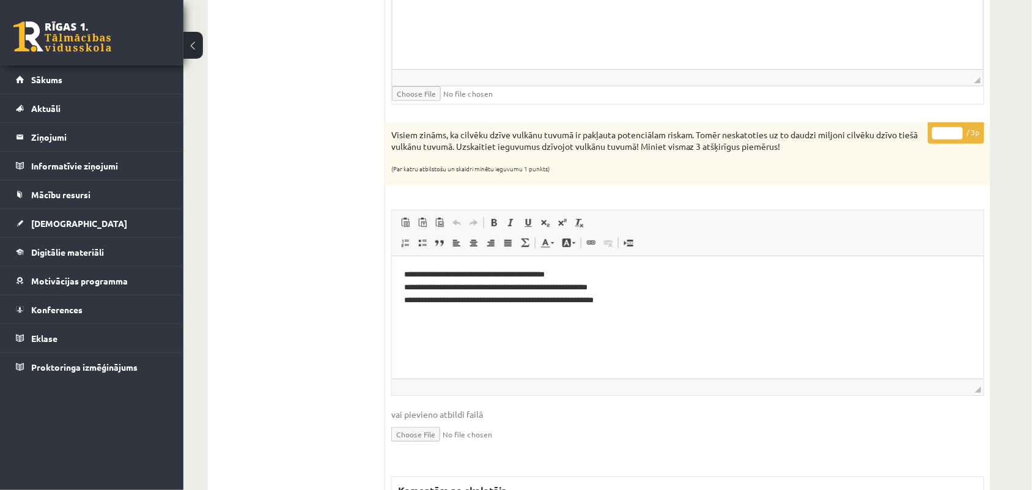
scroll to position [1523, 0]
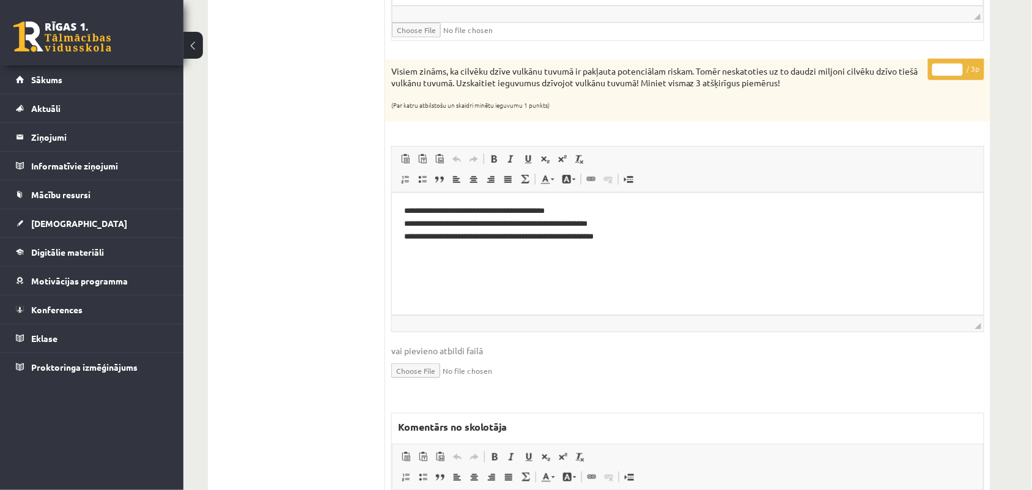
click at [945, 76] on input "*" at bounding box center [948, 70] width 31 height 12
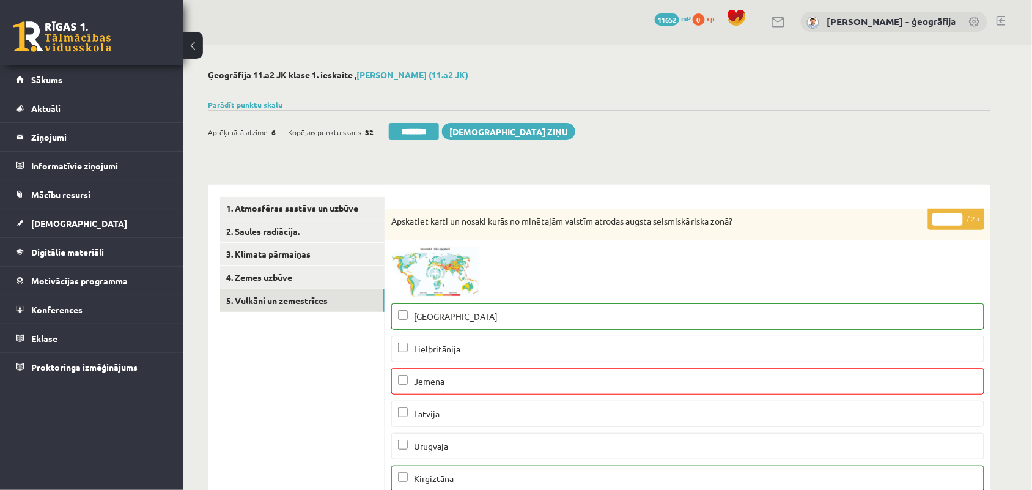
scroll to position [0, 0]
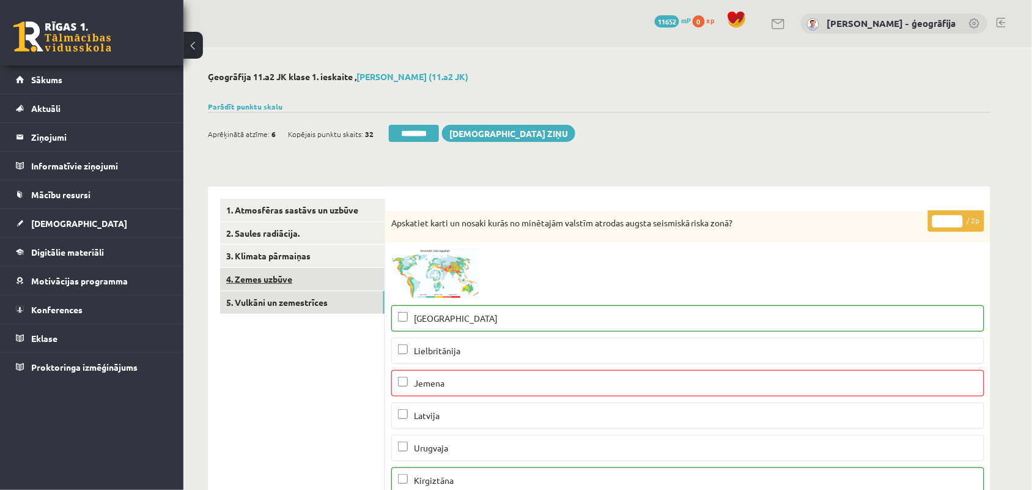
type input "*"
click at [261, 274] on link "4. Zemes uzbūve" at bounding box center [302, 279] width 165 height 23
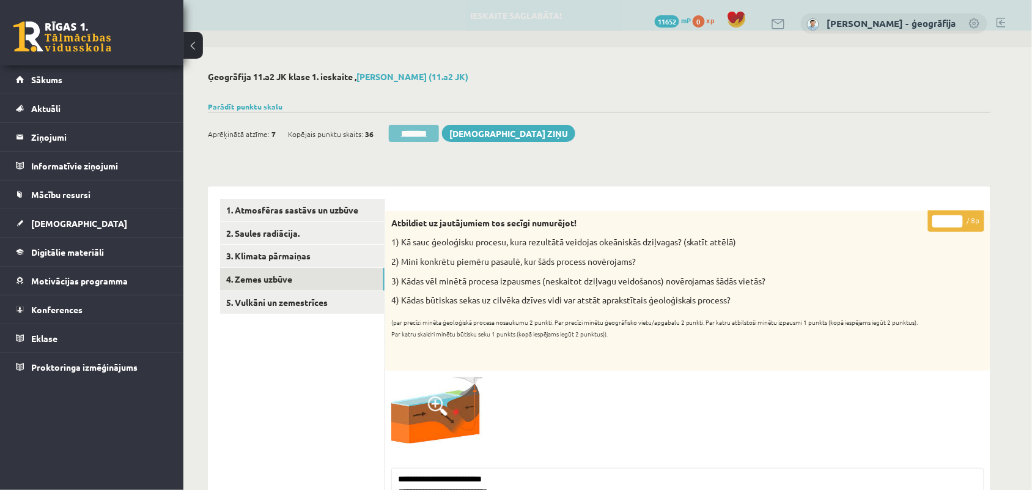
click at [407, 133] on input "********" at bounding box center [414, 133] width 50 height 17
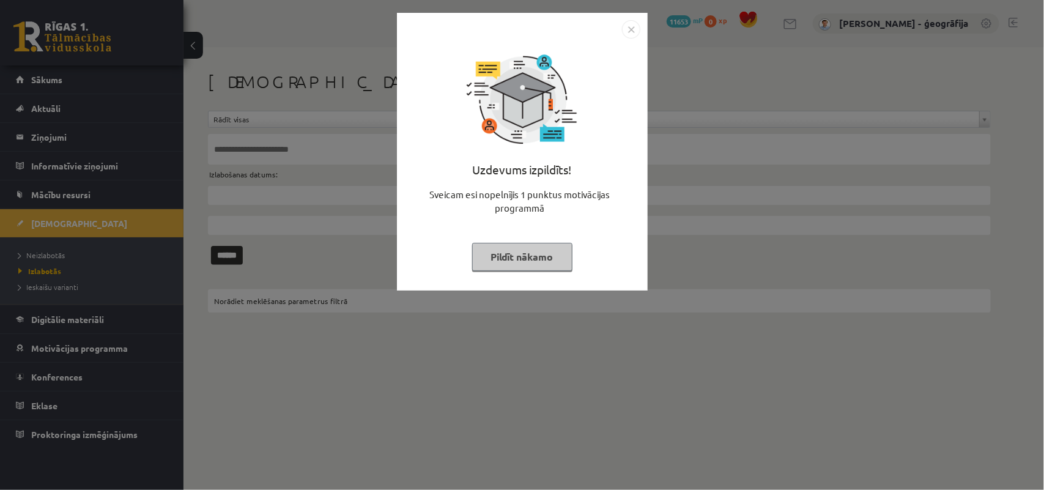
click at [479, 267] on button "Pildīt nākamo" at bounding box center [522, 257] width 100 height 28
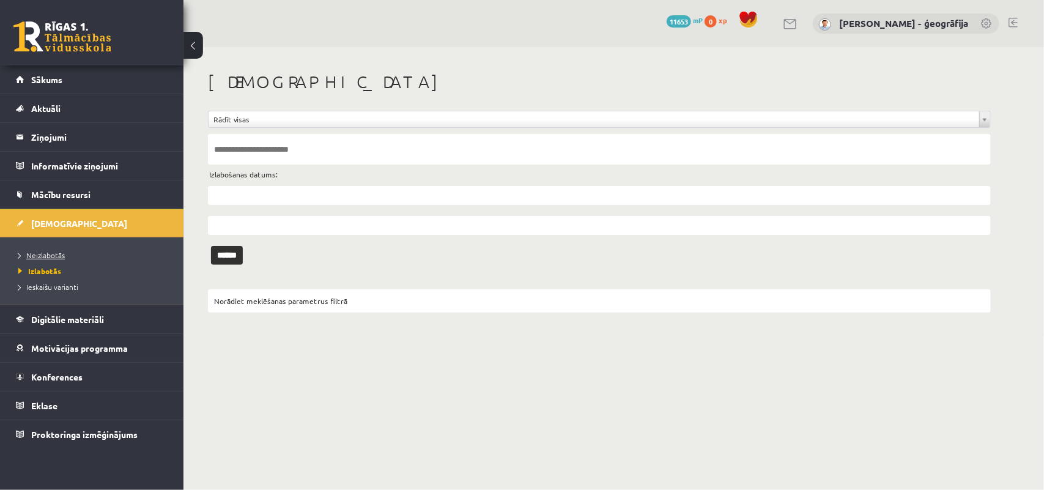
click at [41, 258] on span "Neizlabotās" at bounding box center [41, 255] width 46 height 10
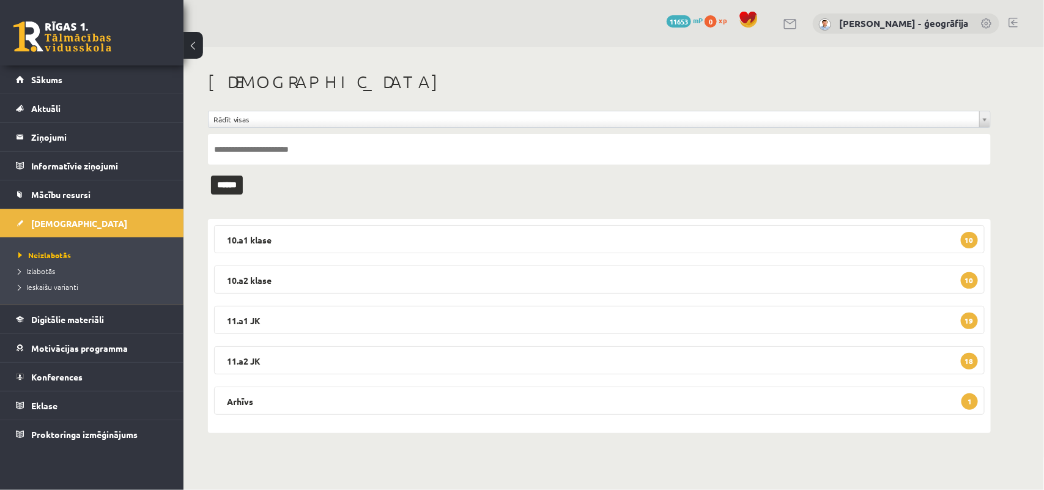
click at [40, 268] on span "Izlabotās" at bounding box center [36, 271] width 37 height 10
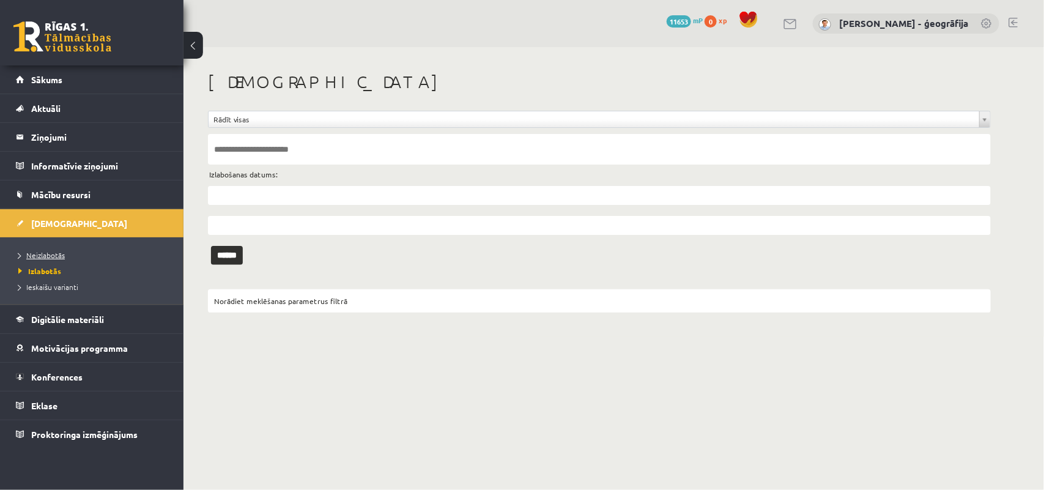
click at [43, 253] on span "Neizlabotās" at bounding box center [41, 255] width 46 height 10
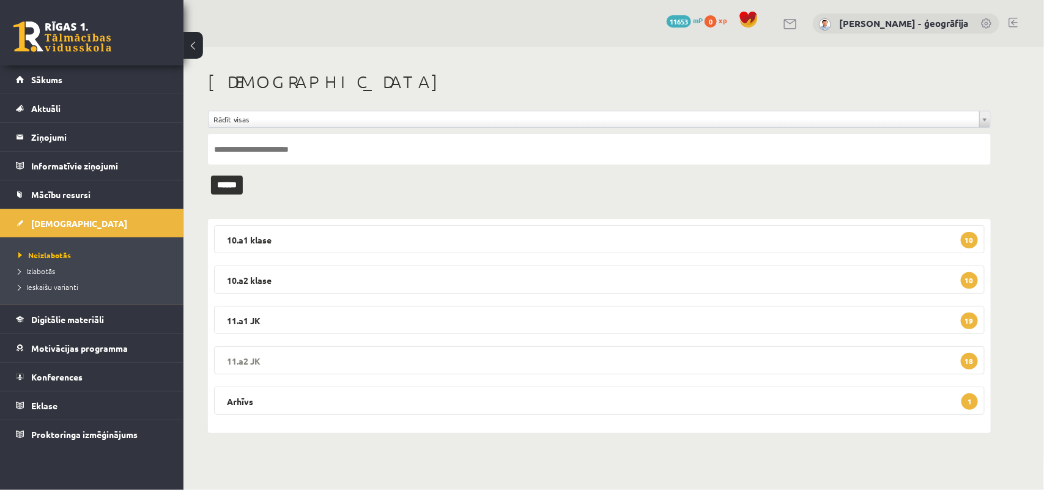
click at [465, 368] on legend "11.a2 JK 18" at bounding box center [599, 360] width 771 height 28
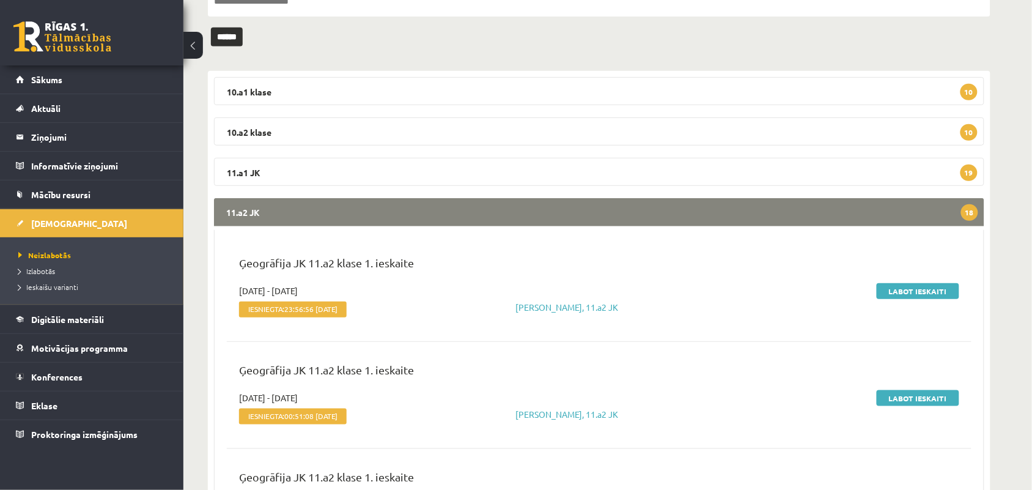
scroll to position [150, 0]
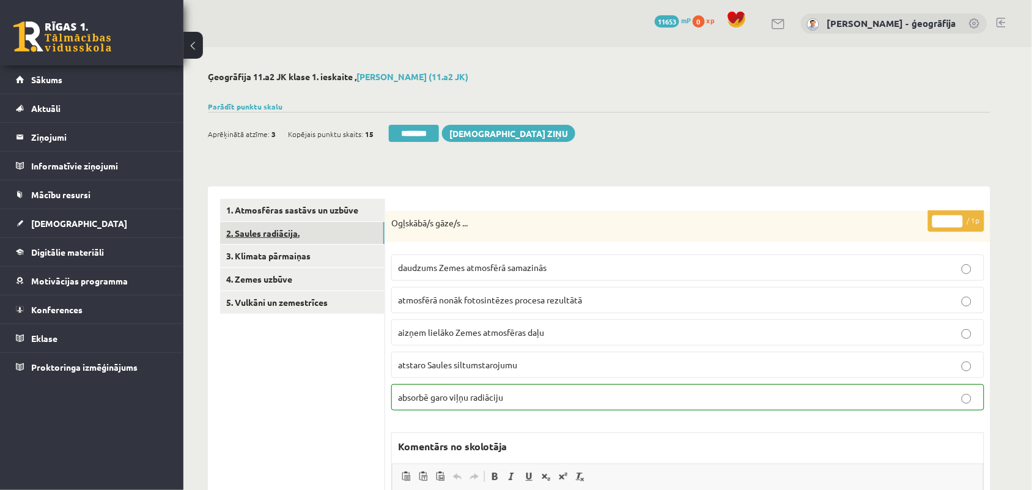
click at [259, 231] on link "2. Saules radiācija." at bounding box center [302, 233] width 165 height 23
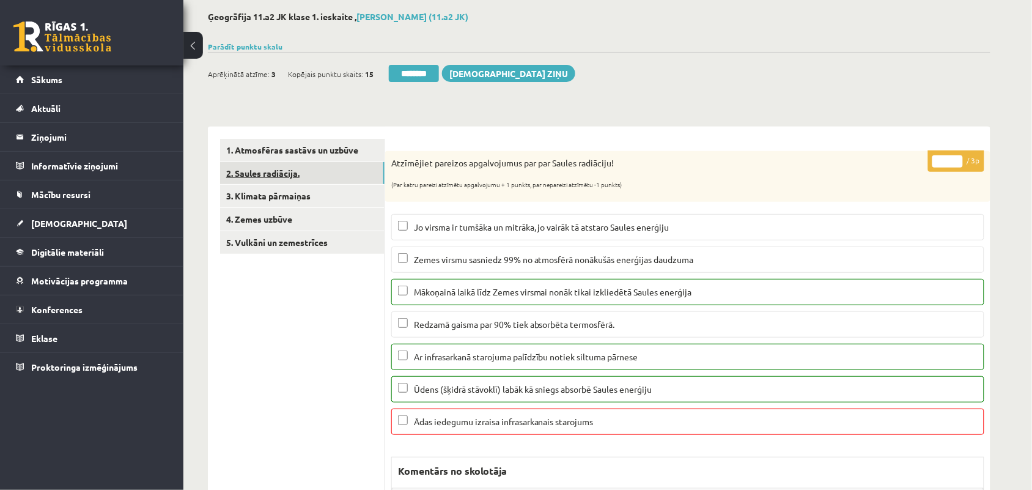
scroll to position [61, 0]
type input "*"
click at [958, 164] on input "*" at bounding box center [948, 160] width 31 height 12
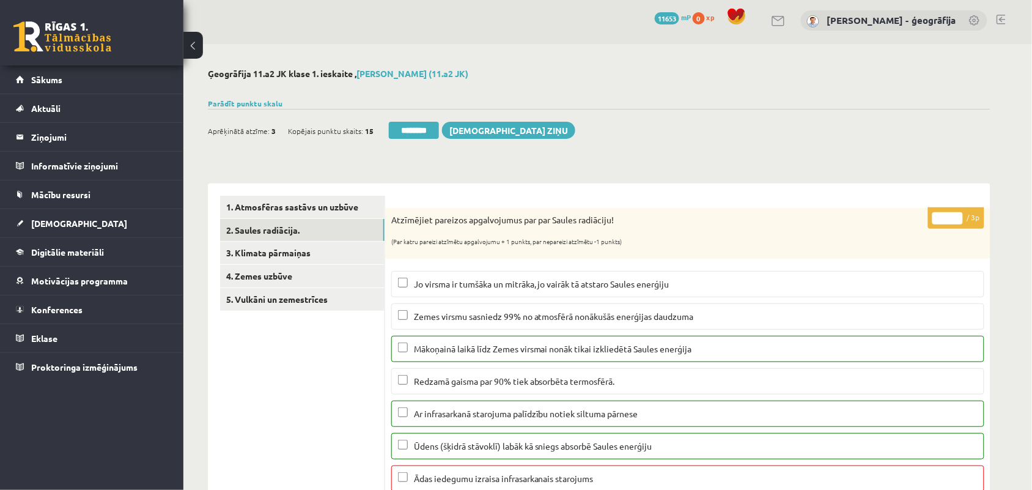
scroll to position [0, 0]
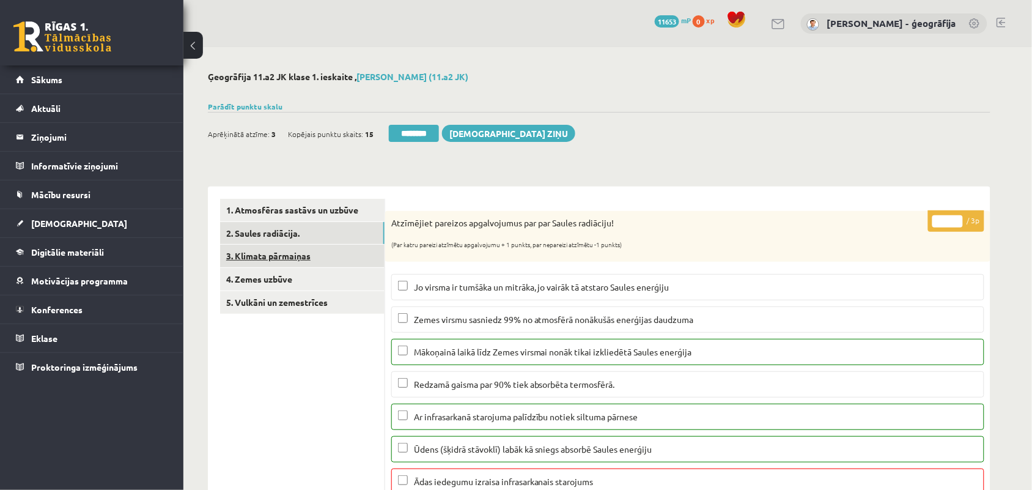
click at [257, 254] on link "3. Klimata pārmaiņas" at bounding box center [302, 256] width 165 height 23
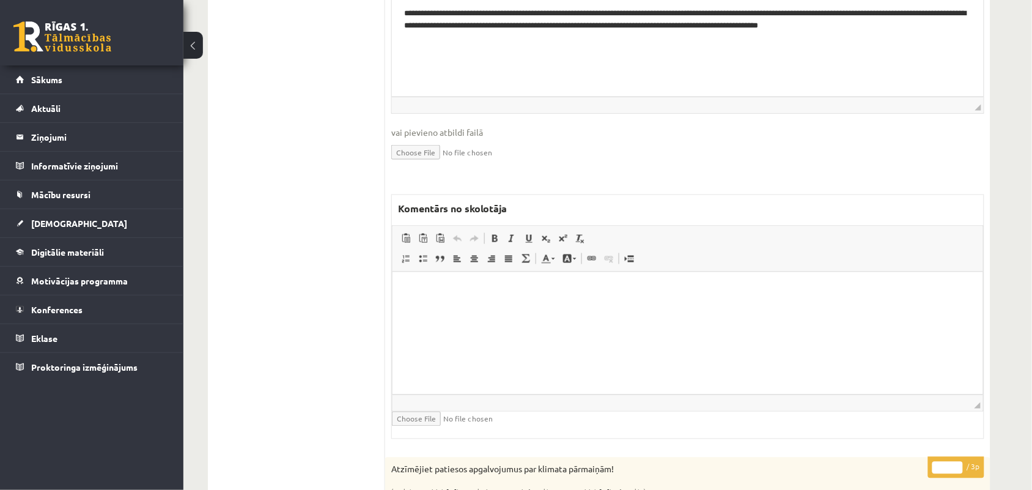
scroll to position [441, 0]
click at [448, 302] on html at bounding box center [687, 289] width 591 height 37
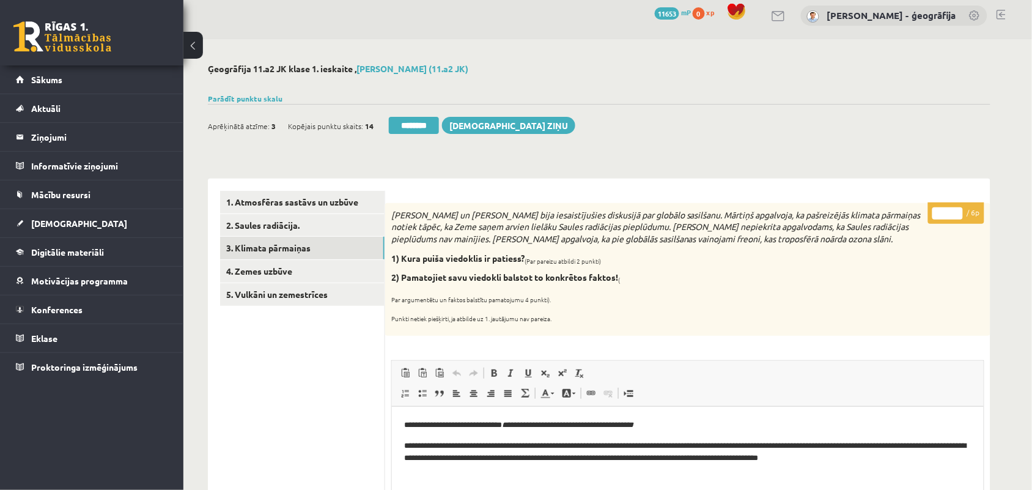
scroll to position [0, 0]
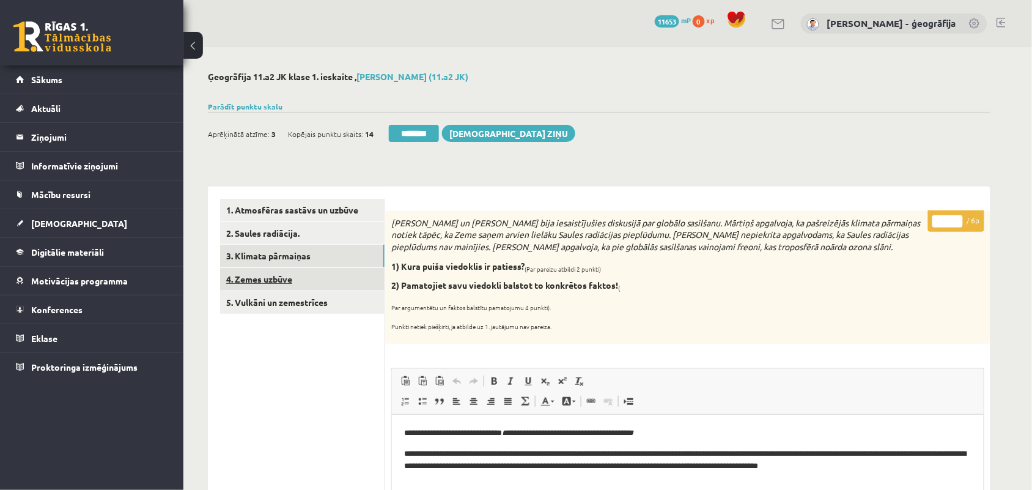
click at [268, 279] on link "4. Zemes uzbūve" at bounding box center [302, 279] width 165 height 23
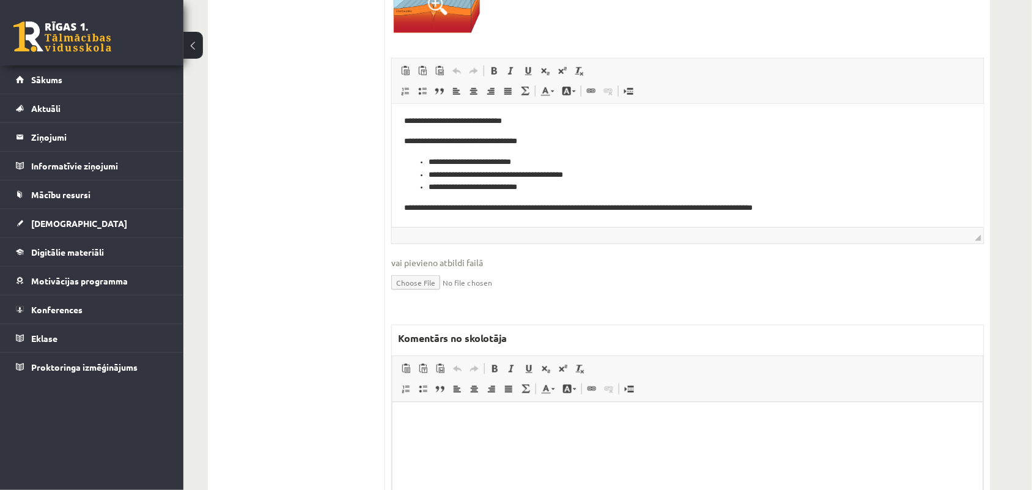
scroll to position [412, 0]
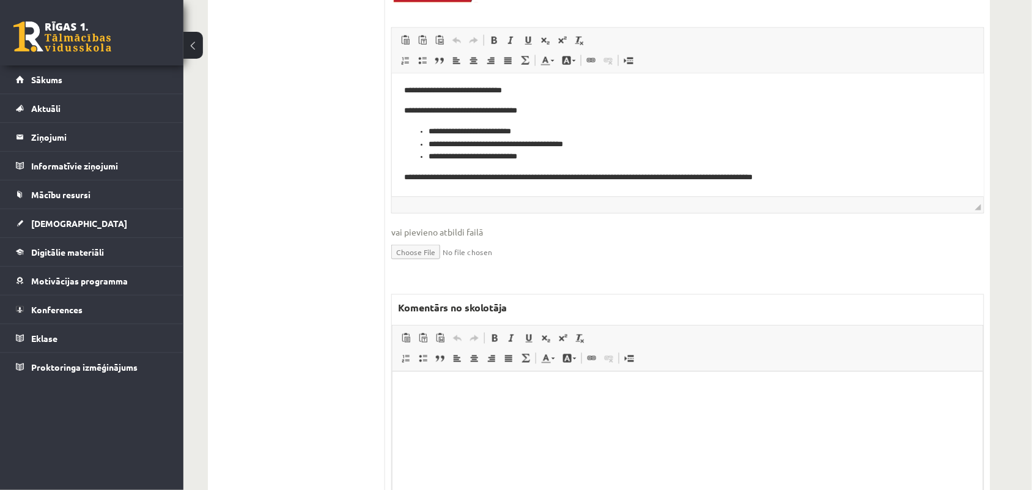
click at [413, 407] on html at bounding box center [687, 389] width 591 height 37
click at [560, 389] on p "**********" at bounding box center [687, 389] width 566 height 13
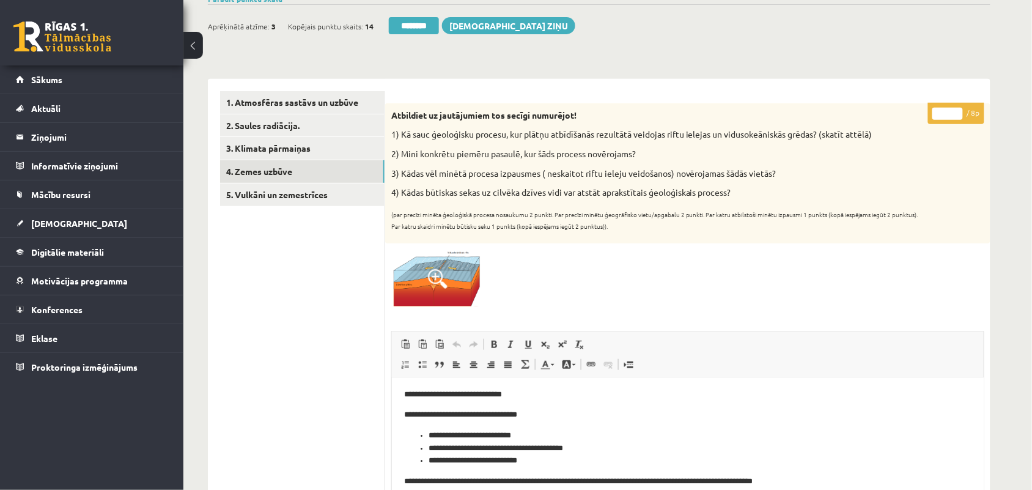
scroll to position [21, 0]
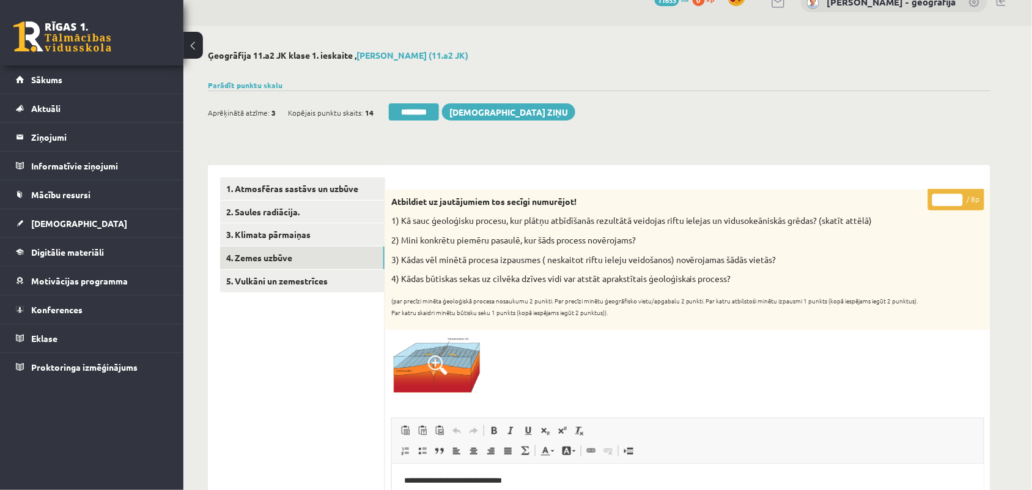
click at [946, 199] on input "*" at bounding box center [948, 200] width 31 height 12
type input "*"
click at [286, 273] on link "5. Vulkāni un zemestrīces" at bounding box center [302, 281] width 165 height 23
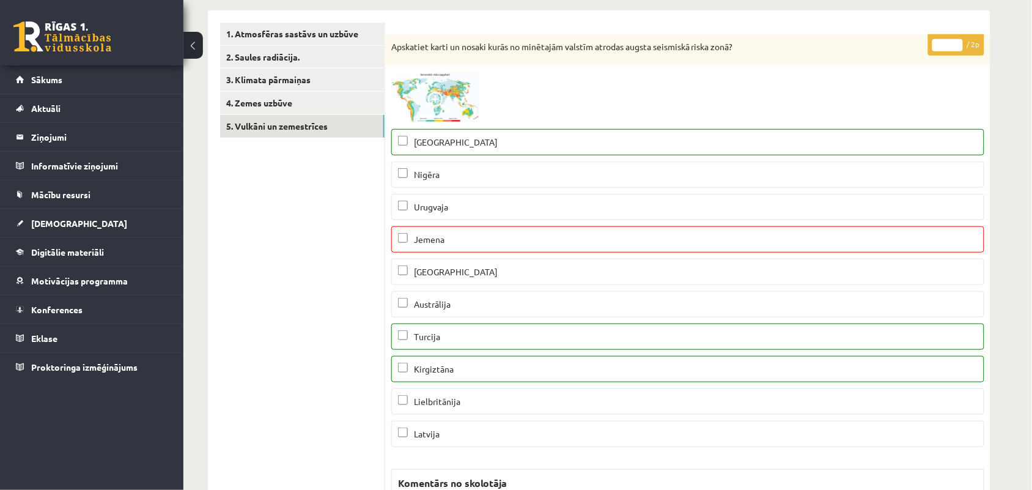
scroll to position [169, 0]
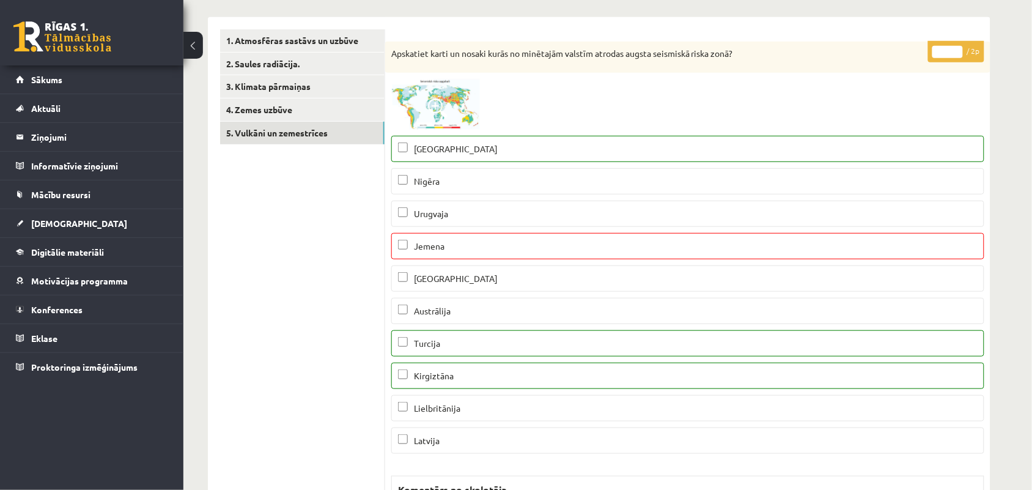
type input "*"
click at [956, 50] on input "*" at bounding box center [948, 52] width 31 height 12
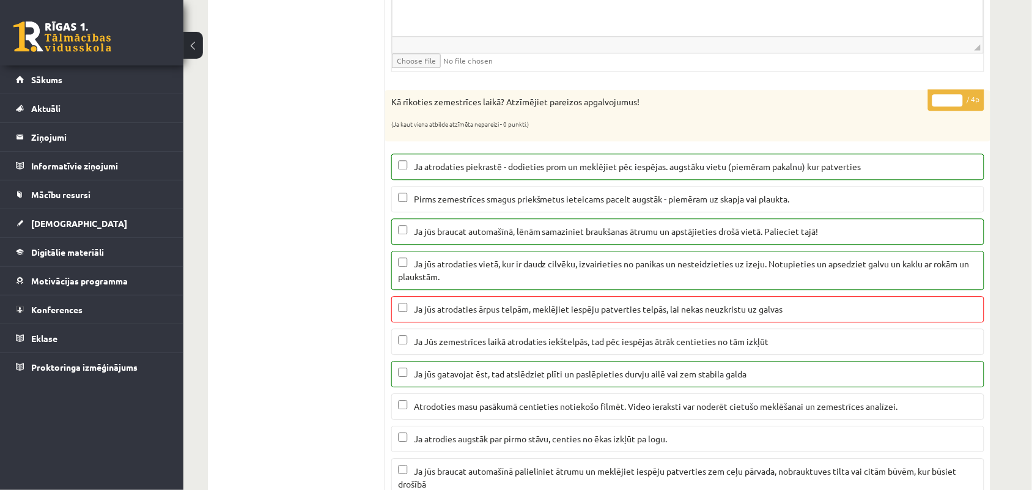
scroll to position [849, 0]
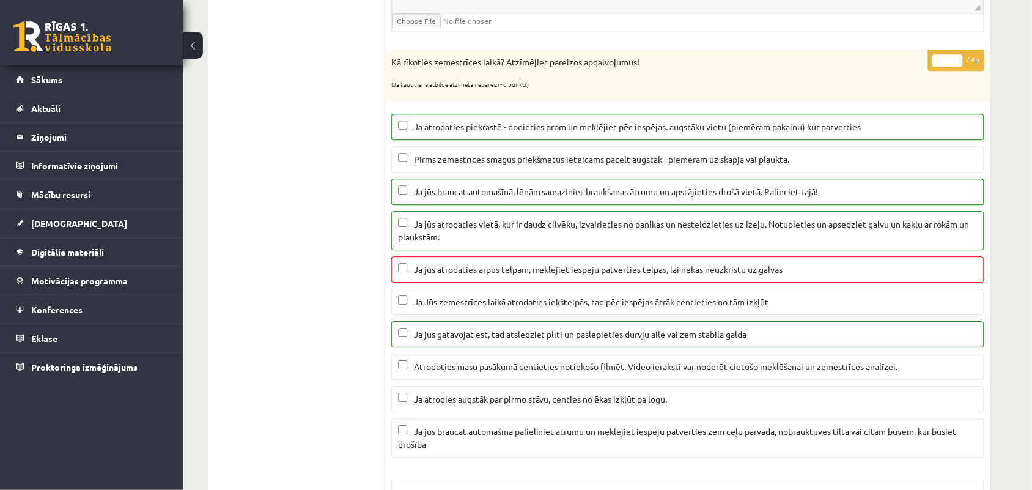
click at [956, 65] on input "*" at bounding box center [948, 60] width 31 height 12
type input "*"
click at [956, 65] on input "*" at bounding box center [948, 60] width 31 height 12
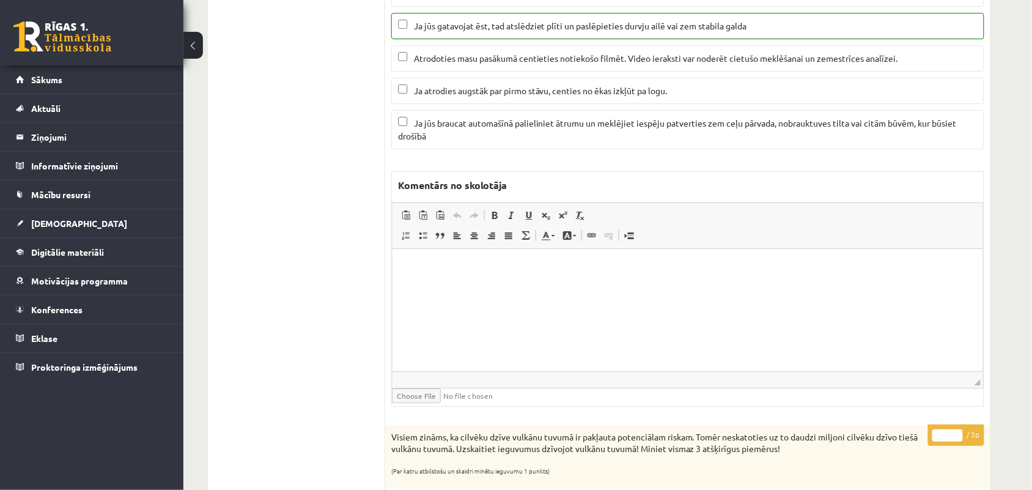
scroll to position [1170, 0]
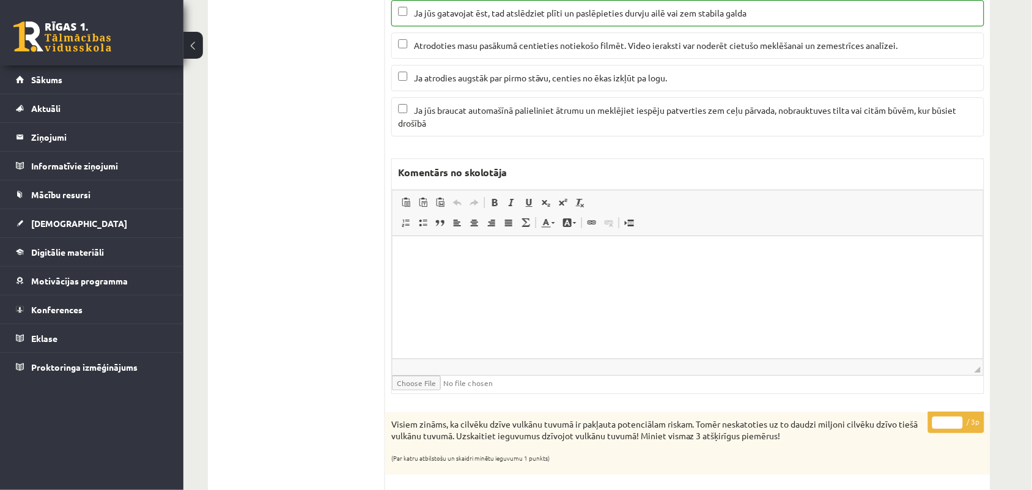
click at [459, 273] on html at bounding box center [687, 253] width 591 height 37
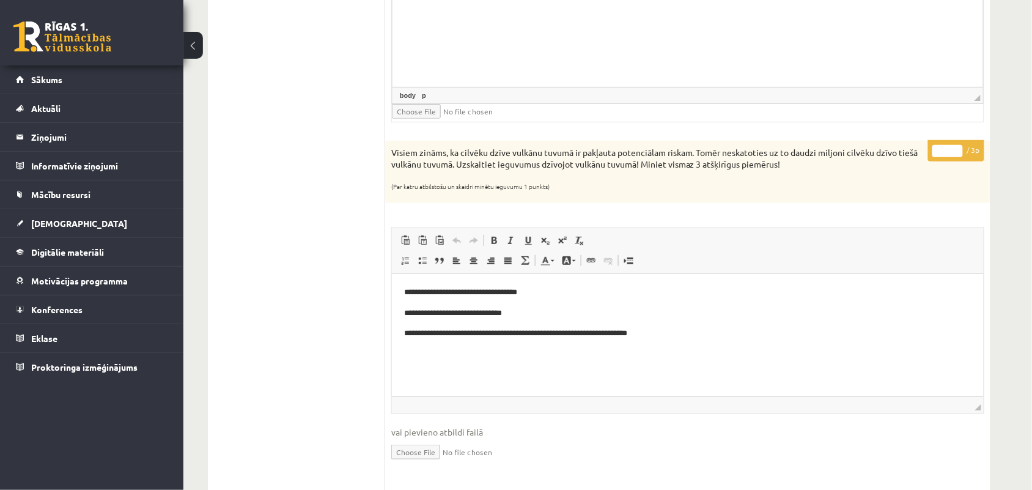
scroll to position [1442, 0]
click at [961, 152] on input "*" at bounding box center [948, 150] width 31 height 12
type input "*"
click at [961, 152] on input "*" at bounding box center [948, 150] width 31 height 12
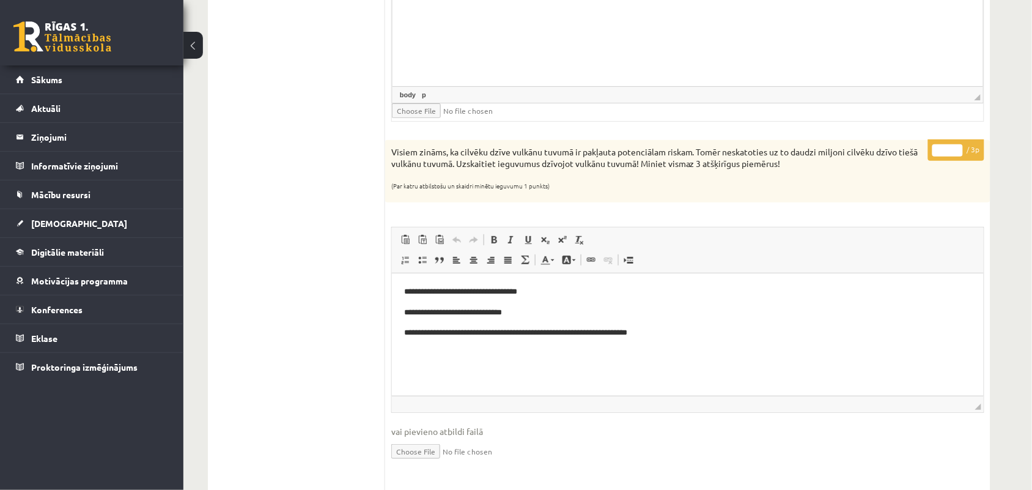
click at [961, 152] on input "*" at bounding box center [948, 150] width 31 height 12
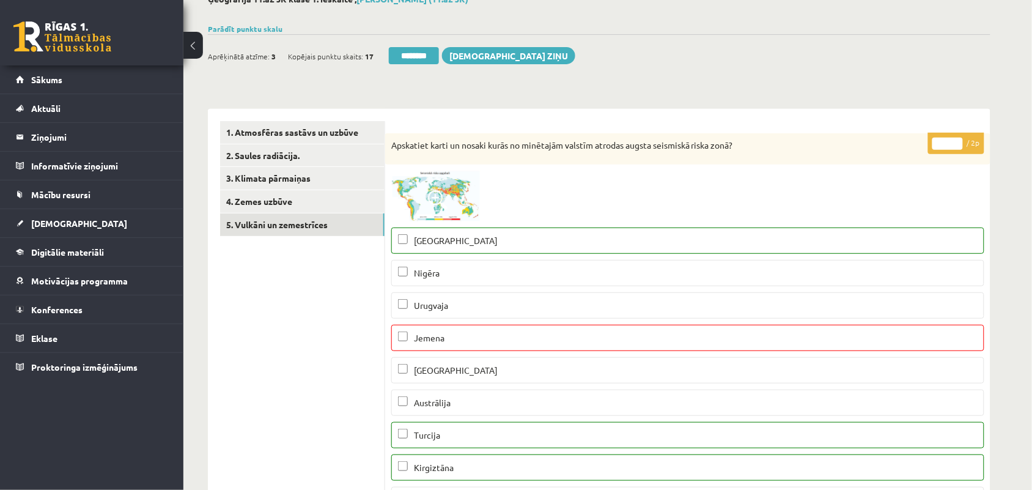
scroll to position [0, 0]
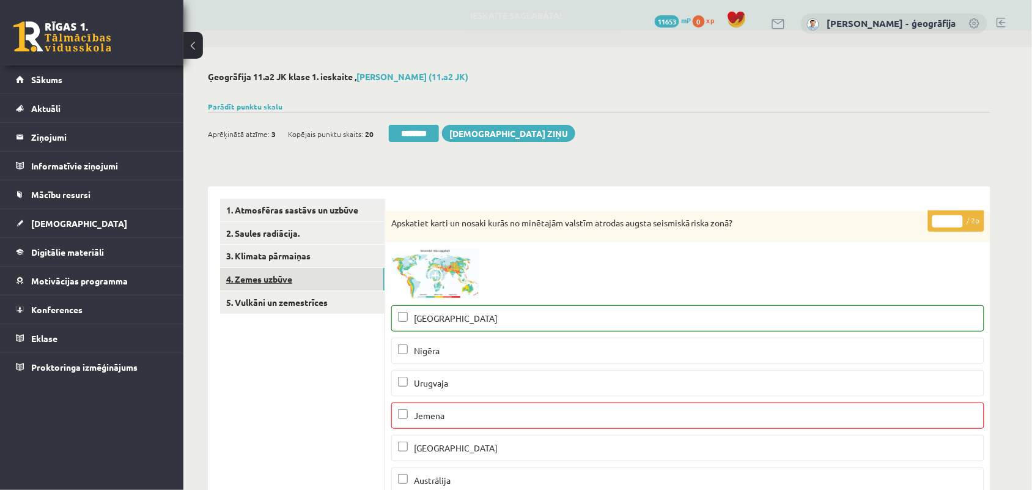
click at [273, 281] on link "4. Zemes uzbūve" at bounding box center [302, 279] width 165 height 23
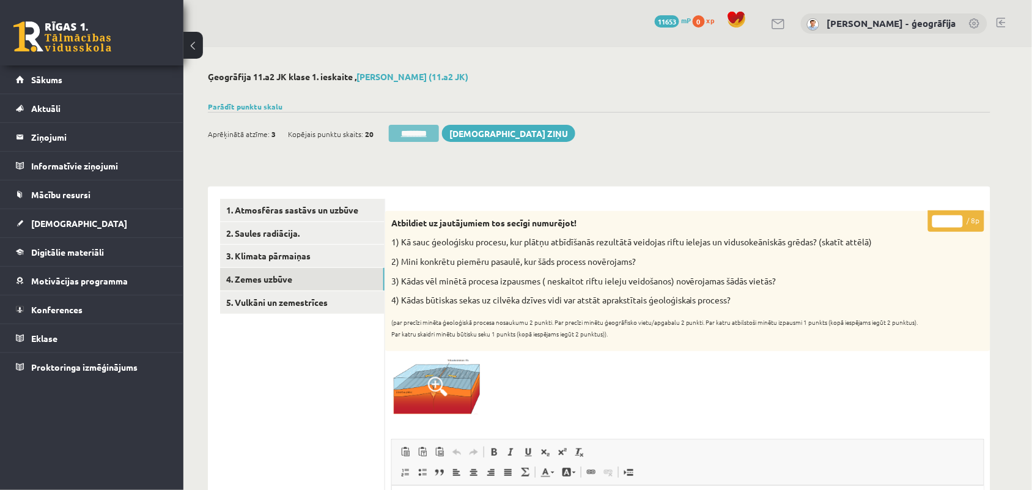
click at [402, 131] on input "********" at bounding box center [414, 133] width 50 height 17
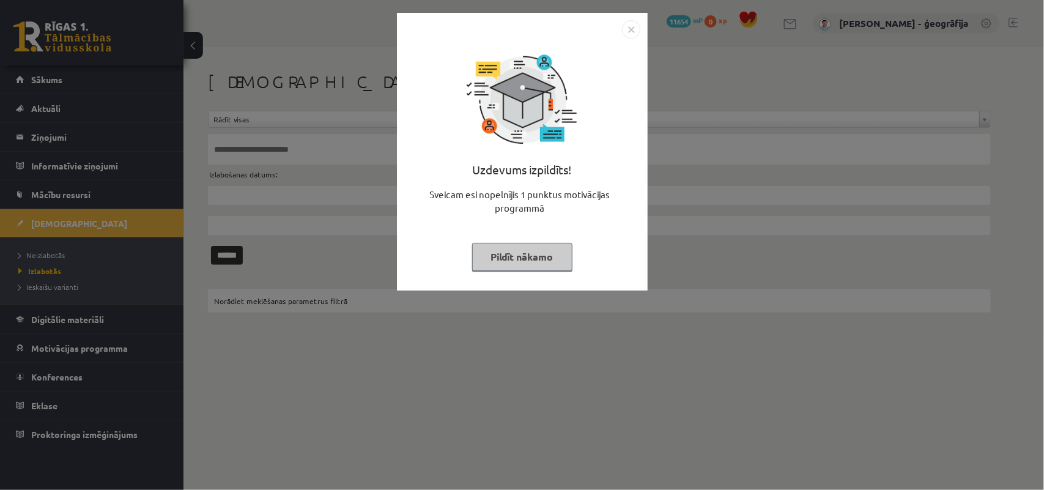
click at [536, 258] on button "Pildīt nākamo" at bounding box center [522, 257] width 100 height 28
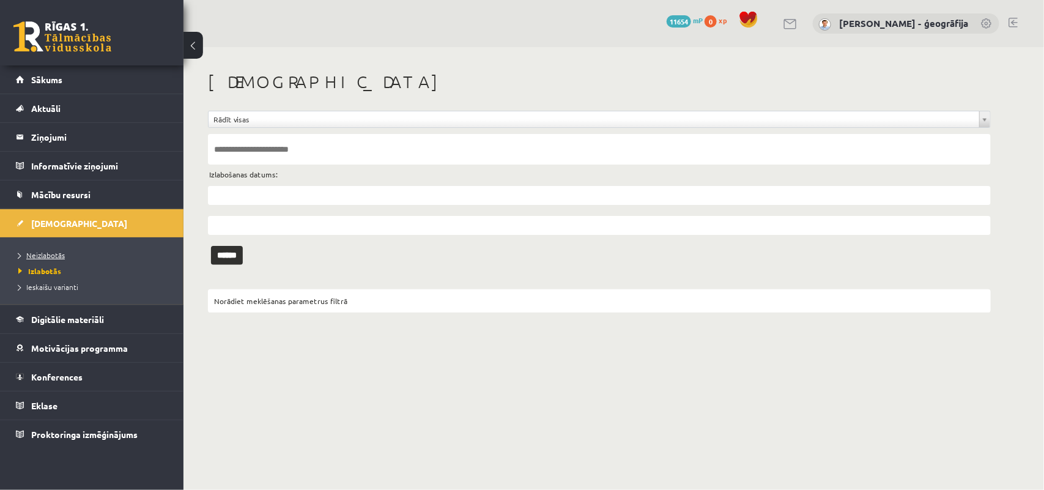
click at [48, 260] on link "Neizlabotās" at bounding box center [94, 255] width 153 height 11
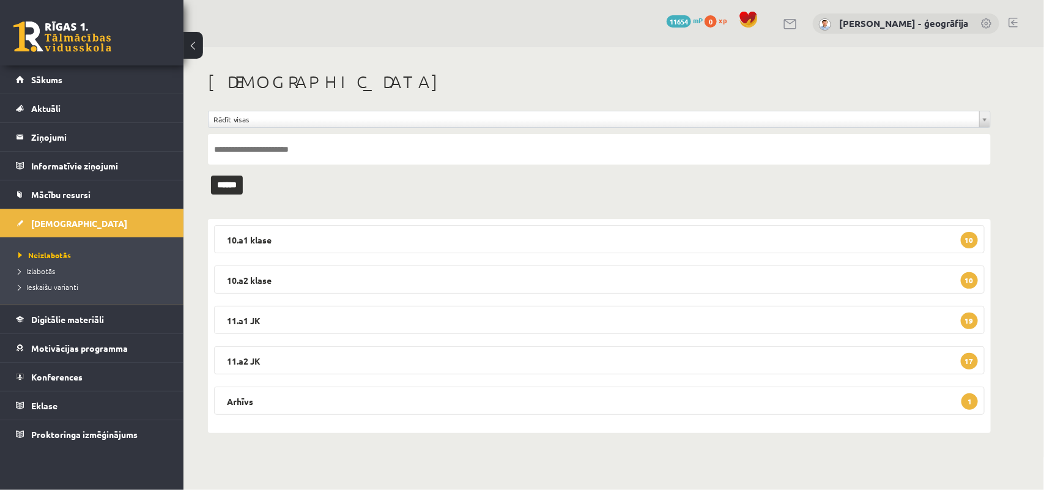
click at [413, 279] on legend "10.a2 klase 10" at bounding box center [599, 279] width 771 height 28
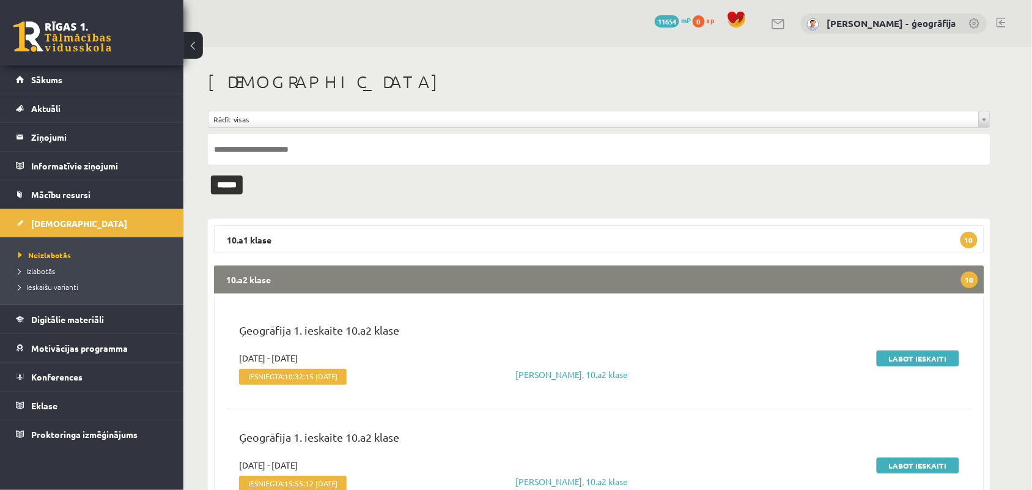
click at [448, 275] on legend "10.a2 klase 10" at bounding box center [599, 279] width 771 height 28
